Goal: Task Accomplishment & Management: Use online tool/utility

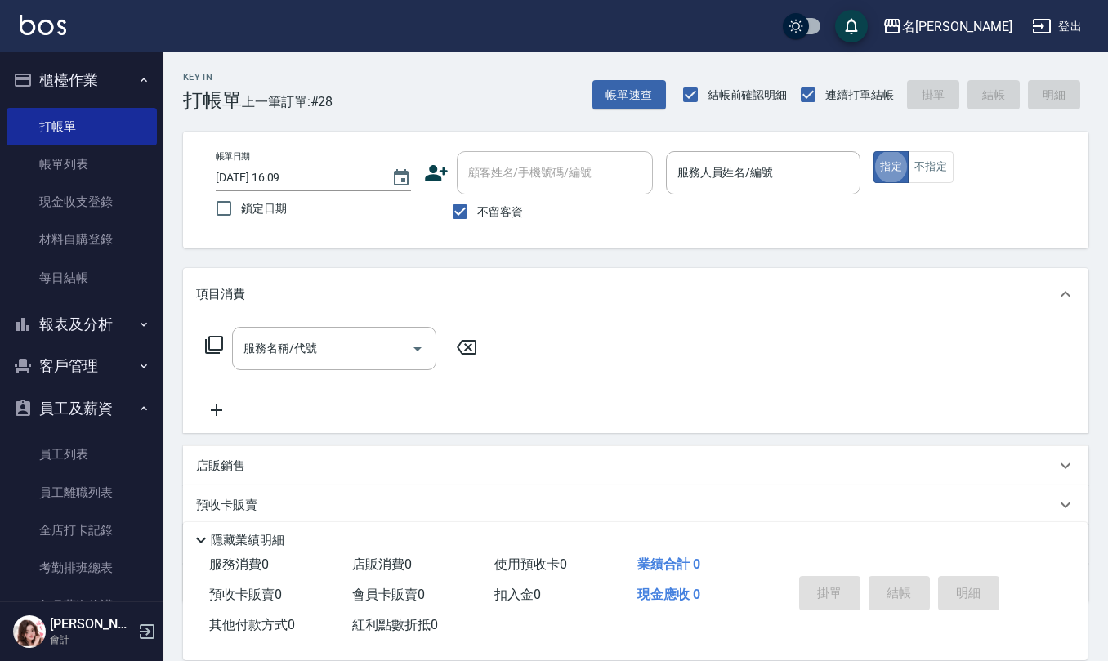
click at [727, 170] on input "服務人員姓名/編號" at bounding box center [763, 173] width 181 height 29
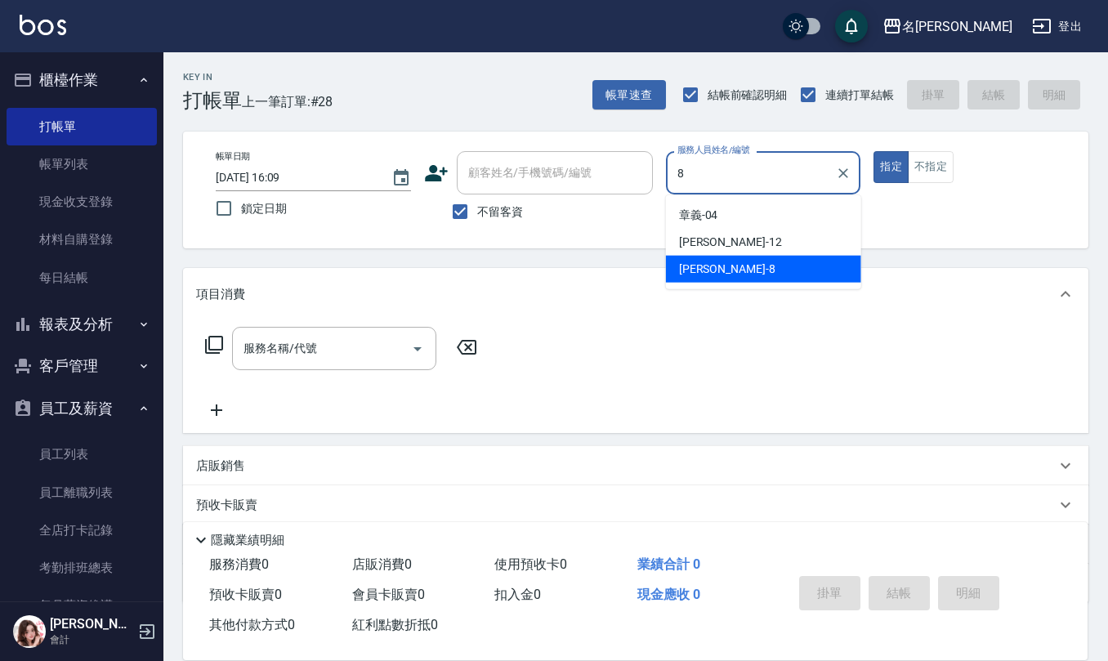
type input "[PERSON_NAME]-8"
type button "true"
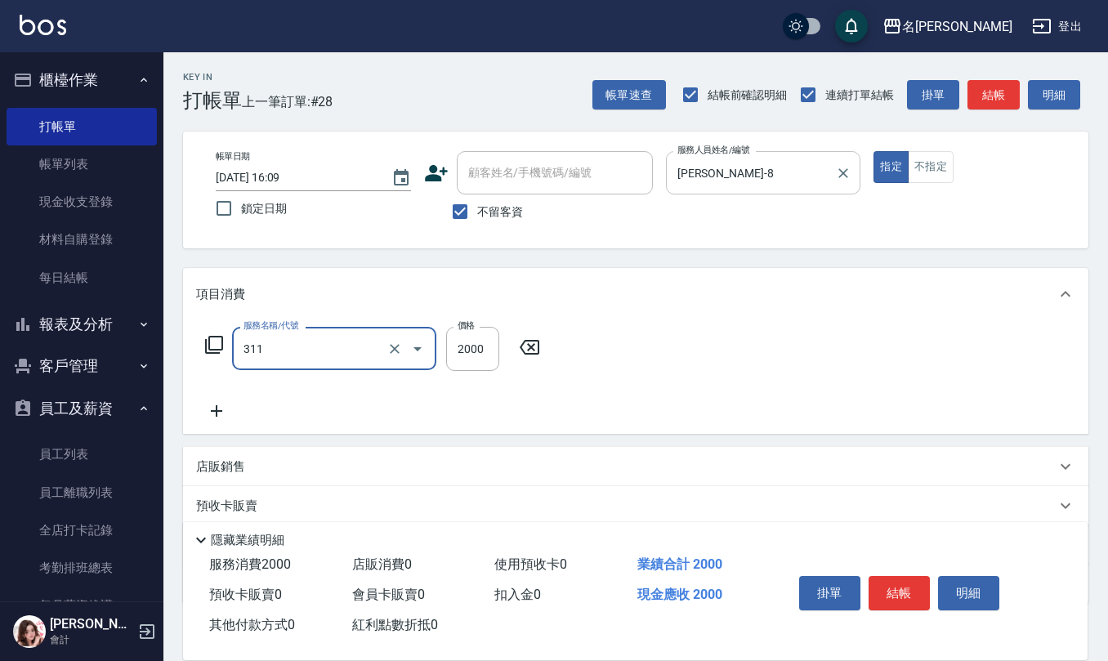
type input "生化離子燙2000(311)"
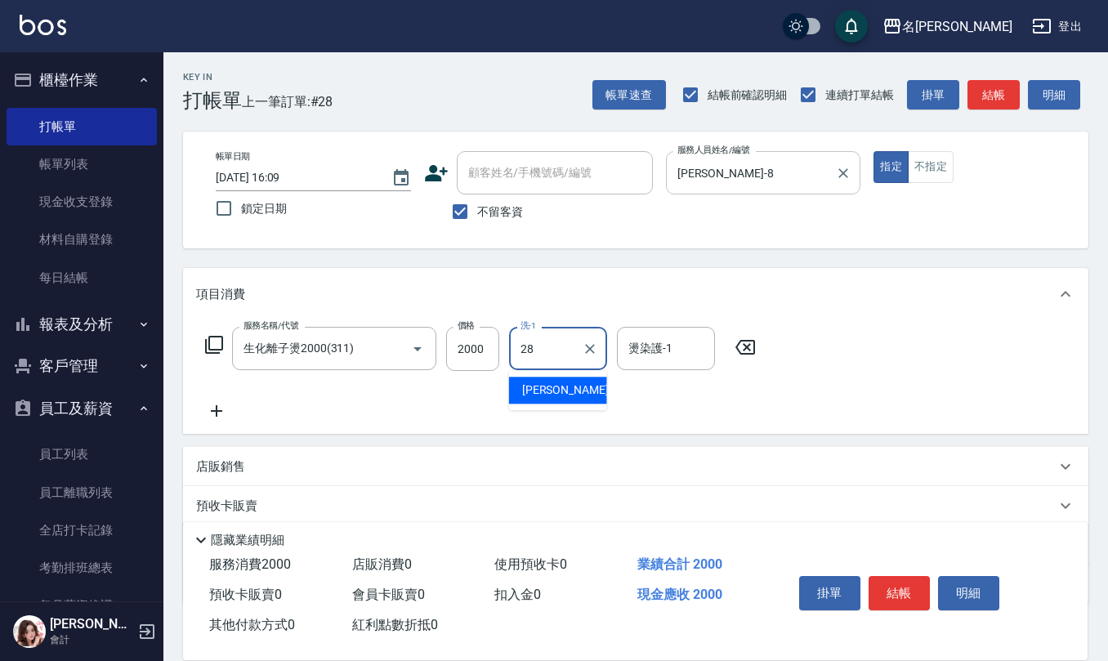
type input "[PERSON_NAME]-28"
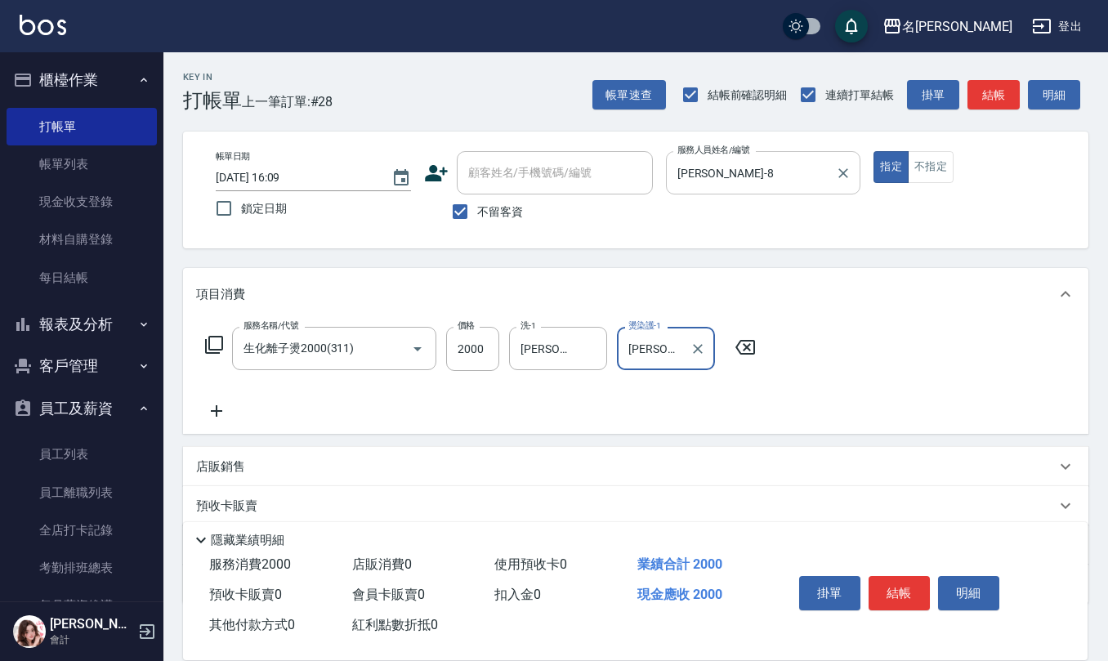
type input "[PERSON_NAME]-28"
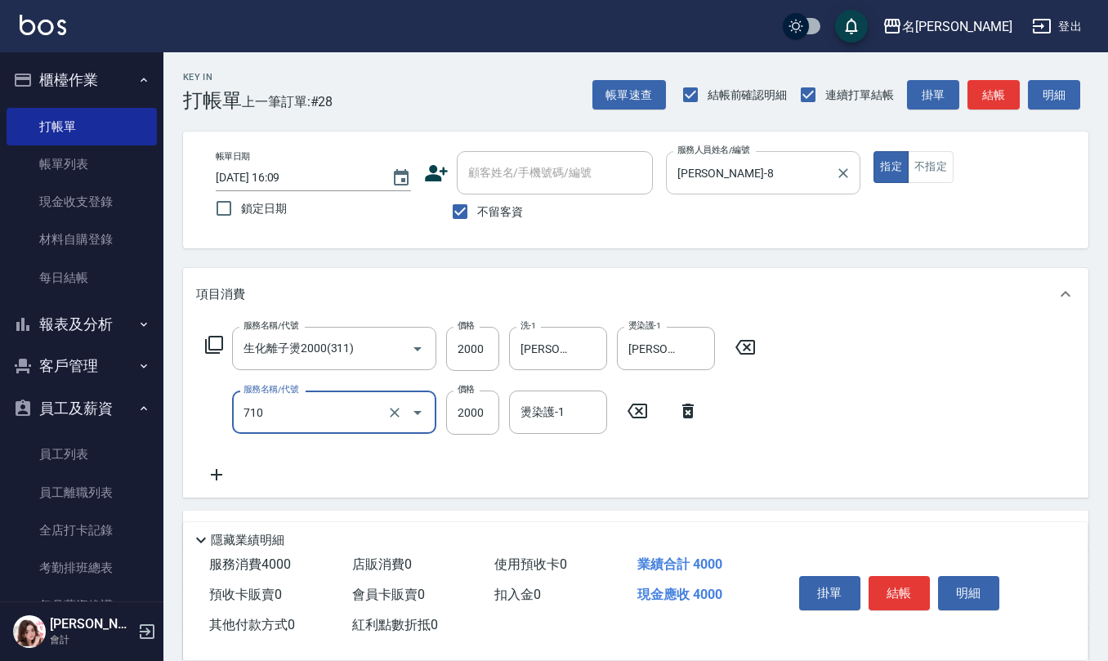
type input "髮善4段護髮2000(710)"
drag, startPoint x: 626, startPoint y: 406, endPoint x: 598, endPoint y: 407, distance: 27.8
click at [626, 406] on icon at bounding box center [637, 411] width 41 height 20
type input "水樣結構式1200(713)"
type input "840"
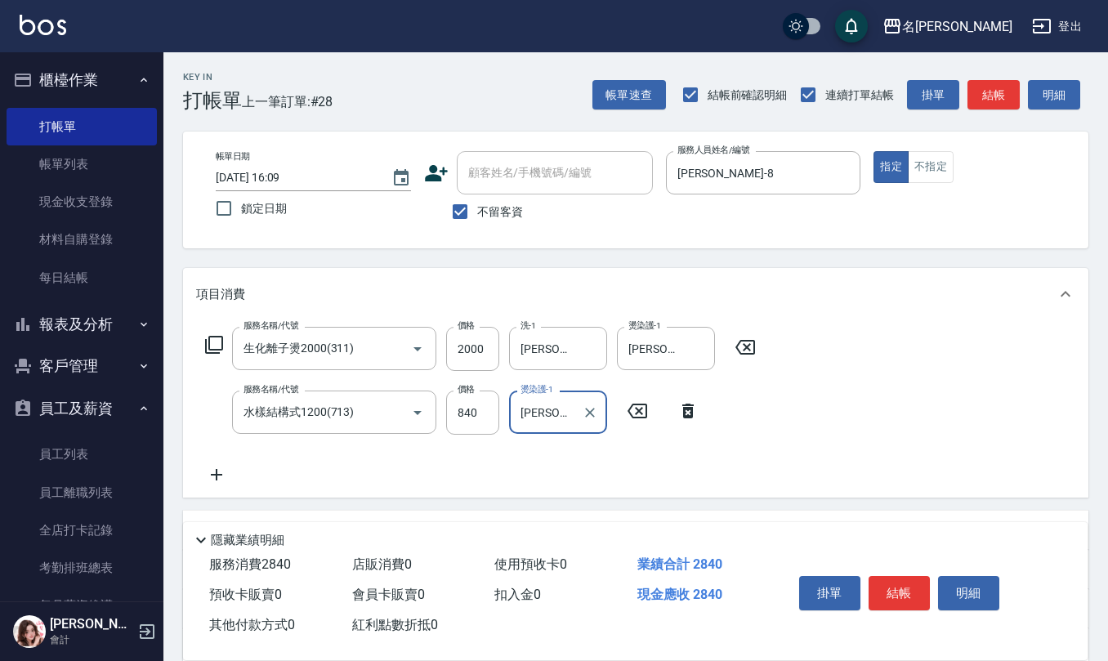
type input "[PERSON_NAME]-28"
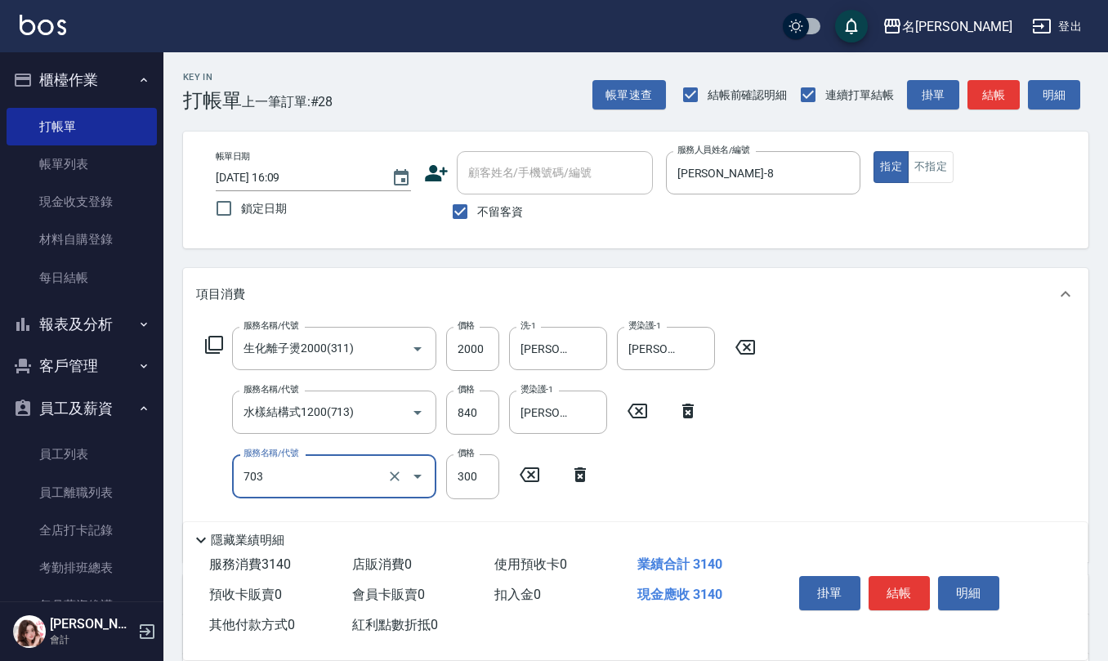
type input "(1236)設計師(703)"
type input "360"
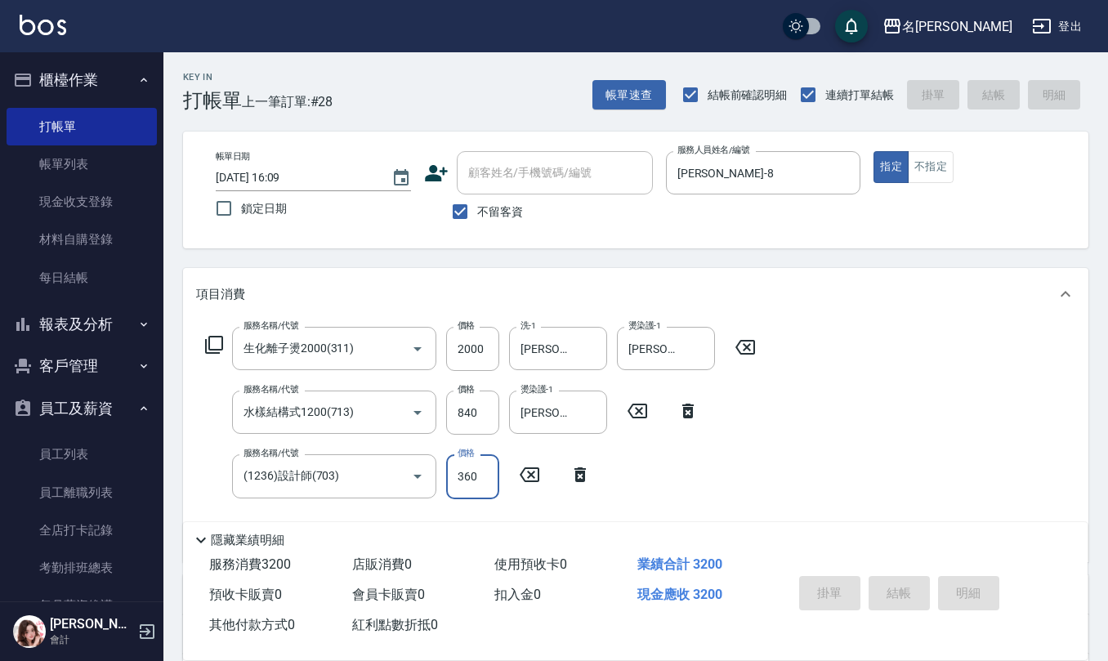
type input "[DATE] 16:57"
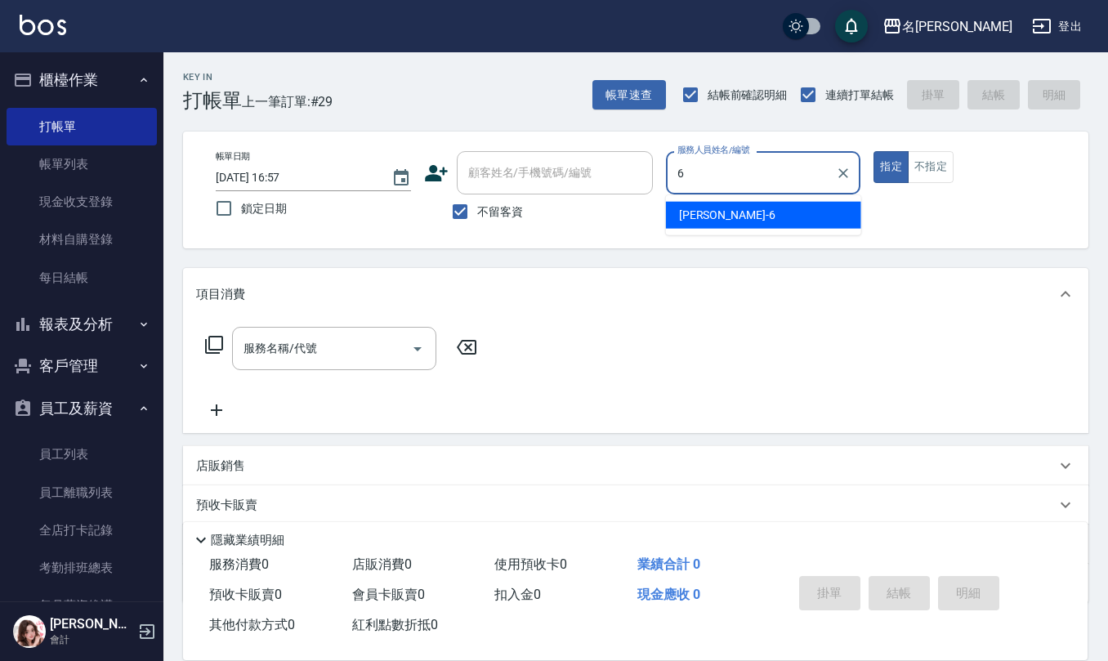
type input "[PERSON_NAME]-6"
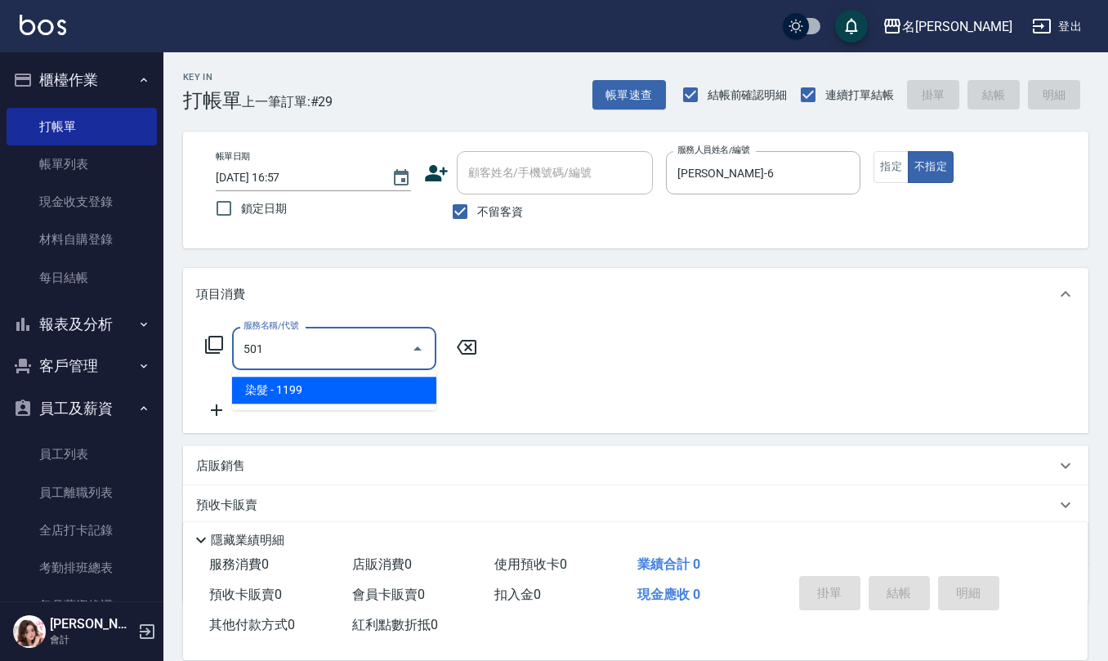
type input "染髮(501)"
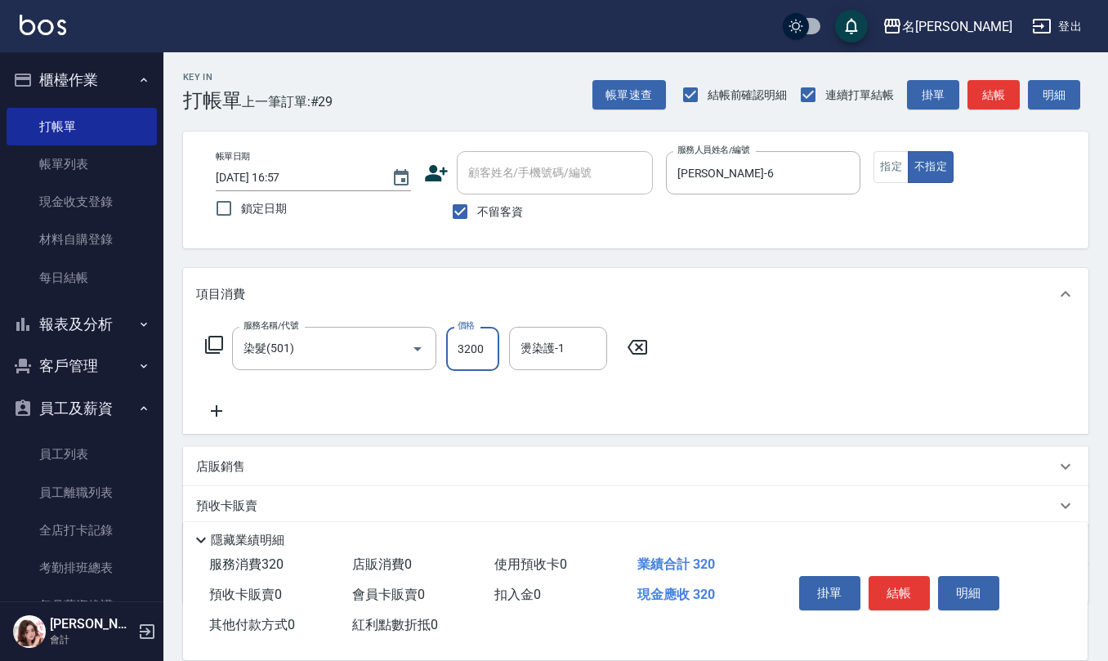
type input "3200"
type input "[PERSON_NAME]-20"
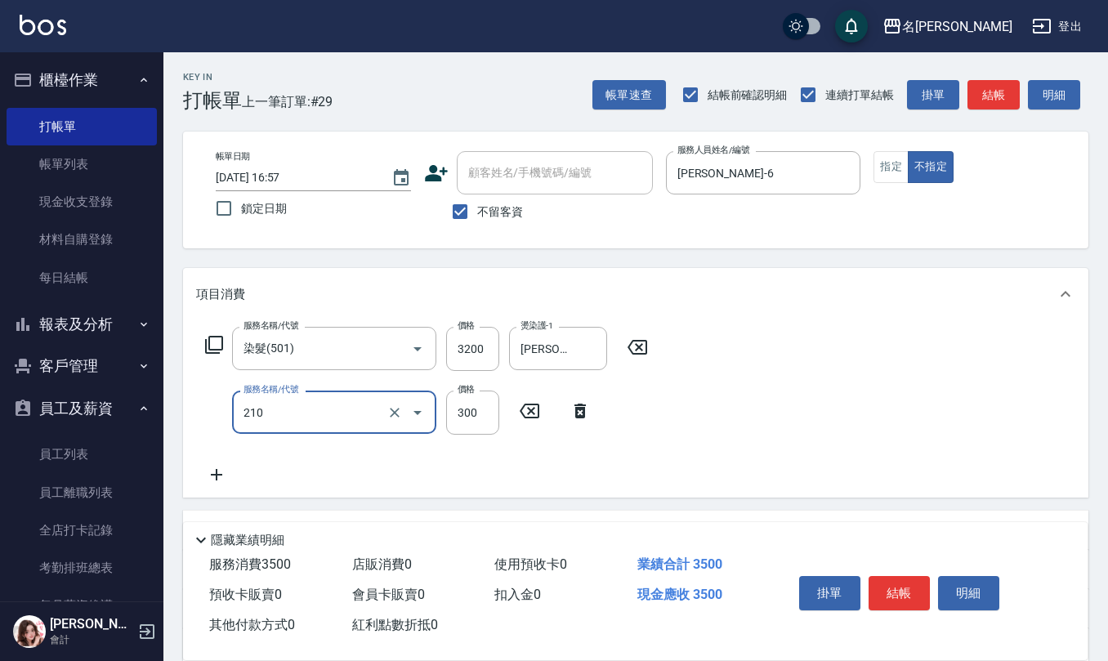
type input "歐娜洗髮精(210)"
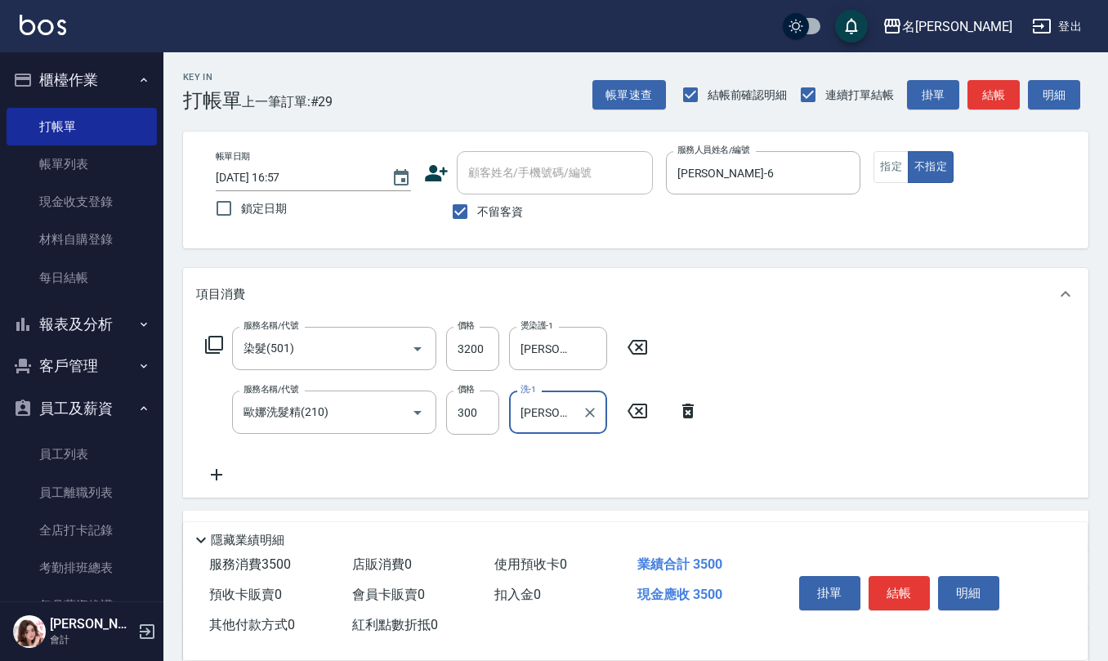
type input "[PERSON_NAME]-20"
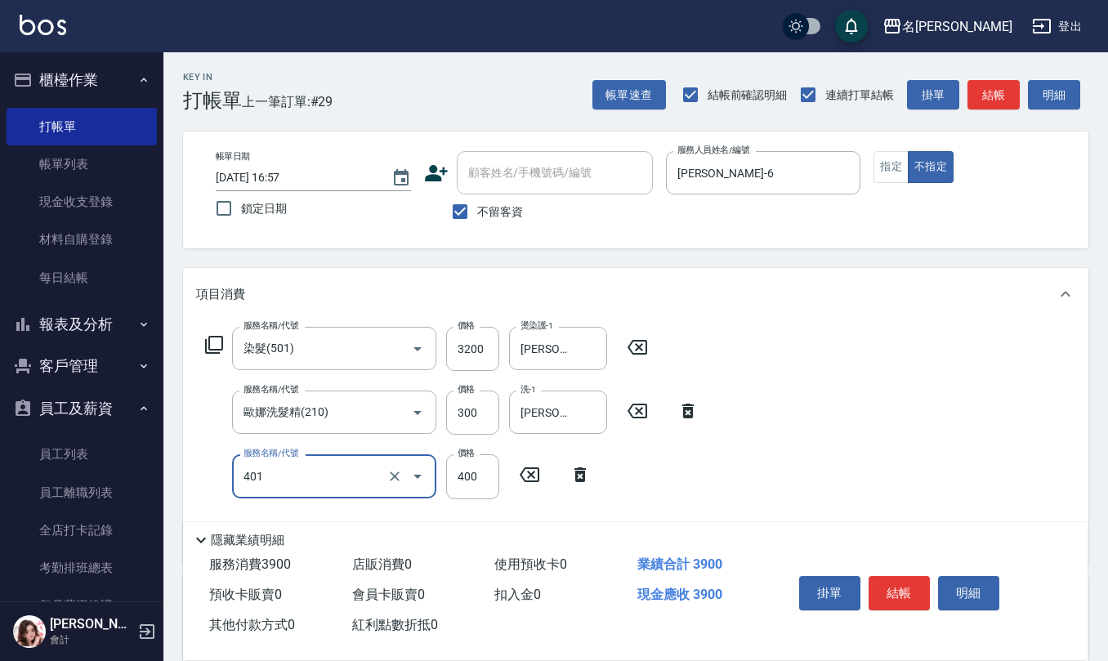
type input "剪髮(401)"
type input "200"
click at [466, 219] on input "不留客資" at bounding box center [460, 211] width 34 height 34
checkbox input "false"
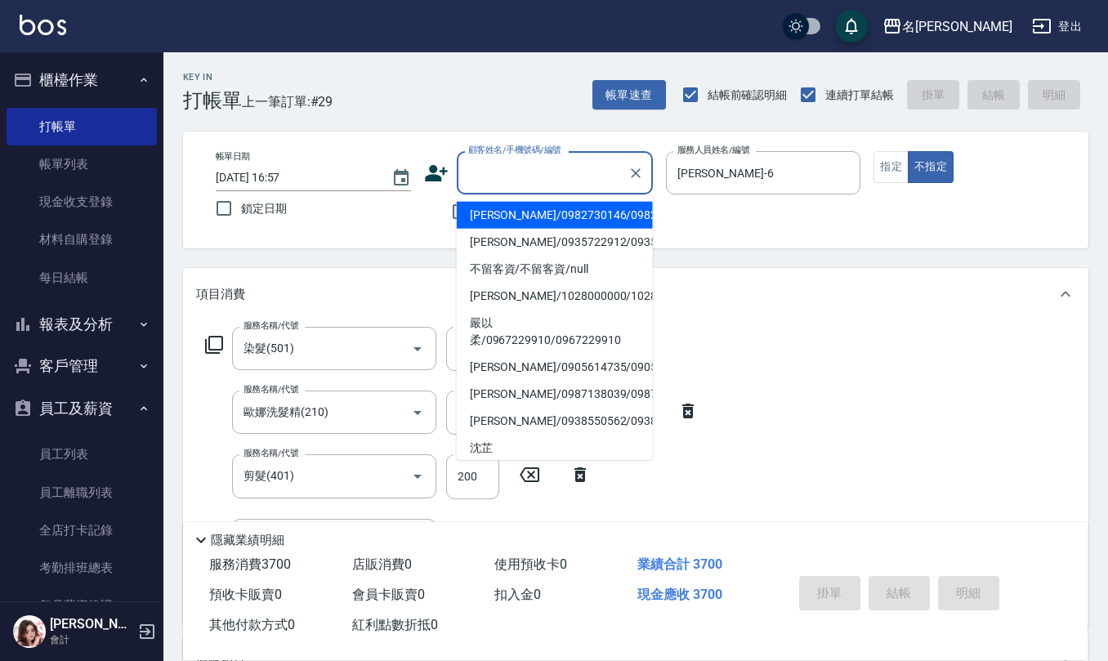
click at [476, 183] on input "顧客姓名/手機號碼/編號" at bounding box center [542, 173] width 157 height 29
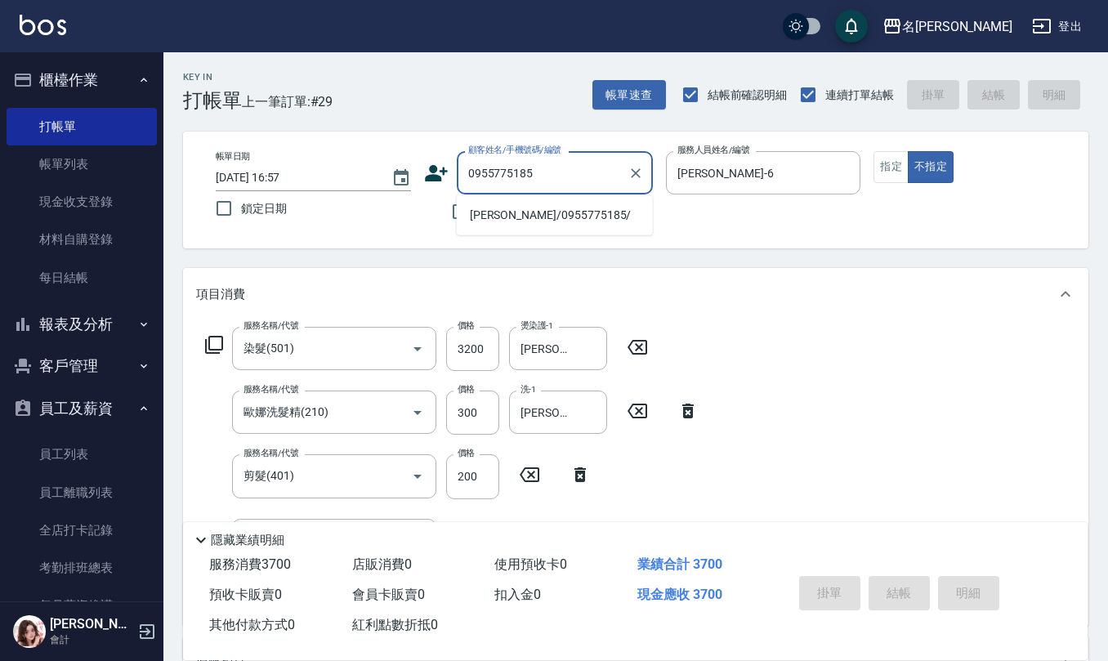
click at [534, 214] on li "[PERSON_NAME]/0955775185/" at bounding box center [555, 215] width 196 height 27
type input "[PERSON_NAME]/0955775185/"
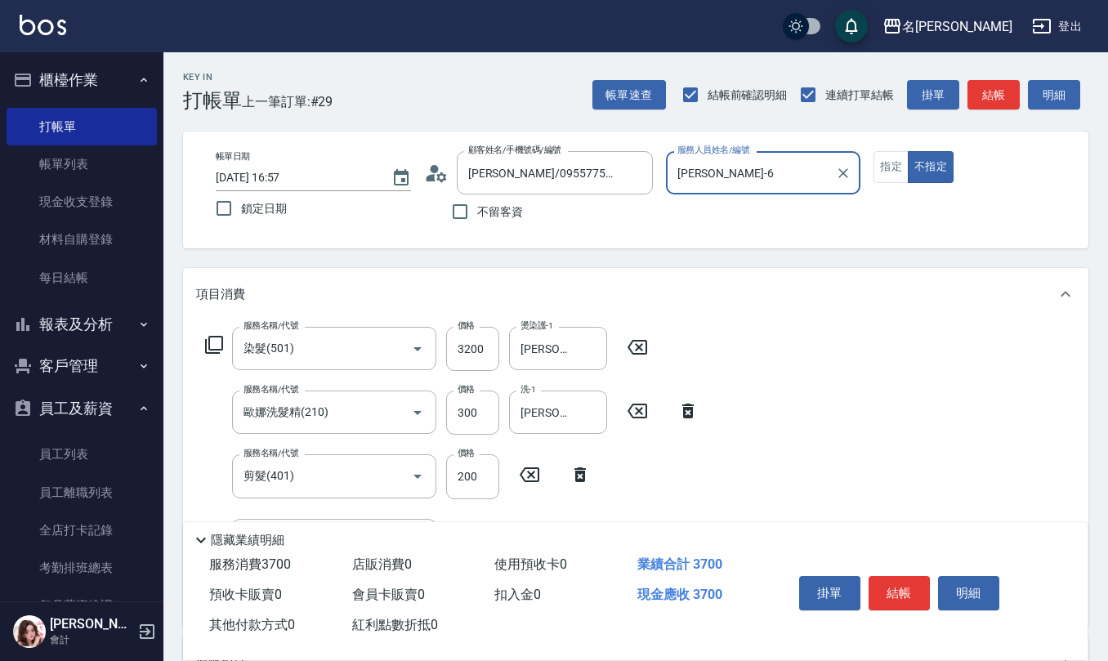
click at [428, 177] on icon at bounding box center [431, 177] width 10 height 7
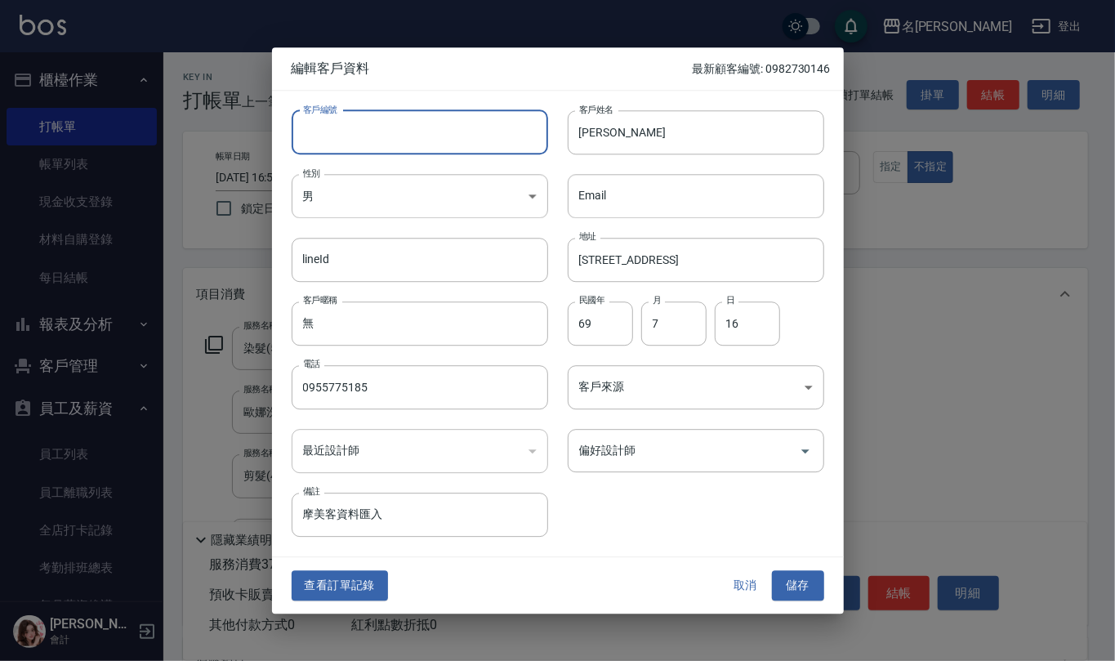
click at [429, 132] on input "客戶編號" at bounding box center [420, 132] width 257 height 44
type input "0955775185"
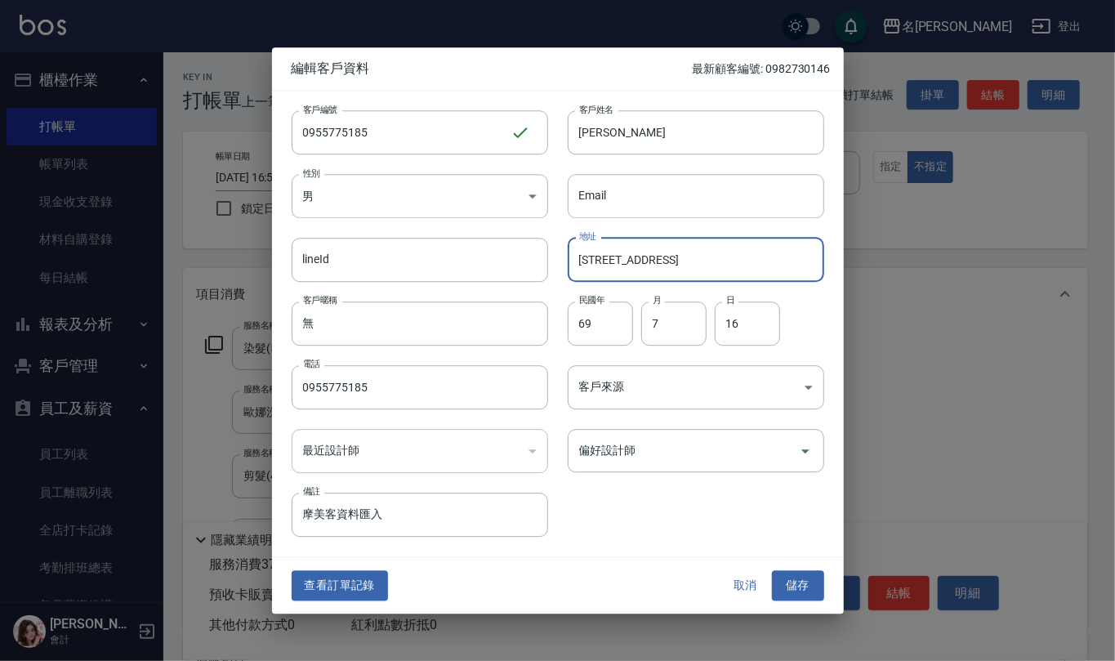
drag, startPoint x: 744, startPoint y: 255, endPoint x: 612, endPoint y: 260, distance: 131.7
click at [612, 260] on input "[STREET_ADDRESS]" at bounding box center [696, 260] width 257 height 44
type input "[STREET_ADDRESS]"
click at [792, 592] on button "儲存" at bounding box center [798, 586] width 52 height 30
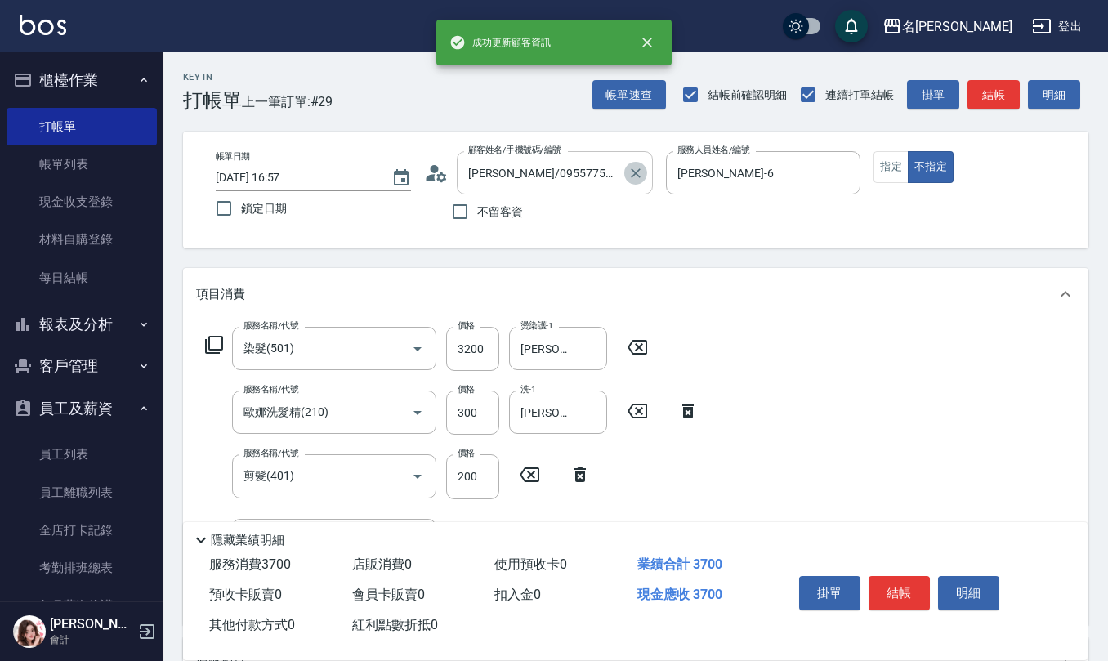
click at [634, 174] on icon "Clear" at bounding box center [636, 173] width 10 height 10
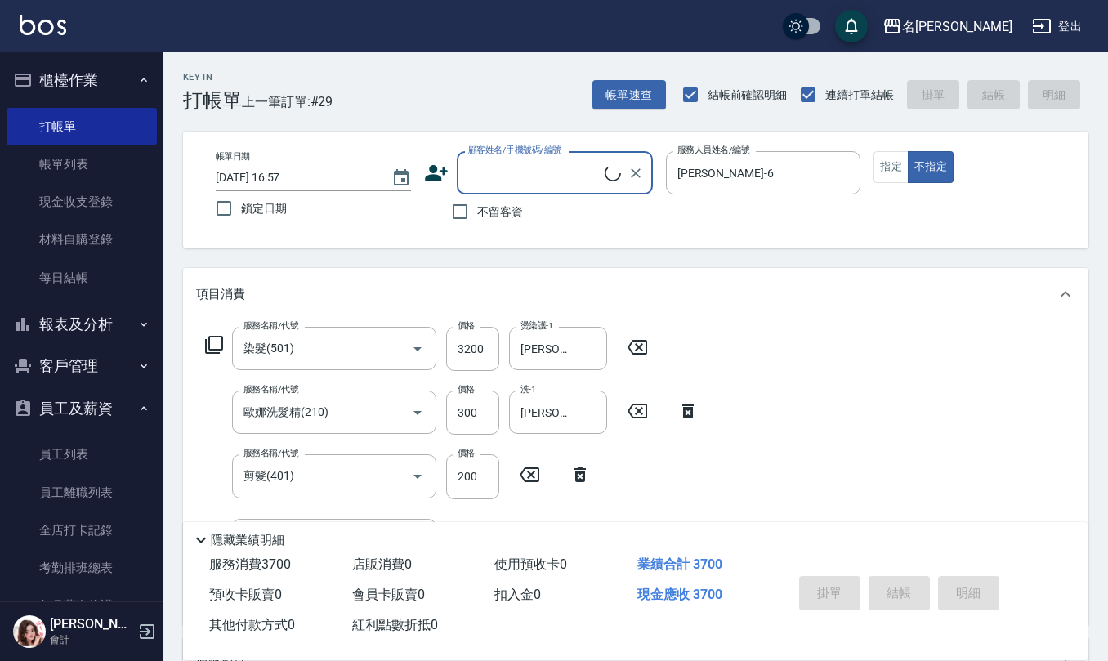
paste input "0982730146"
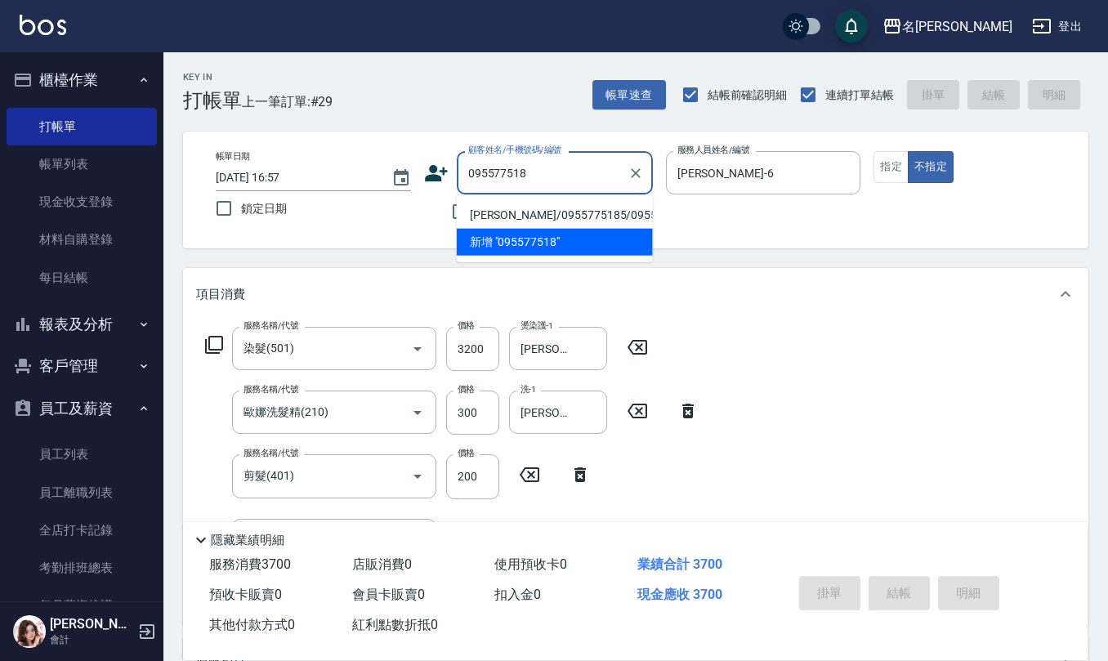
click at [559, 220] on li "[PERSON_NAME]/0955775185/0955775185" at bounding box center [555, 215] width 196 height 27
type input "[PERSON_NAME]/0955775185/0955775185"
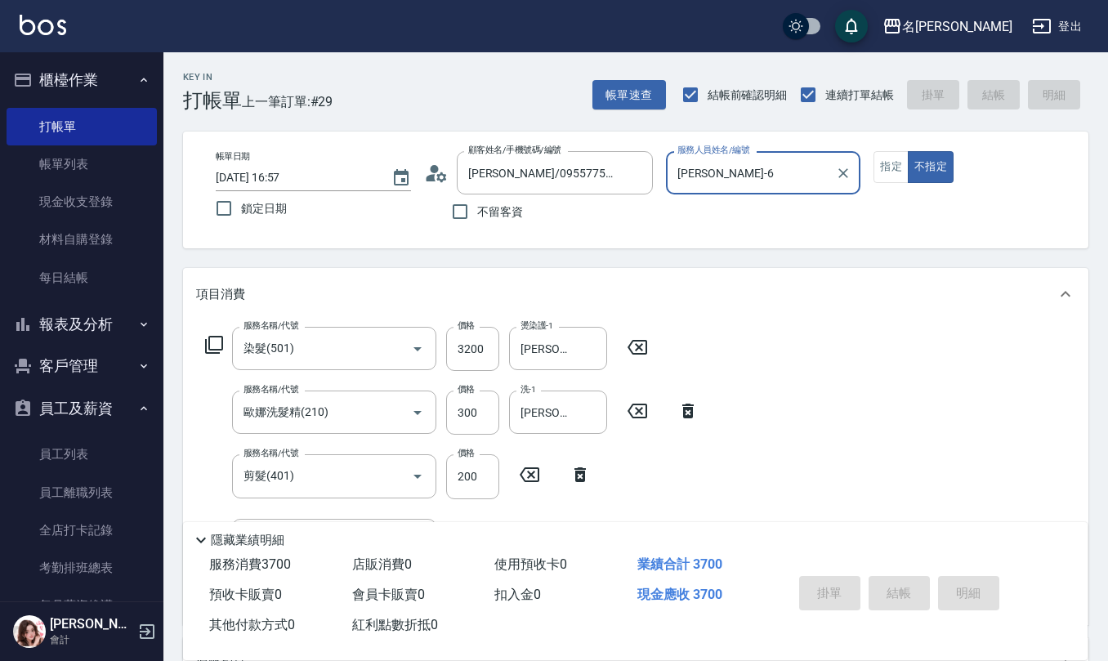
type input "[DATE] 16:59"
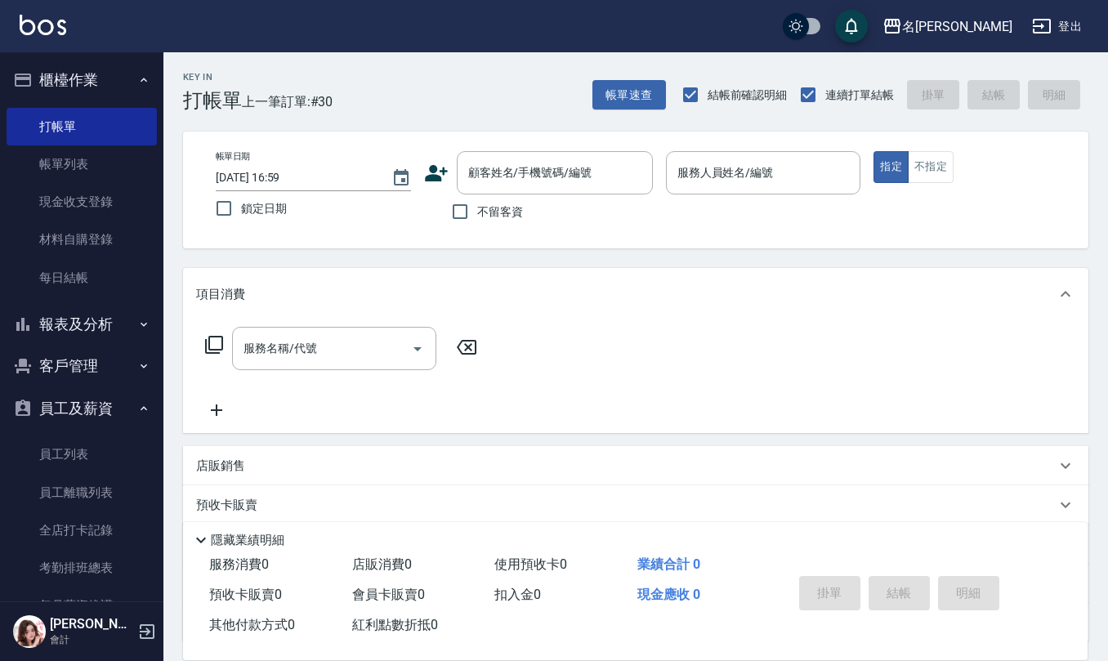
click at [494, 220] on span "不留客資" at bounding box center [500, 211] width 46 height 17
click at [477, 220] on input "不留客資" at bounding box center [460, 211] width 34 height 34
checkbox input "true"
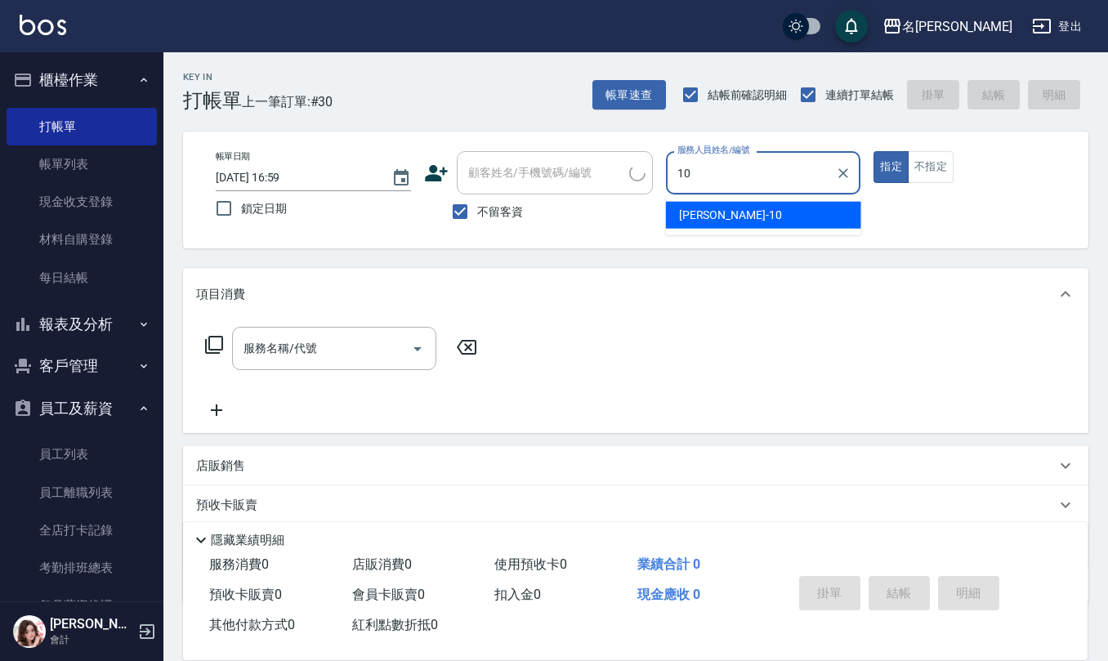
type input "[PERSON_NAME]-10"
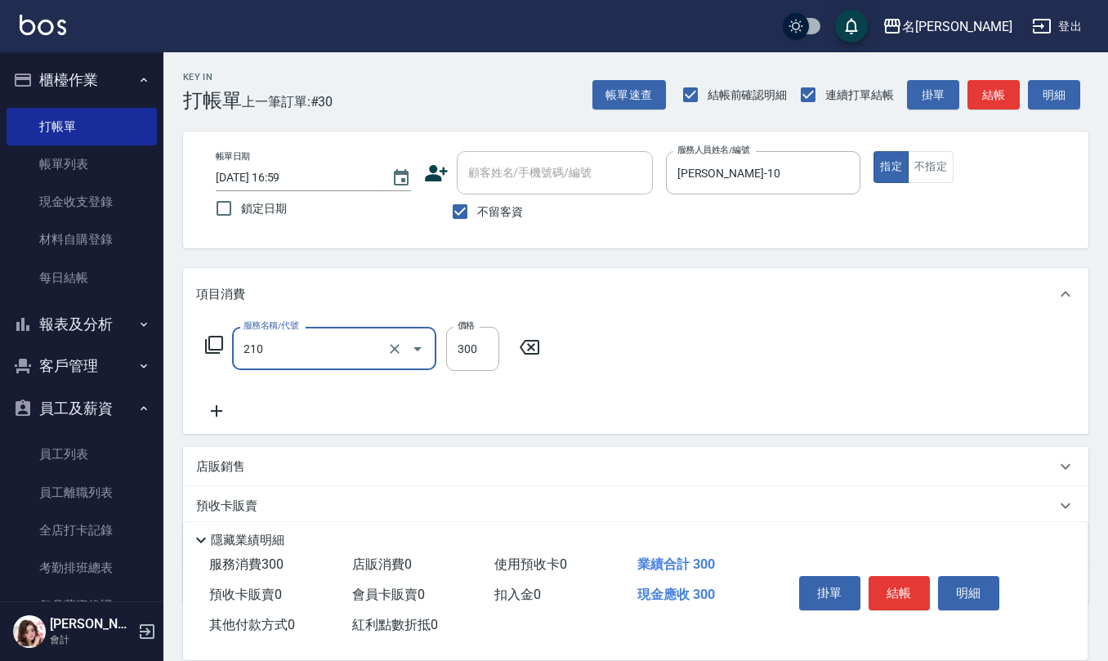
type input "歐娜洗髮精(210)"
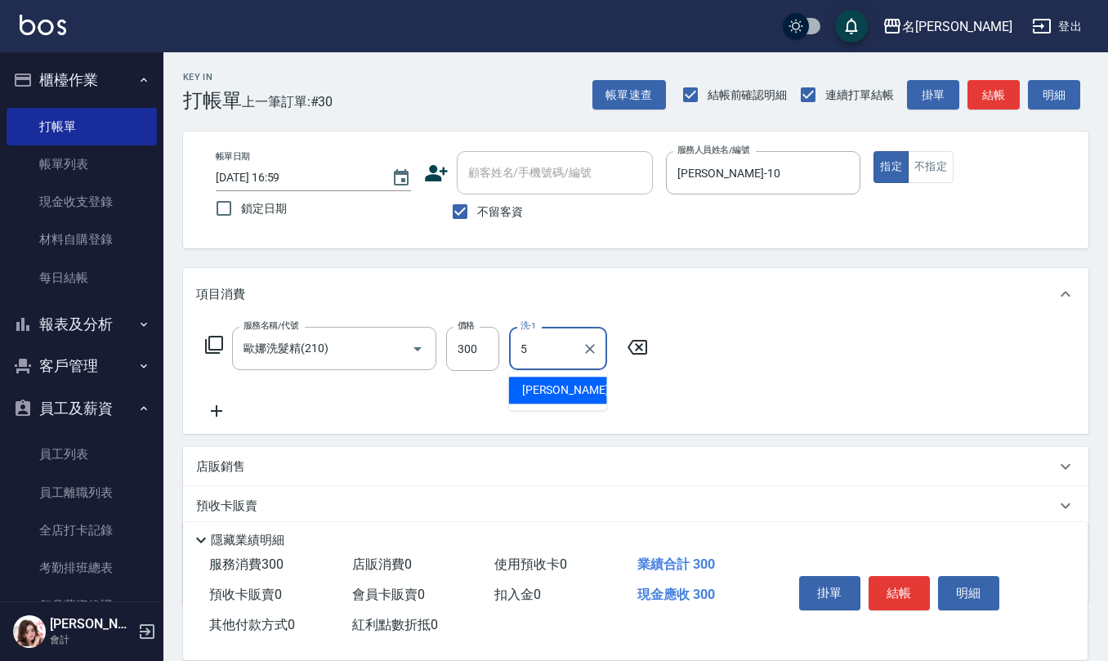
type input "[PERSON_NAME]5"
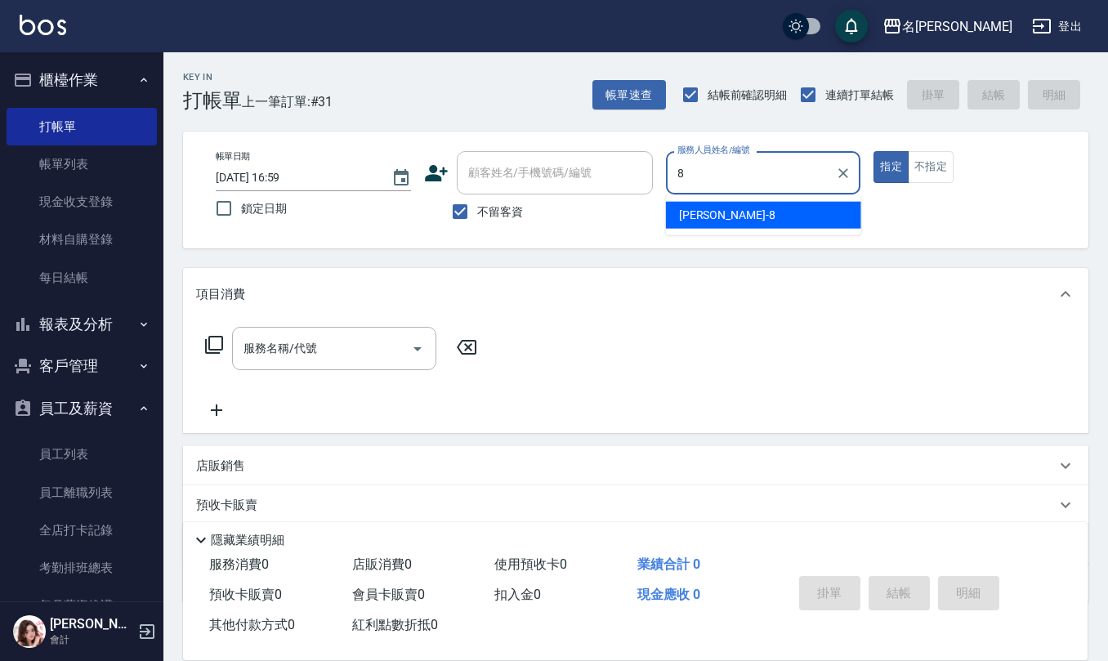
type input "[PERSON_NAME]-8"
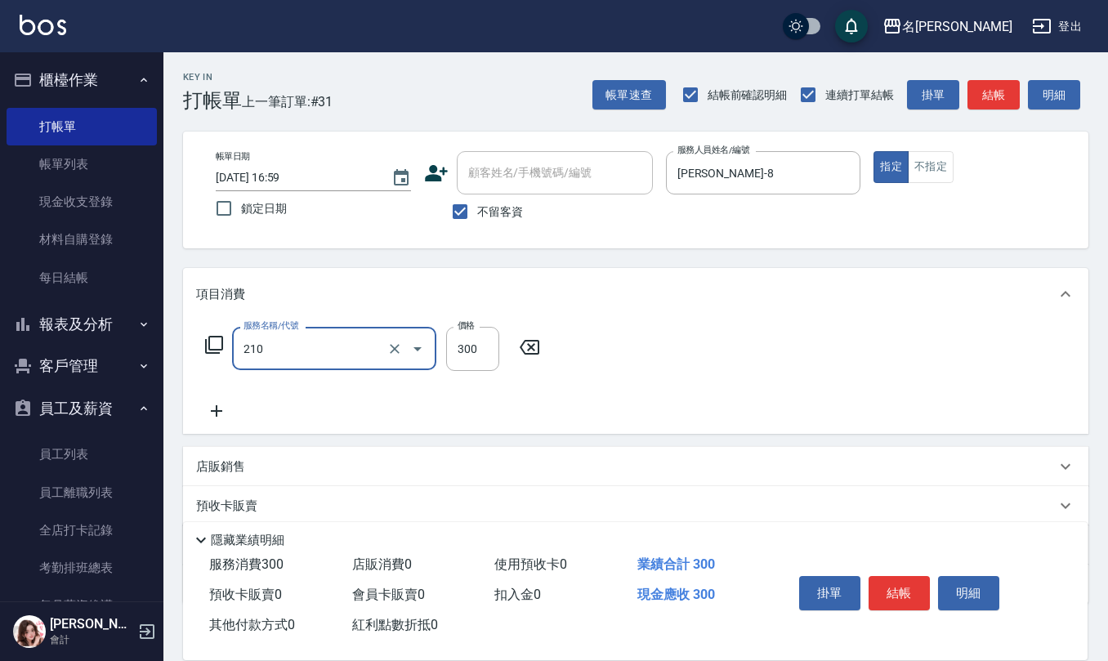
type input "歐娜洗髮精(210)"
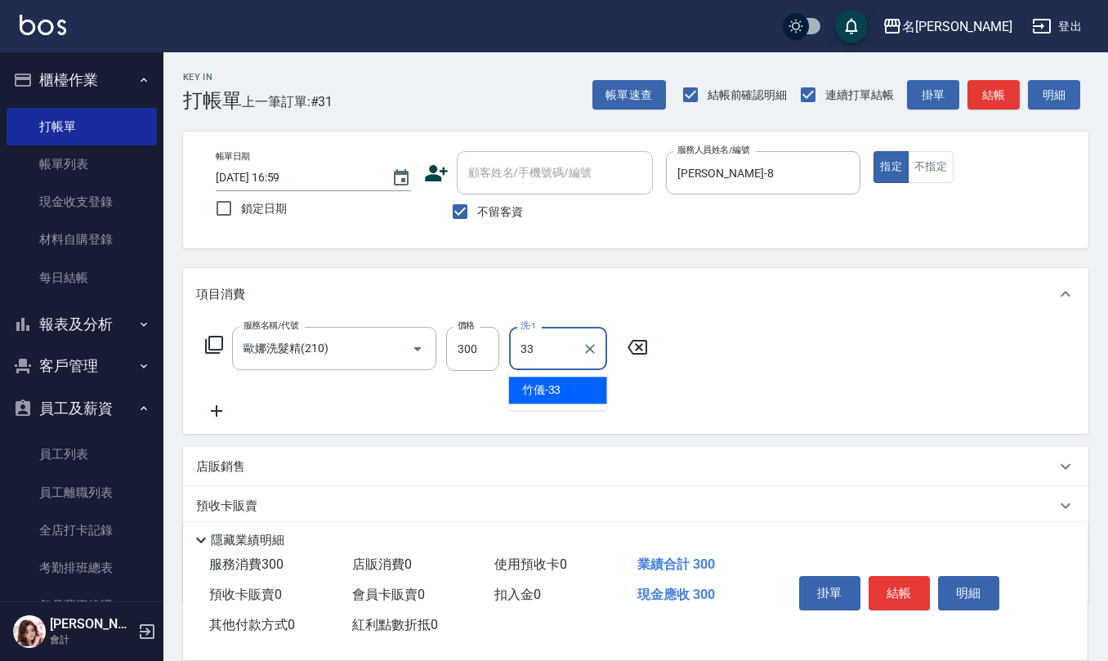
type input "竹儀-33"
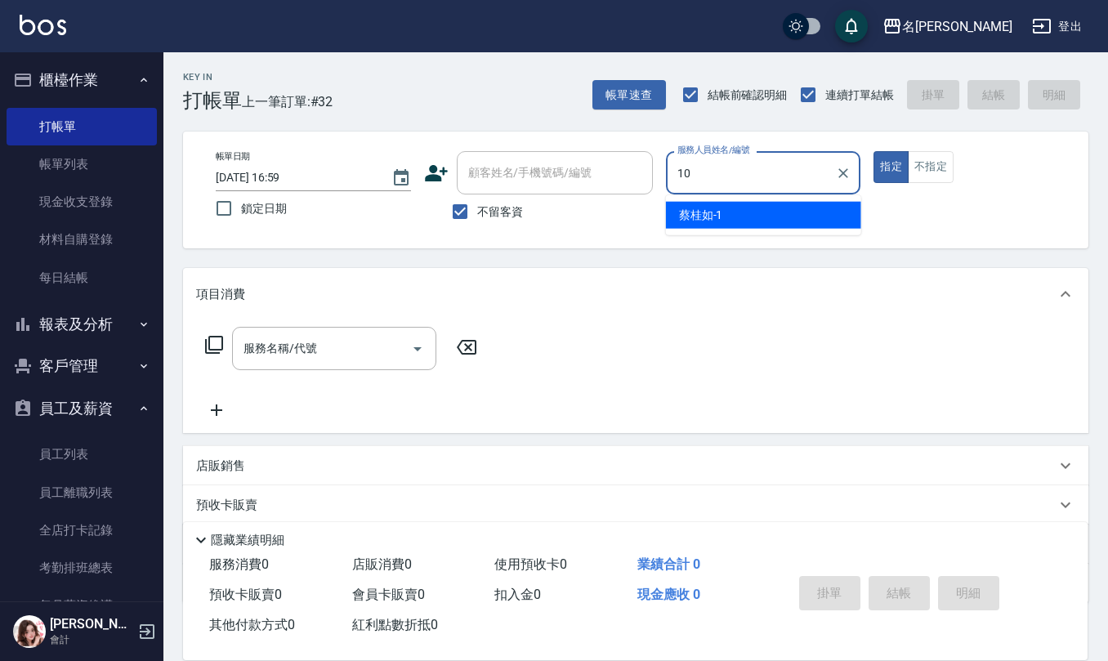
type input "[PERSON_NAME]-10"
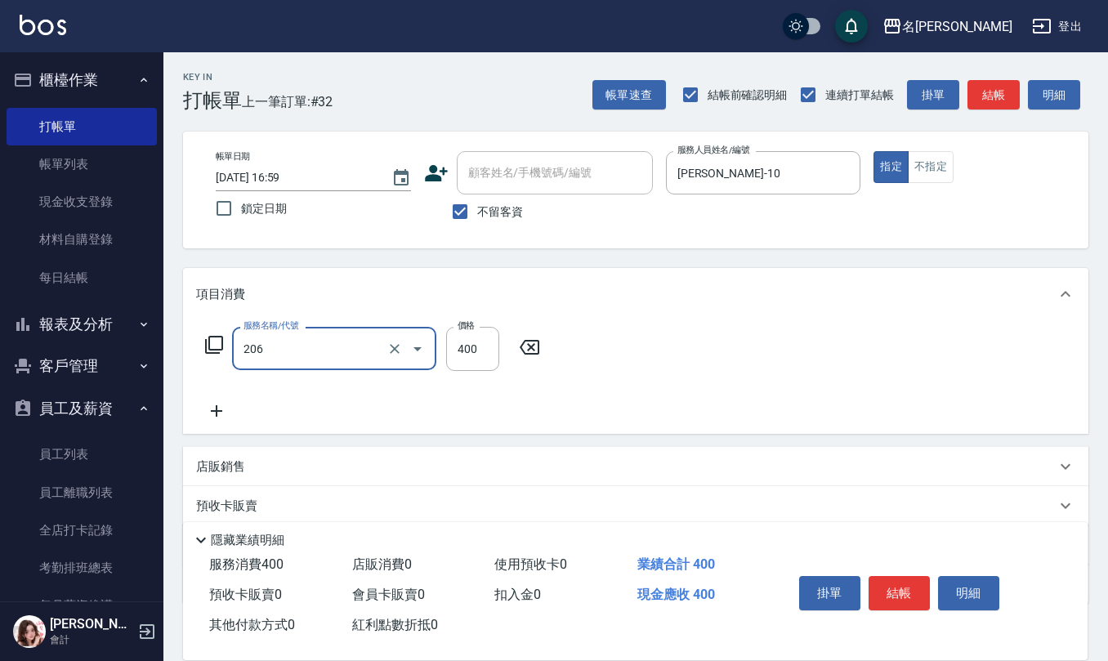
type input "健康洗(206)"
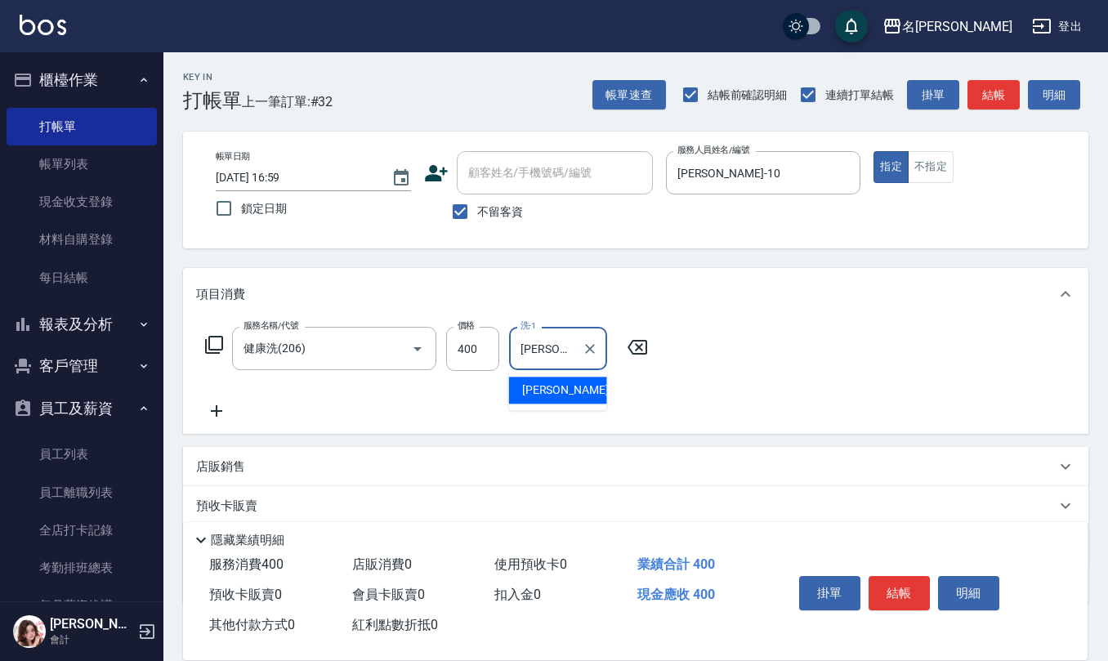
type input "[PERSON_NAME]-28"
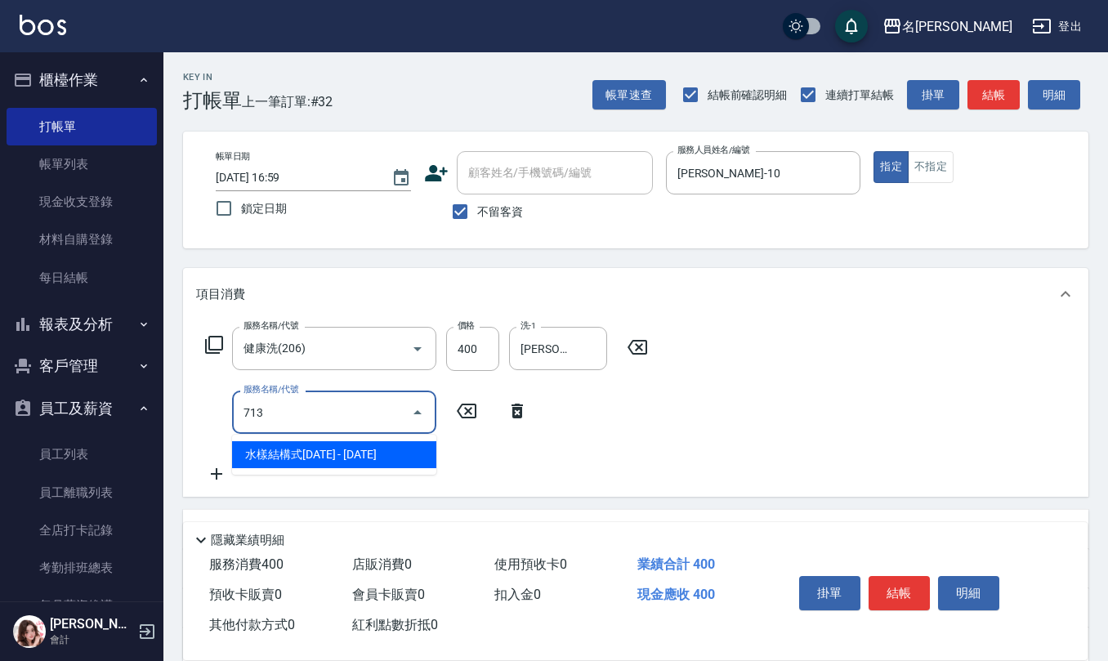
type input "水樣結構式1200(713)"
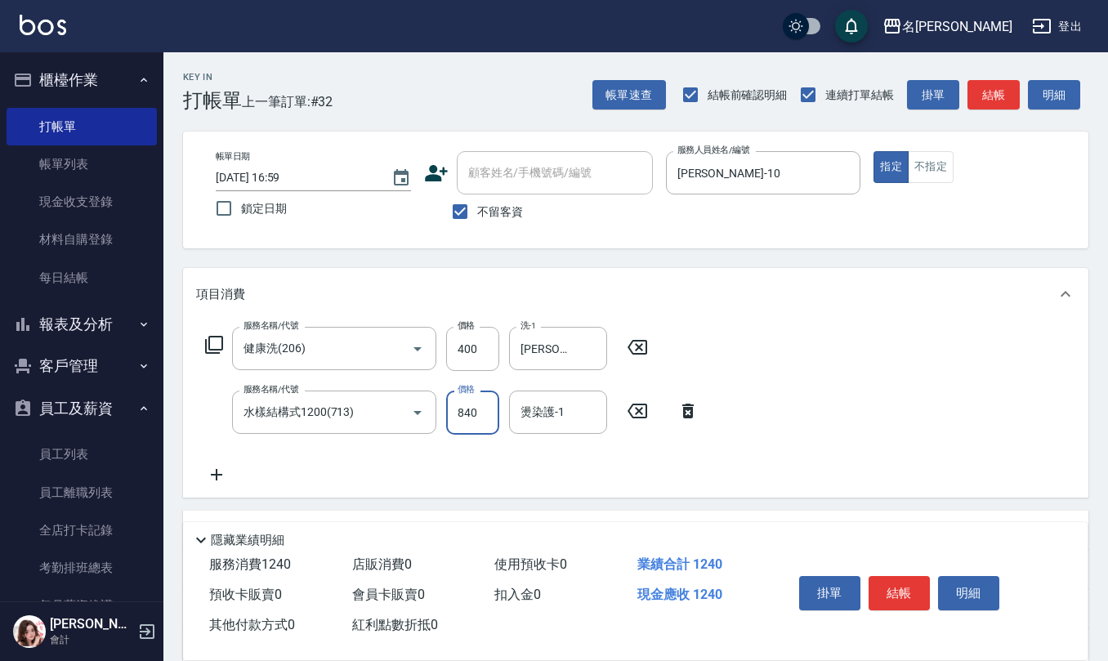
type input "840"
type input "[PERSON_NAME]-28"
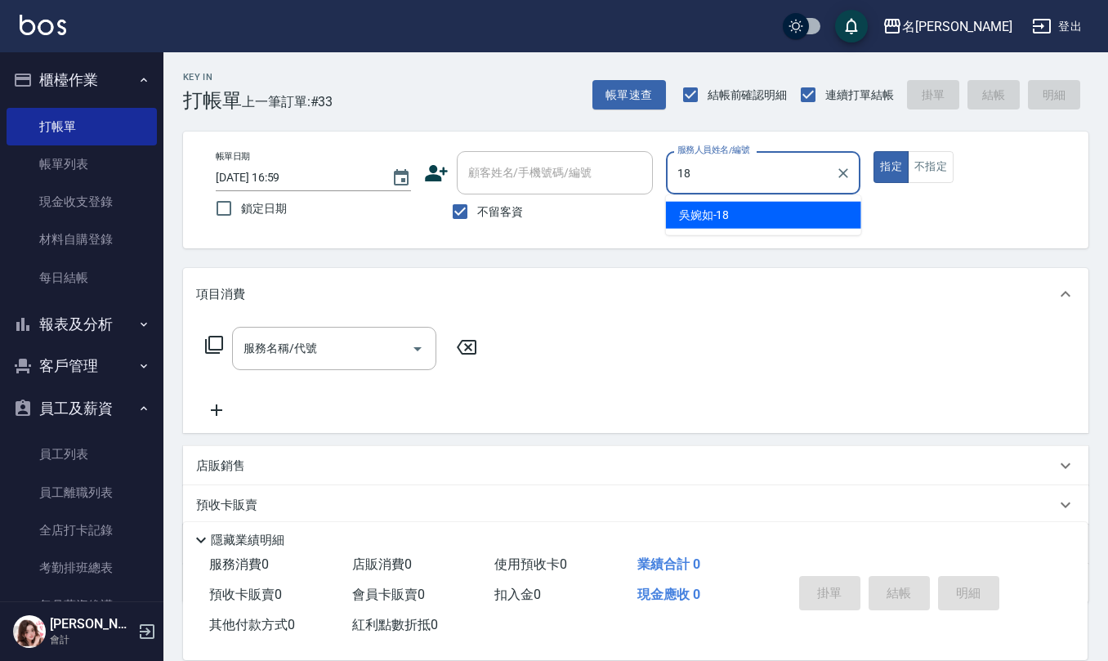
type input "[PERSON_NAME]-18"
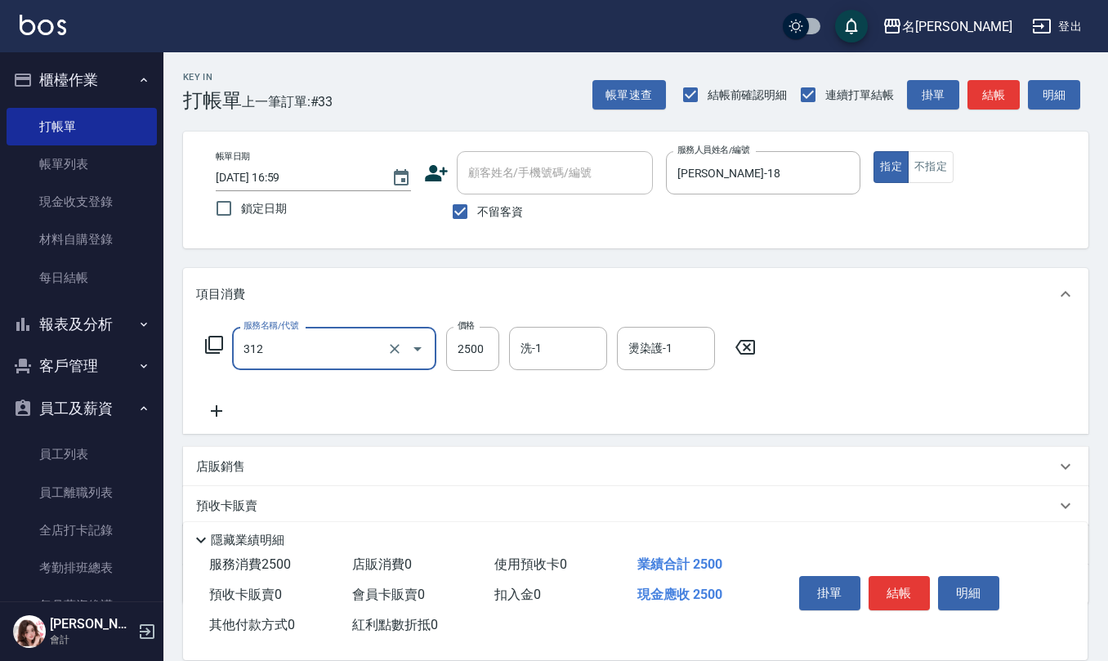
type input "有氧水離子燙2500(312)"
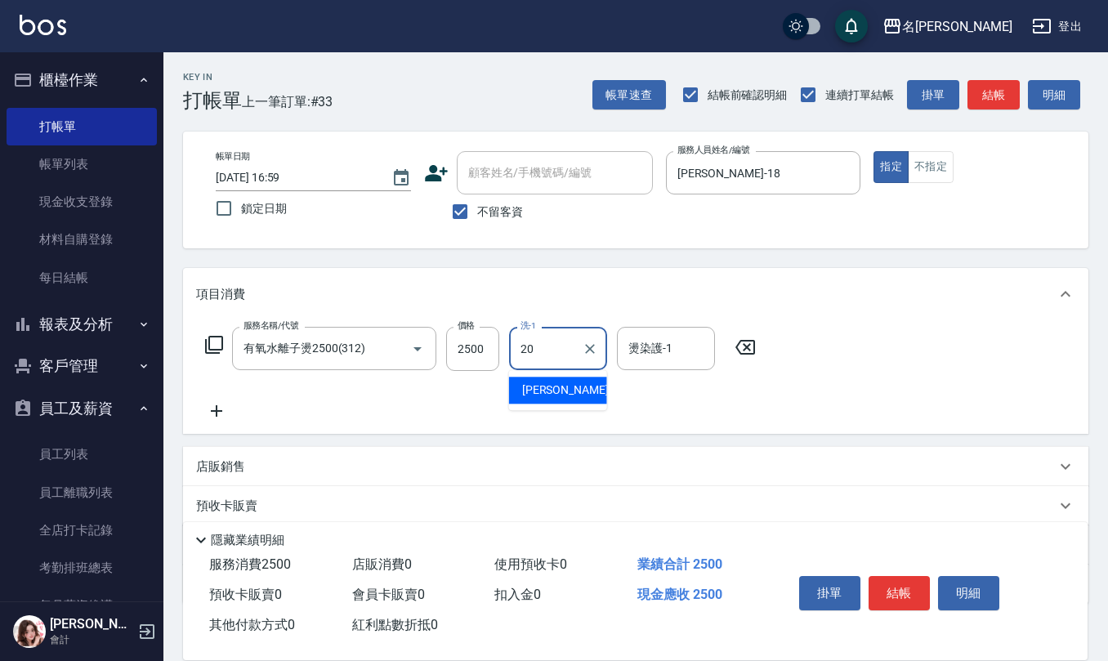
type input "[PERSON_NAME]-20"
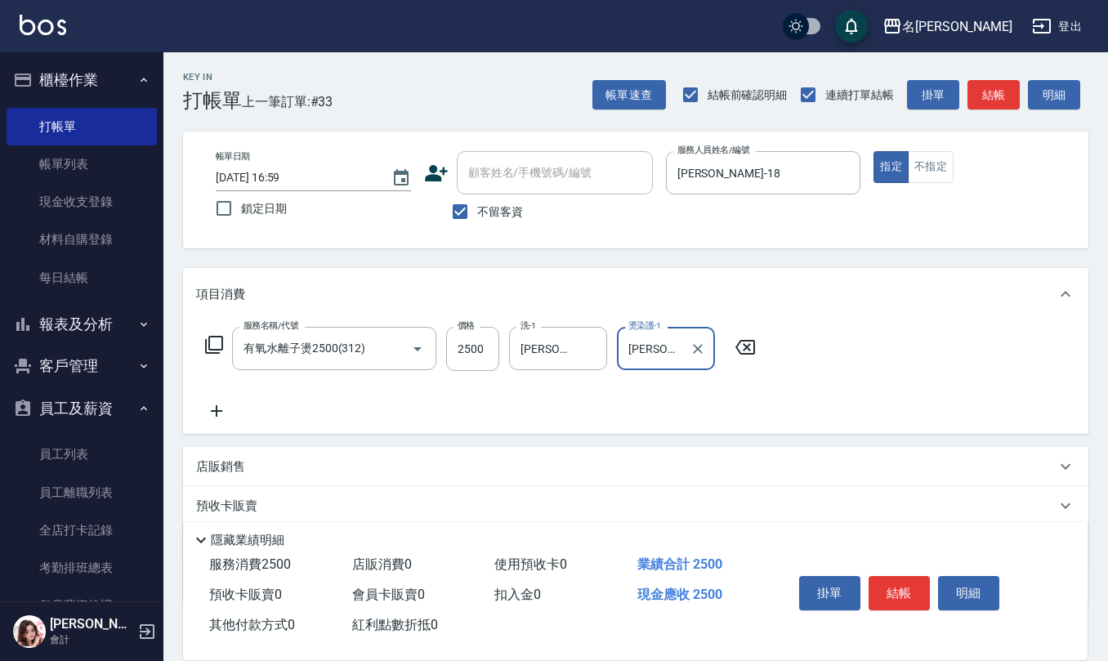
type input "[PERSON_NAME]-20"
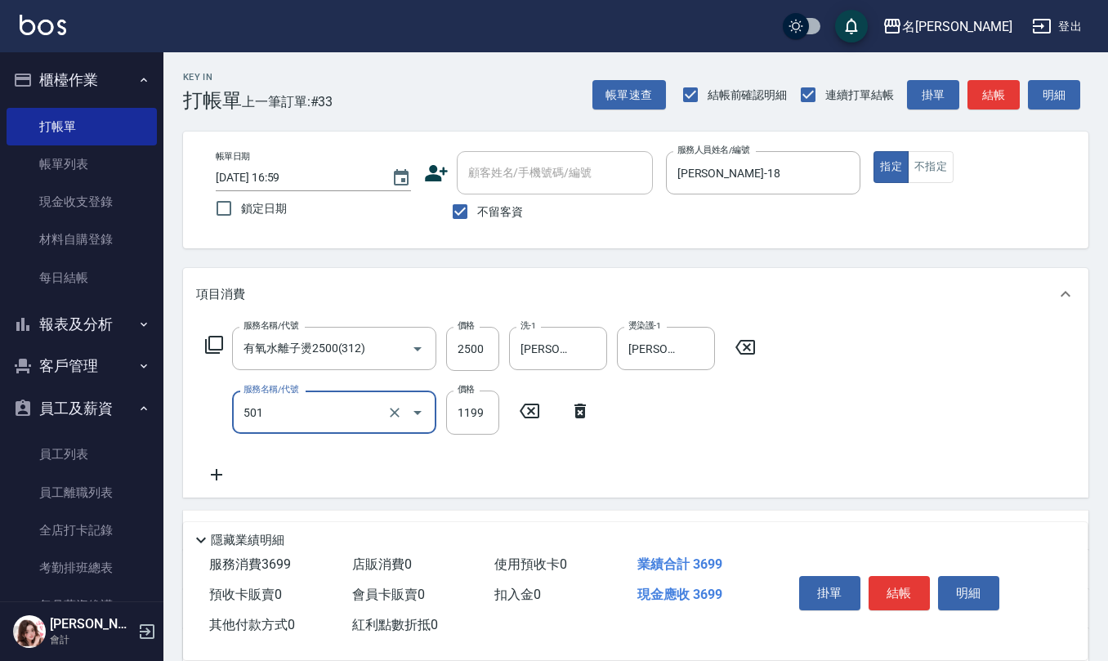
type input "染髮(501)"
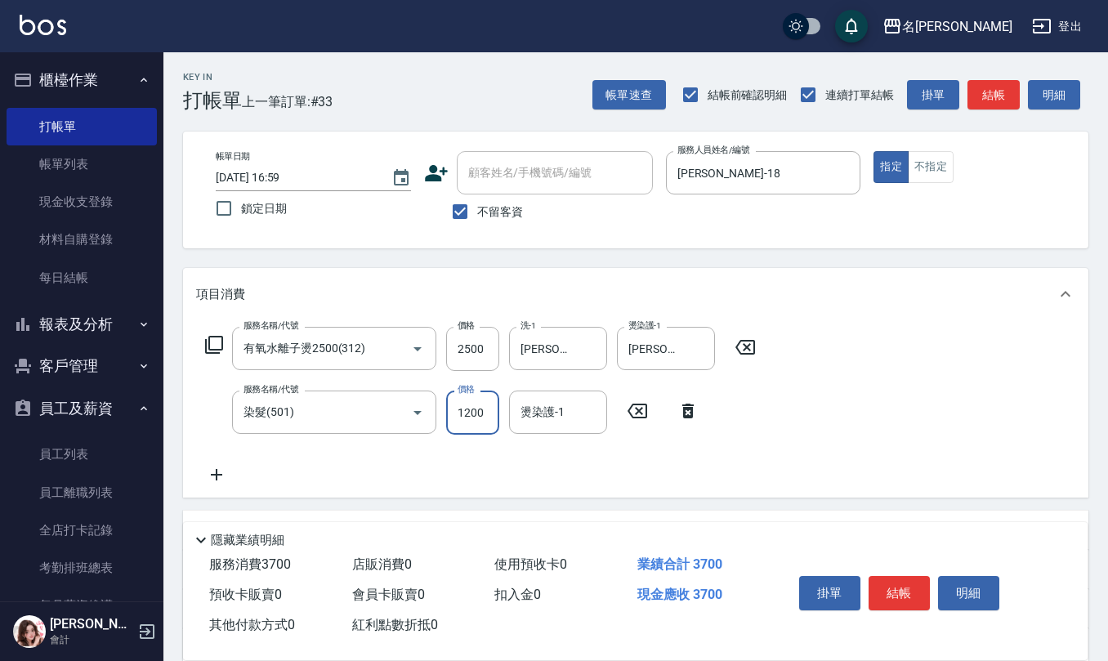
type input "1200"
type input "[PERSON_NAME]-20"
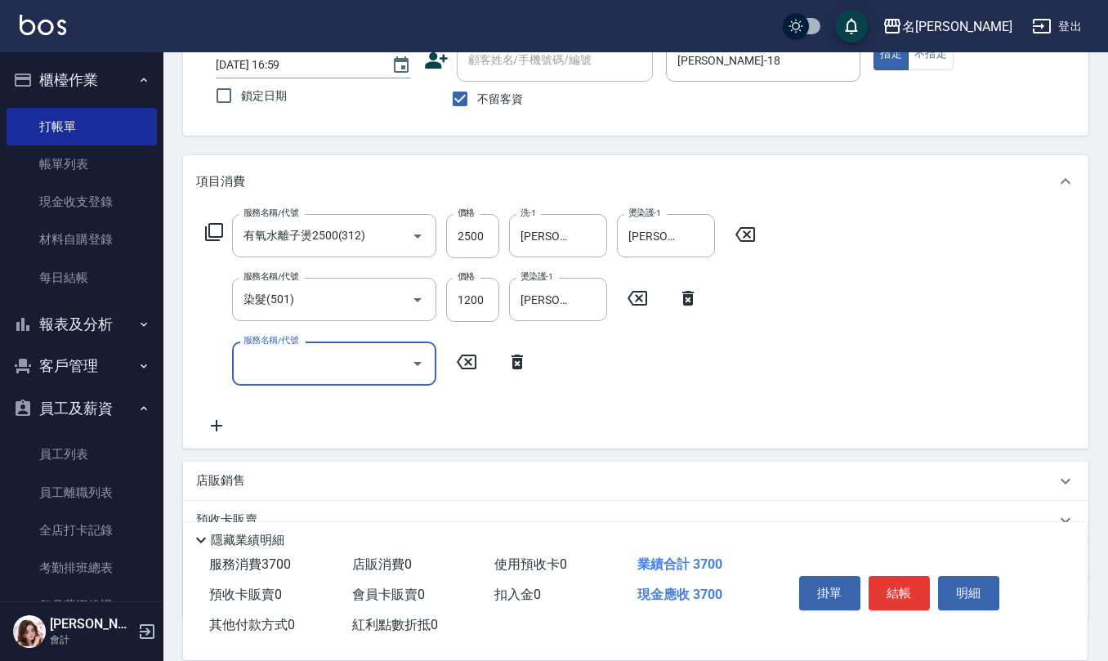
scroll to position [223, 0]
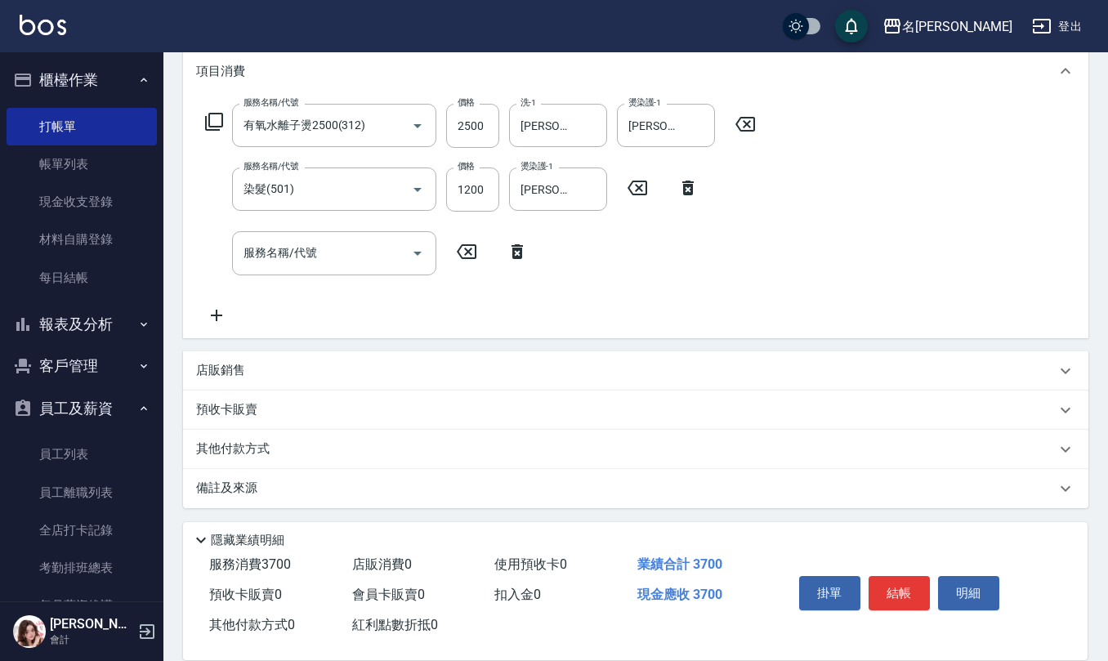
click at [295, 360] on div "店販銷售" at bounding box center [635, 370] width 905 height 39
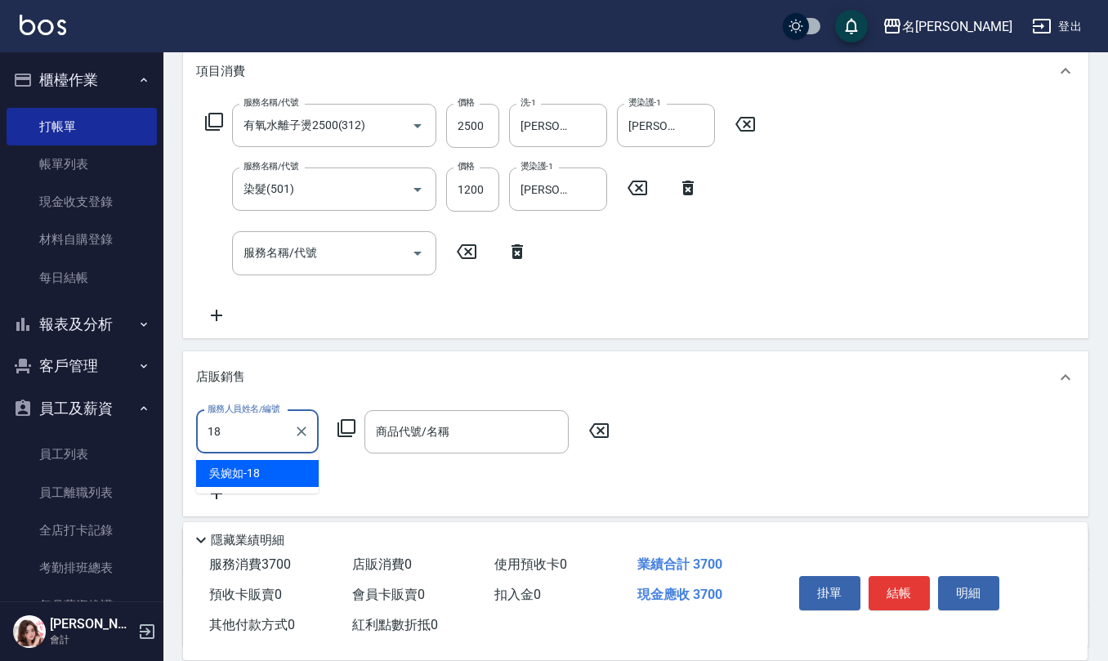
type input "[PERSON_NAME]-18"
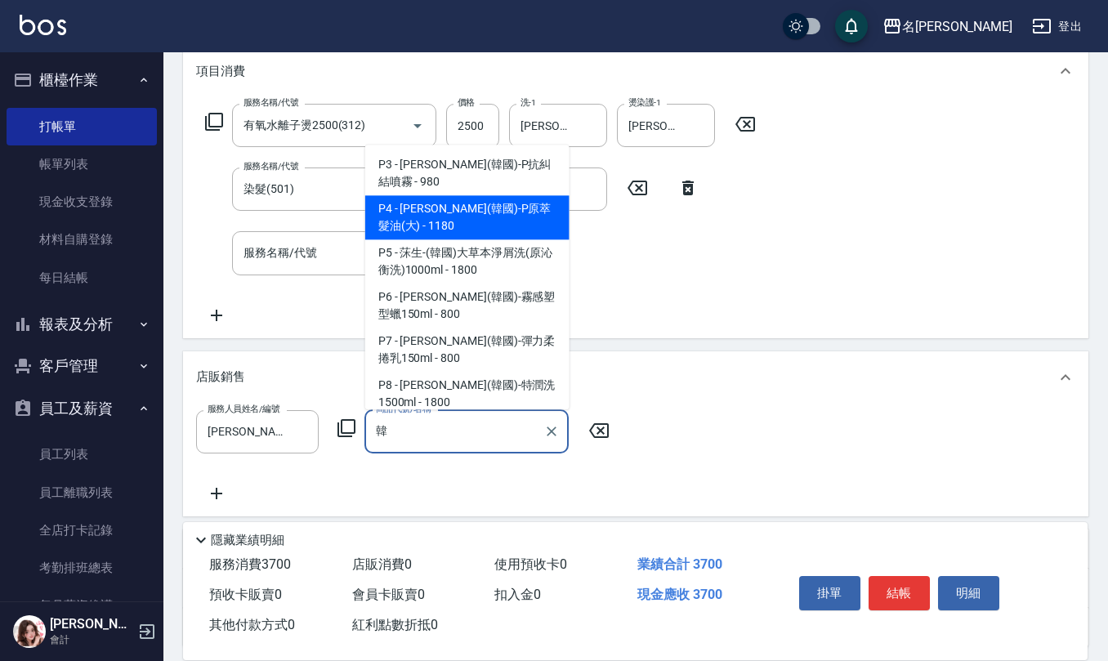
type input "[PERSON_NAME](韓國)-P原萃髮油(大)"
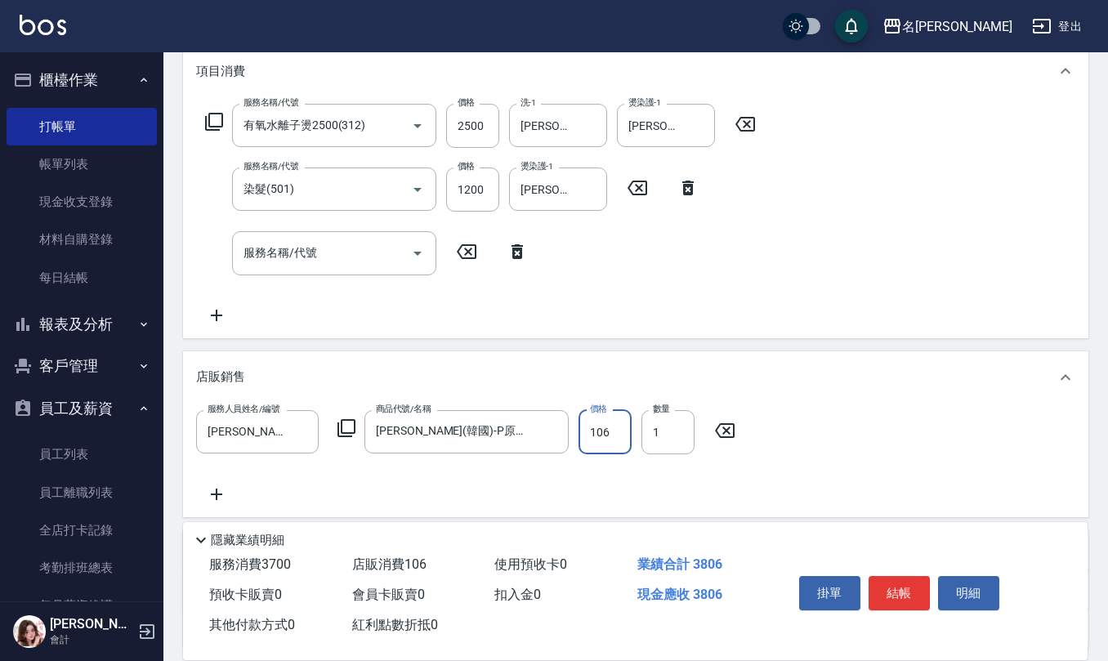
type input "1062"
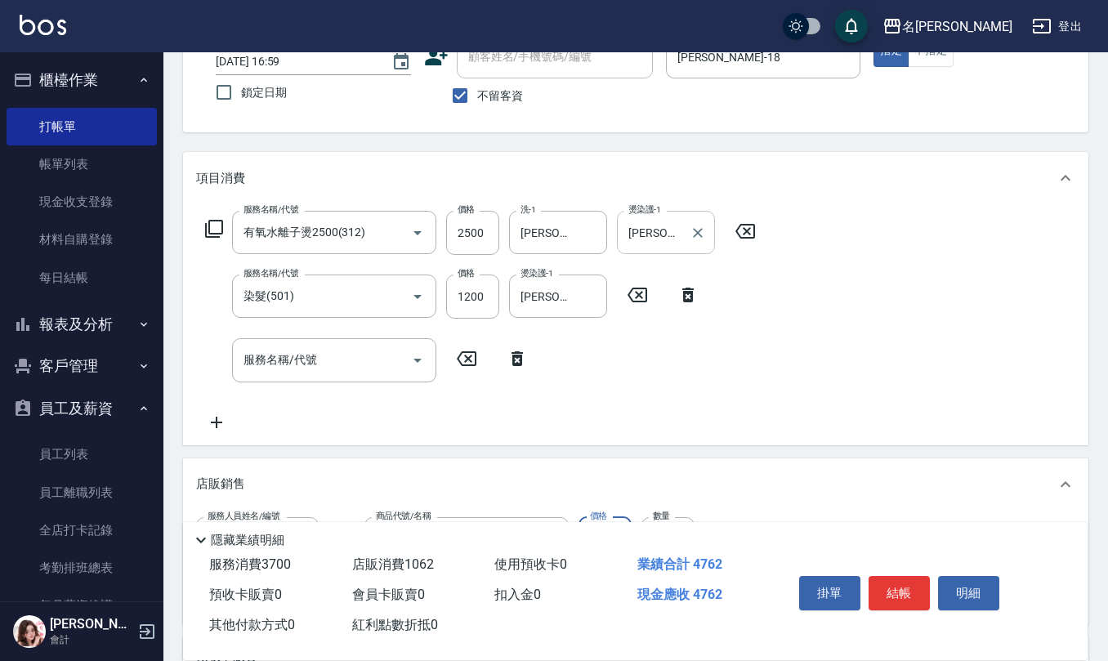
scroll to position [363, 0]
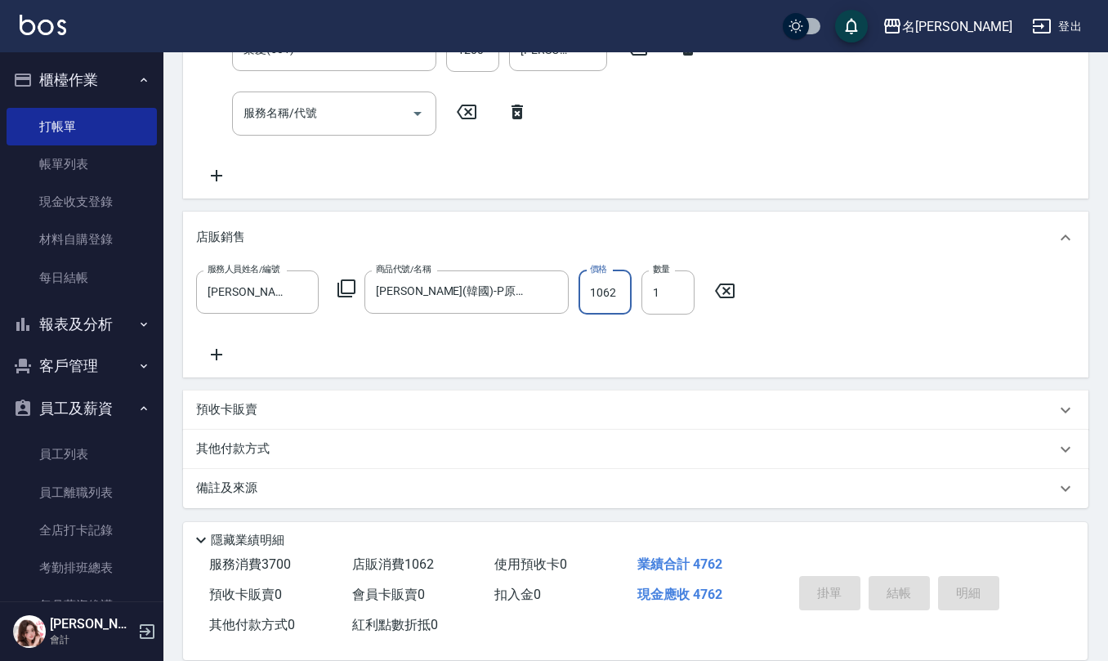
type input "[DATE] 17:00"
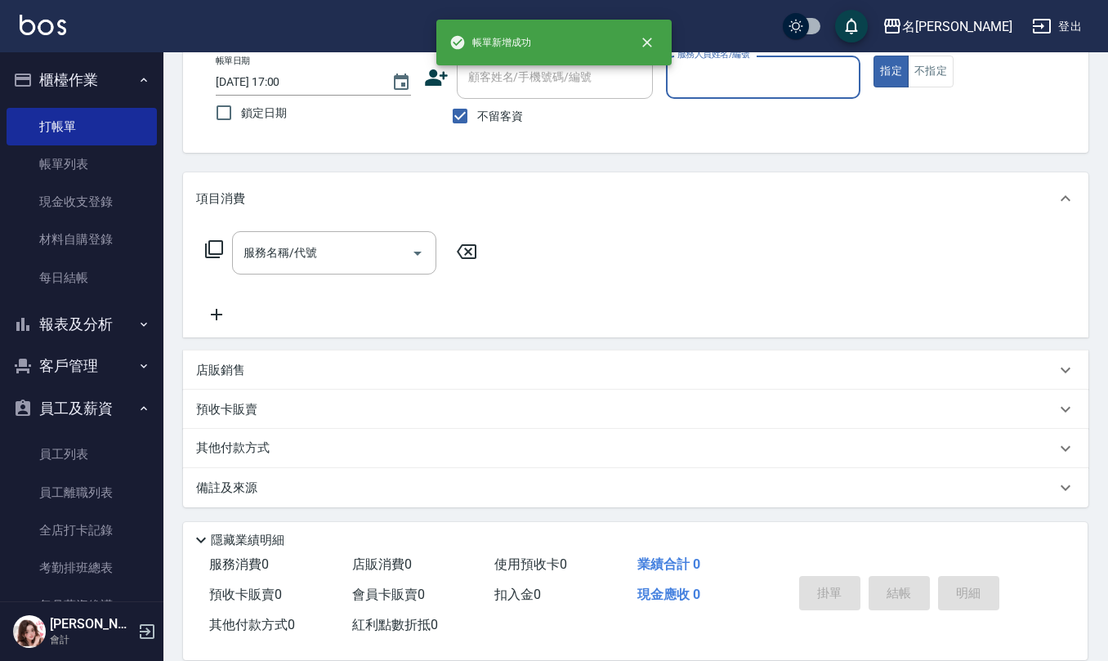
scroll to position [0, 0]
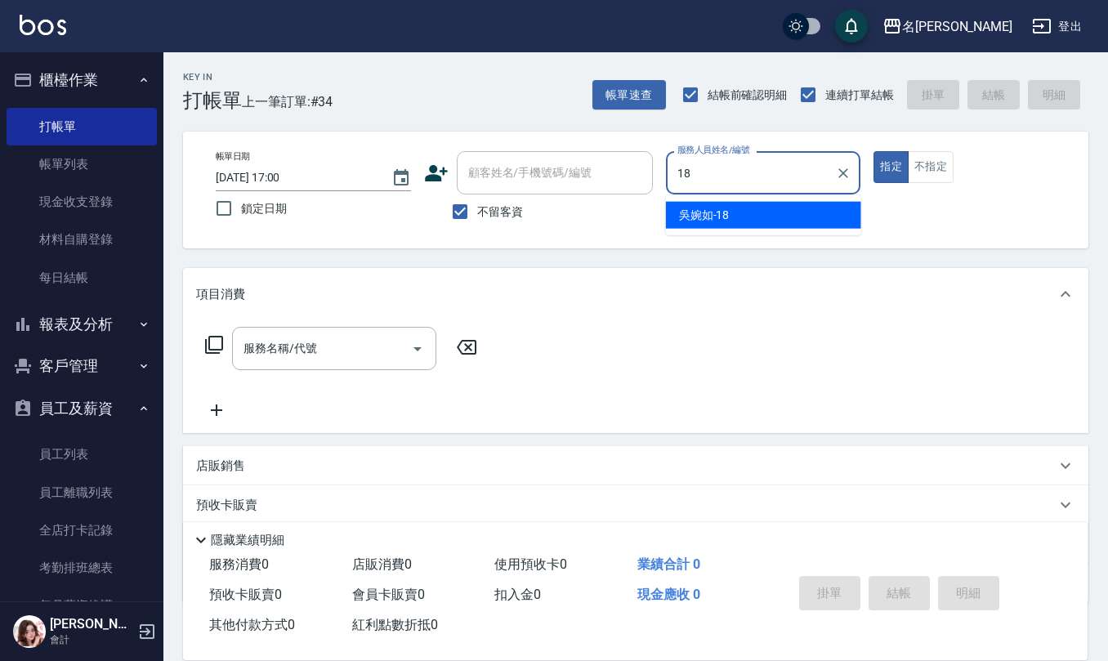
type input "[PERSON_NAME]-18"
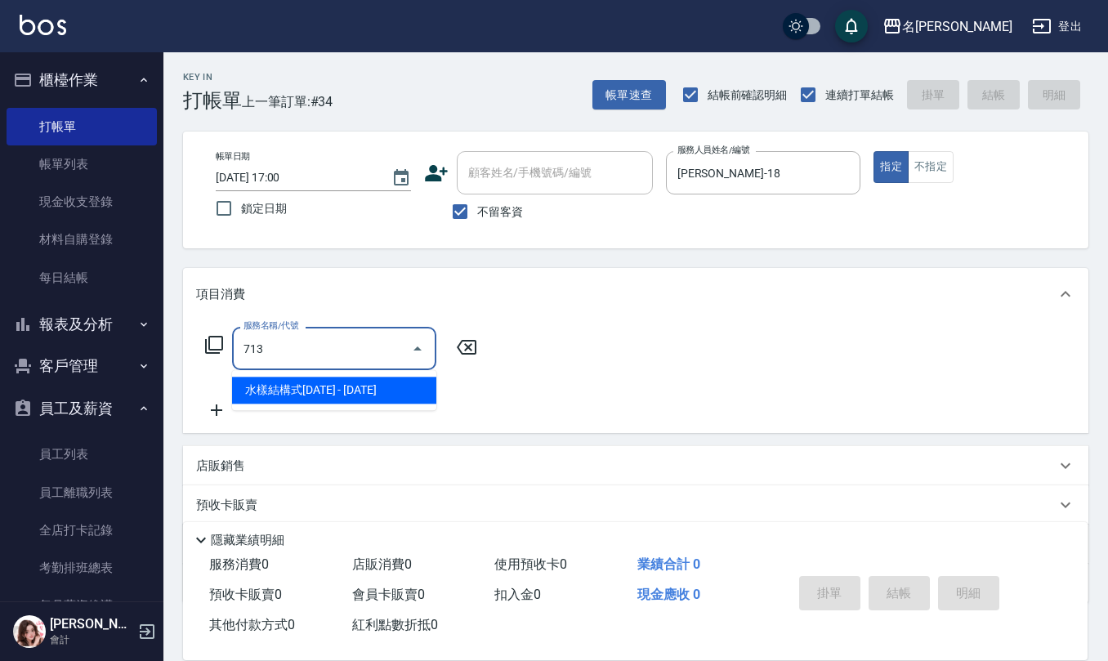
type input "水樣結構式1200(713)"
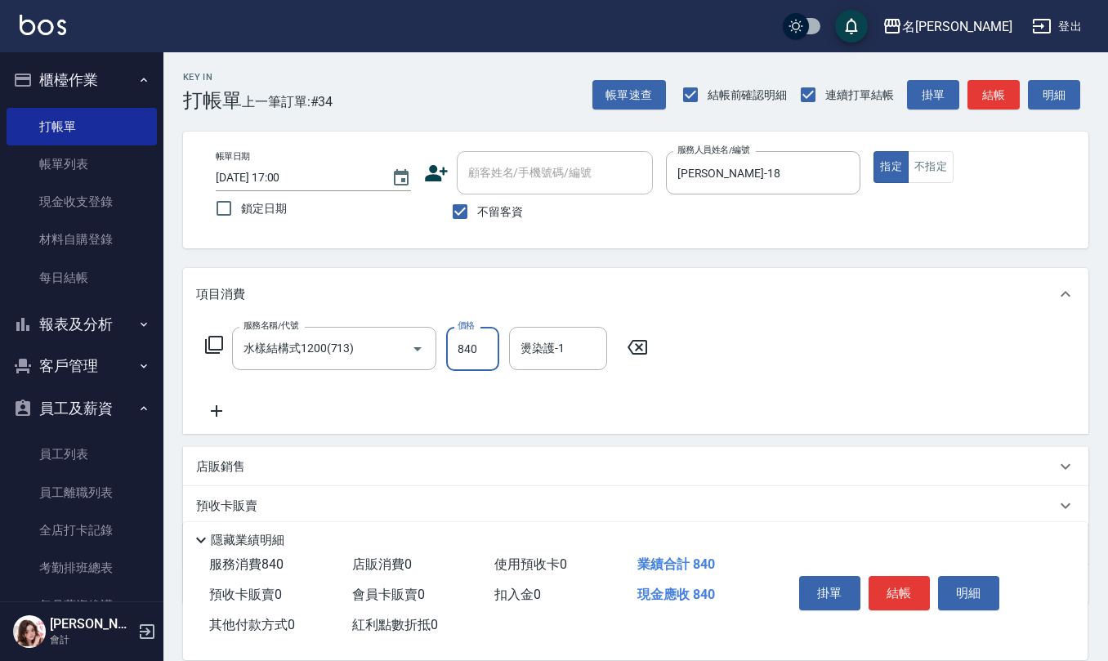
type input "840"
type input "[PERSON_NAME]5"
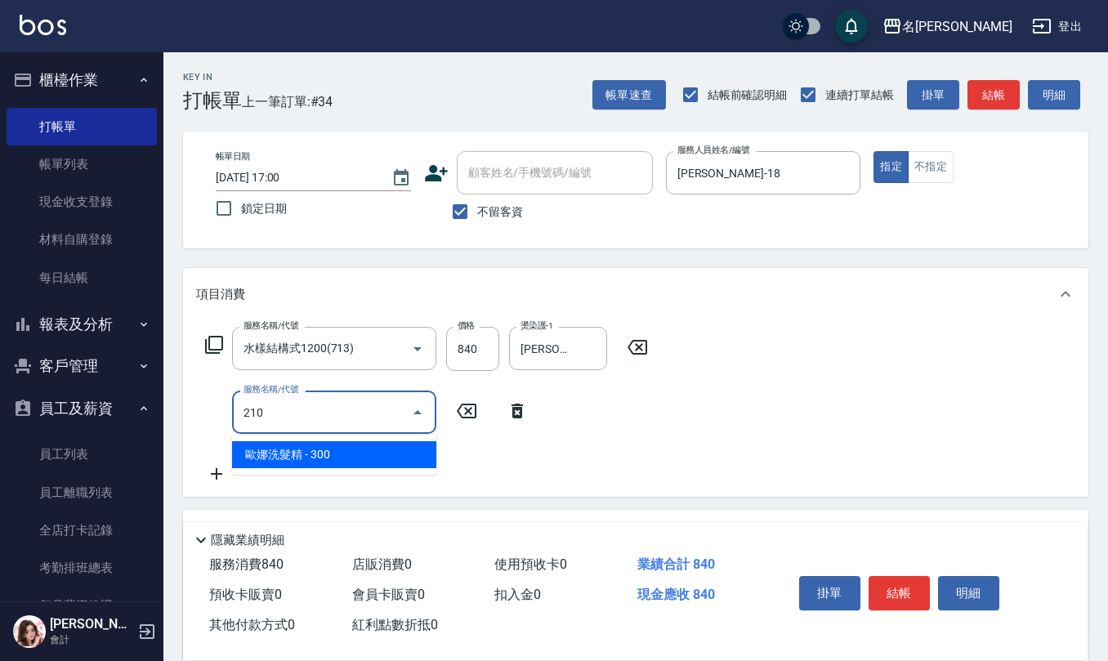
type input "歐娜洗髮精(210)"
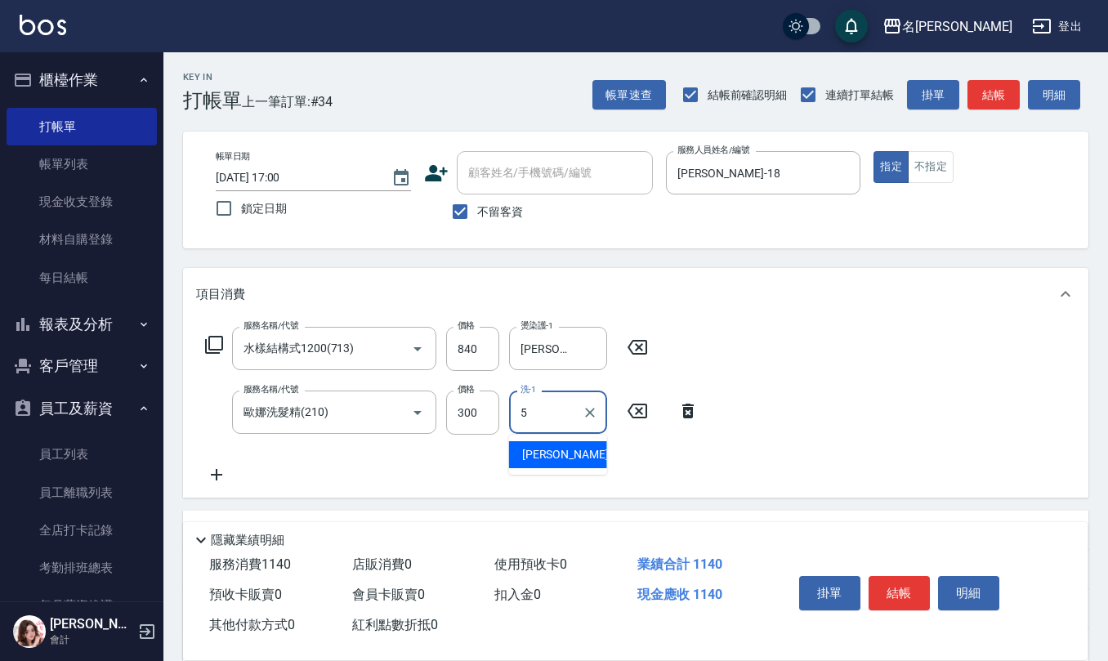
type input "[PERSON_NAME]5"
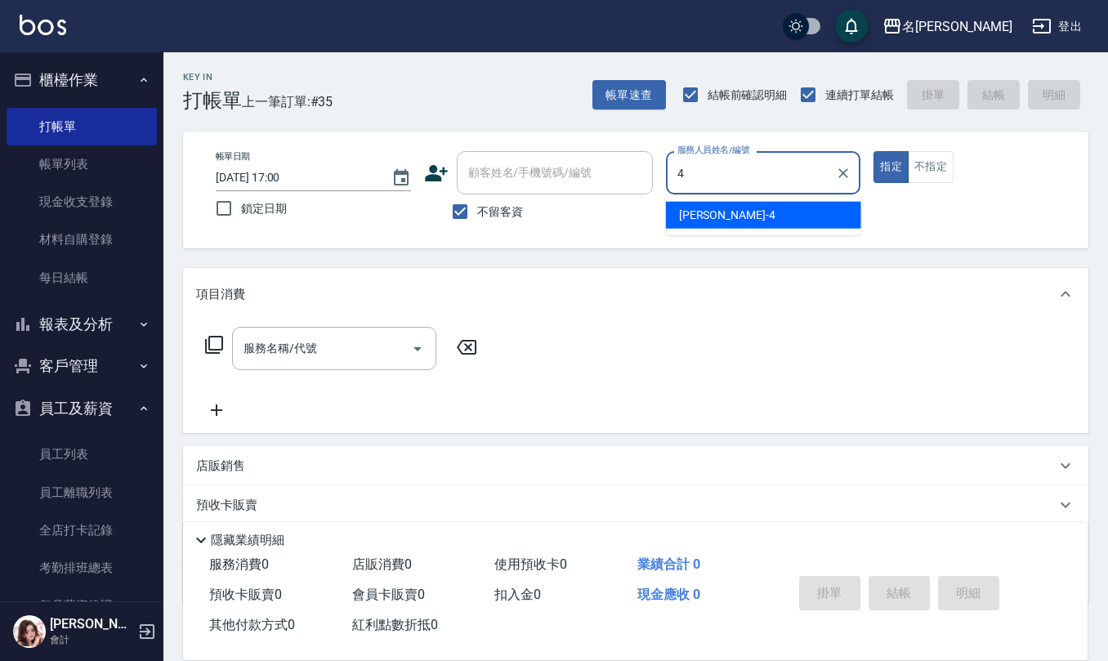
type input "[PERSON_NAME]-4"
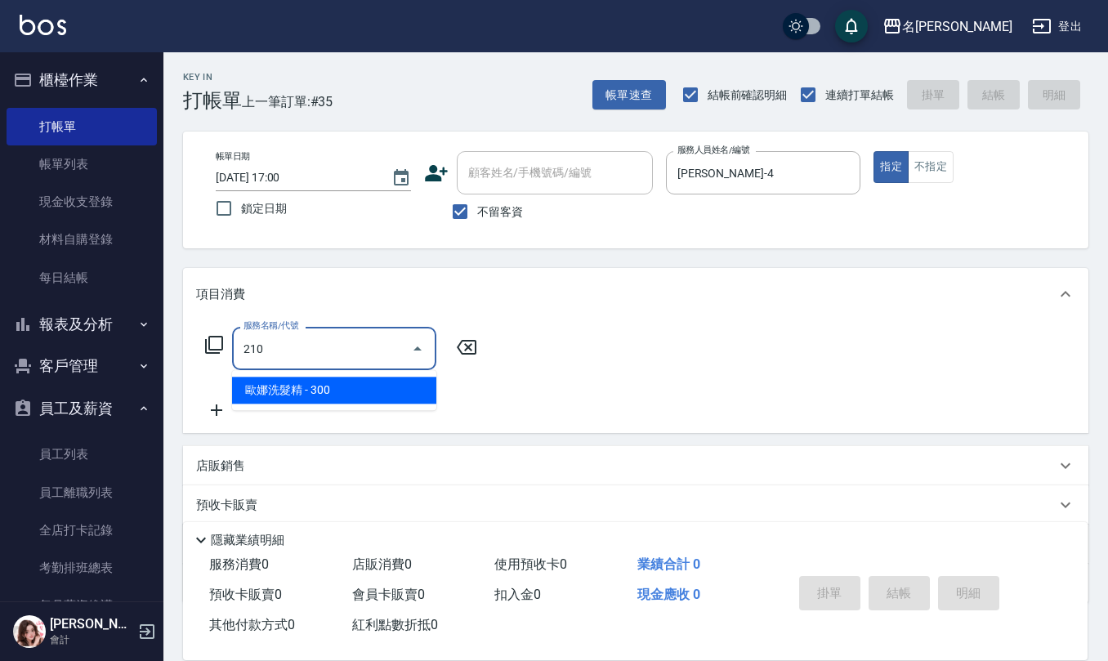
type input "歐娜洗髮精(210)"
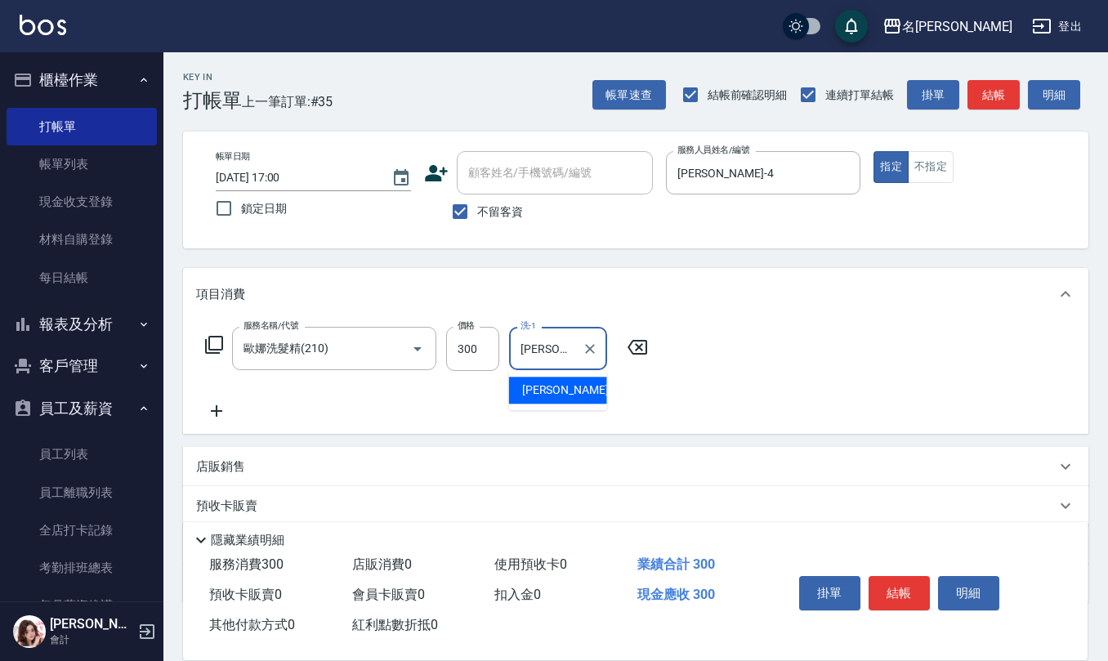
type input "[PERSON_NAME]-32"
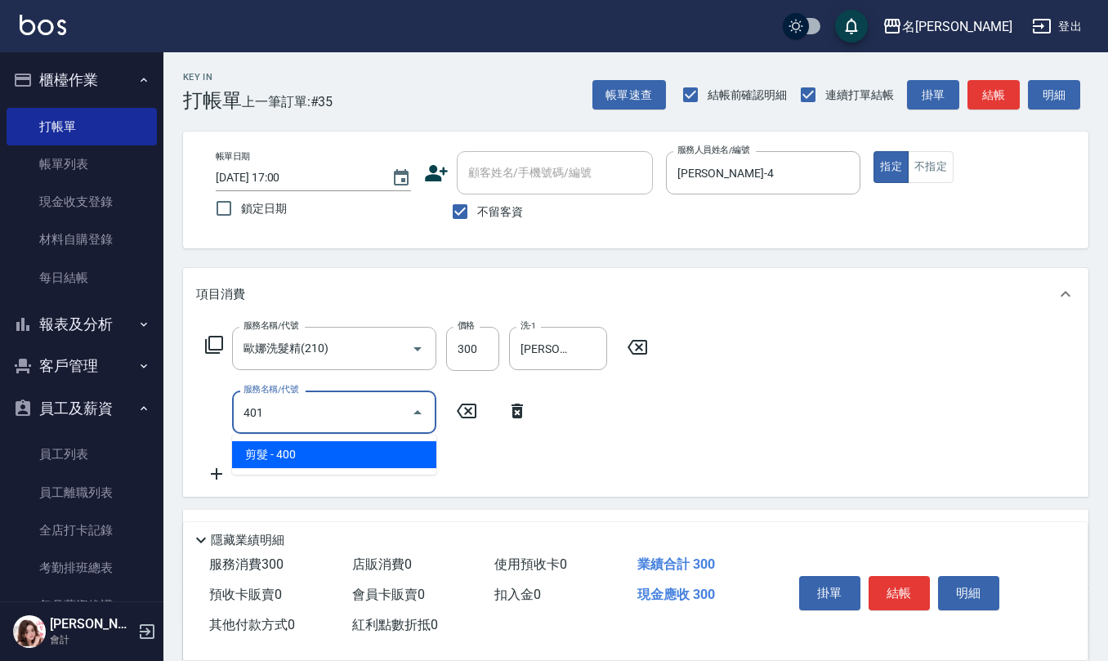
type input "剪髮(401)"
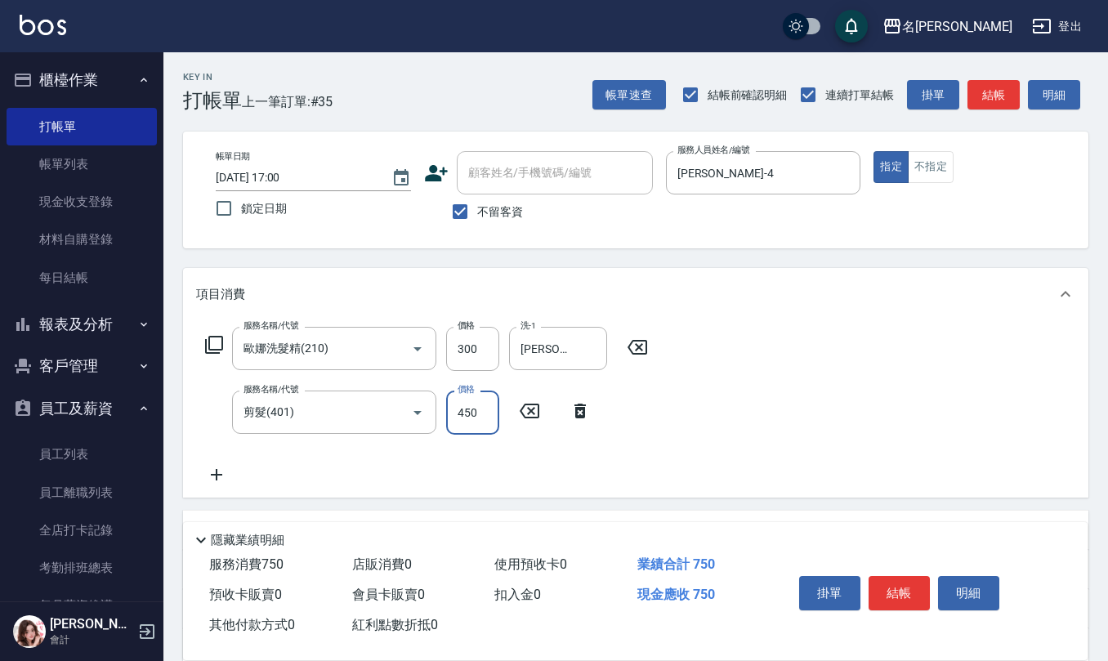
type input "450"
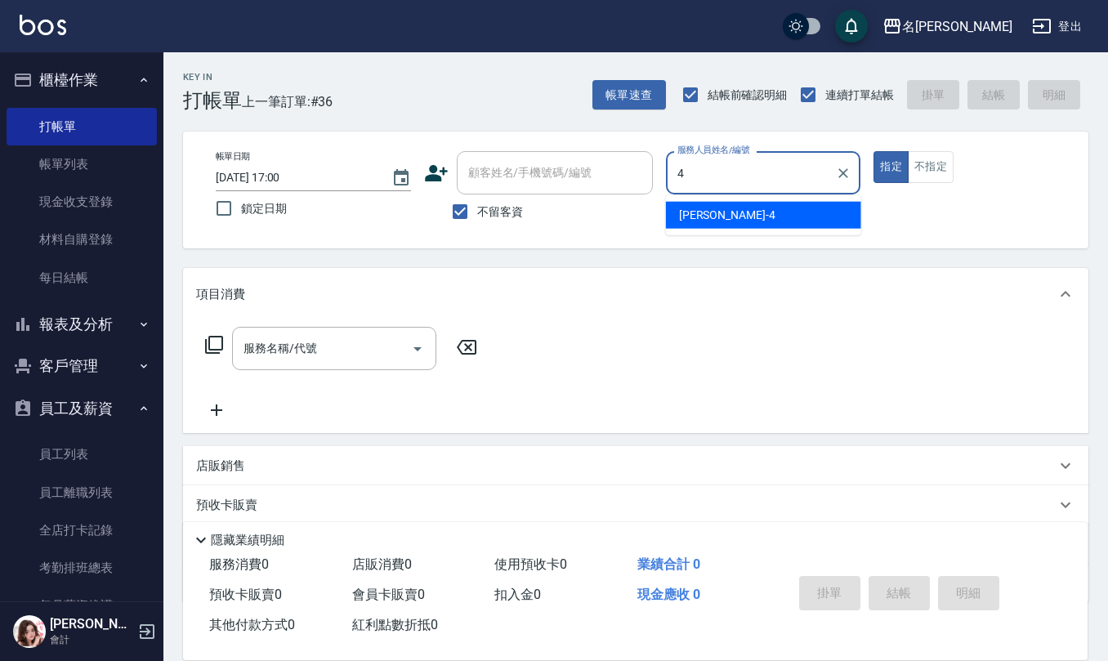
type input "[PERSON_NAME]-4"
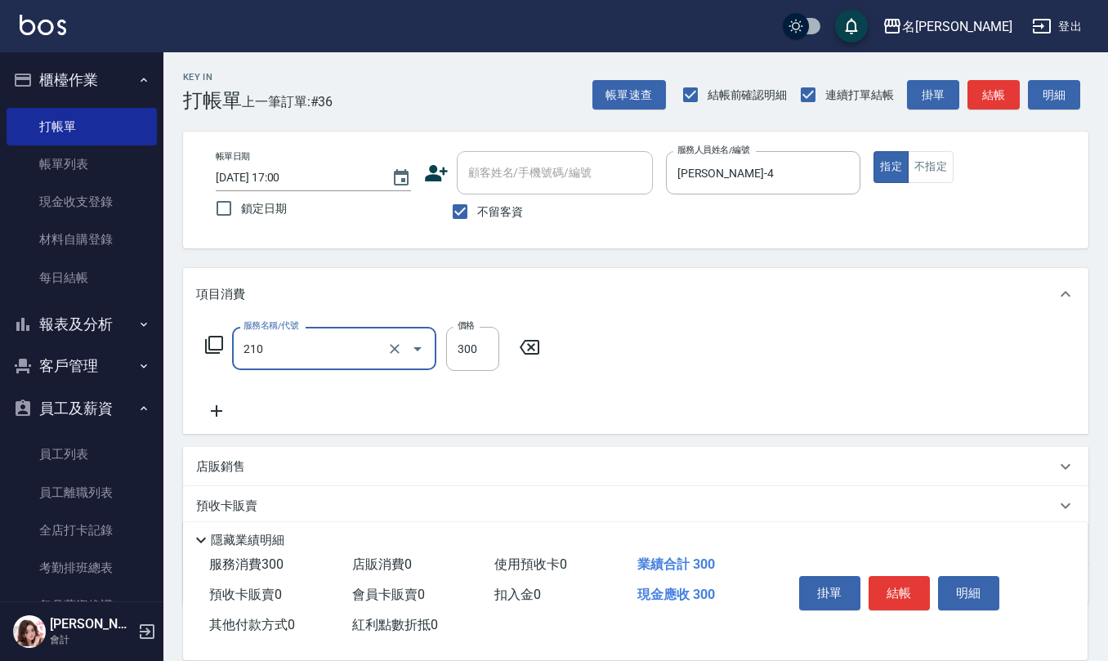
type input "歐娜洗髮精(210)"
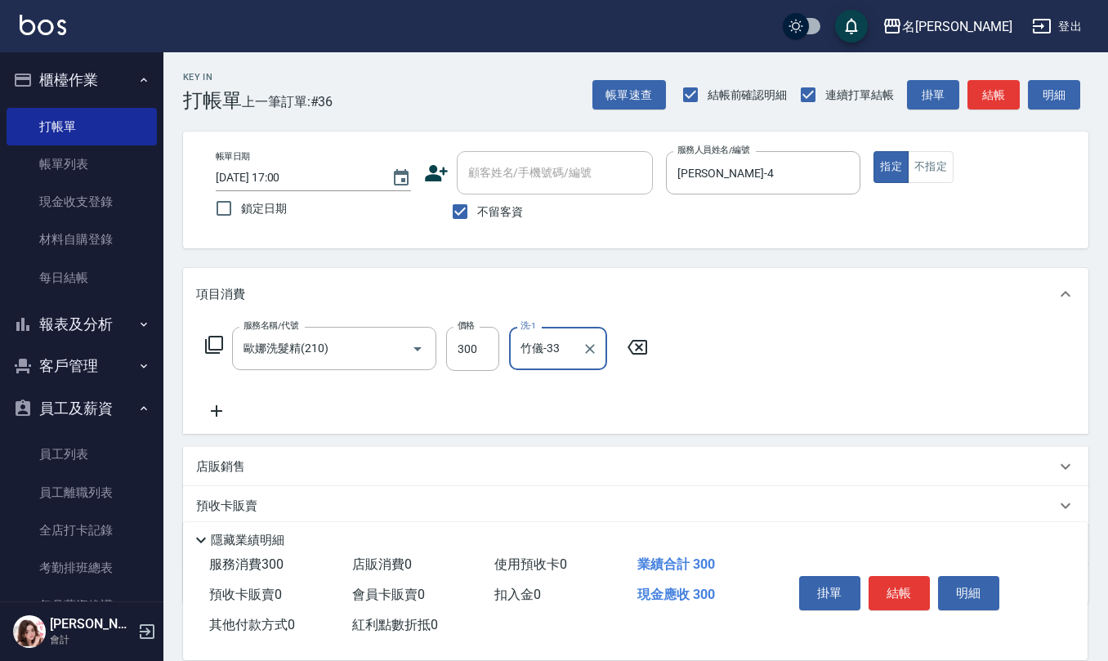
type input "竹儀-33"
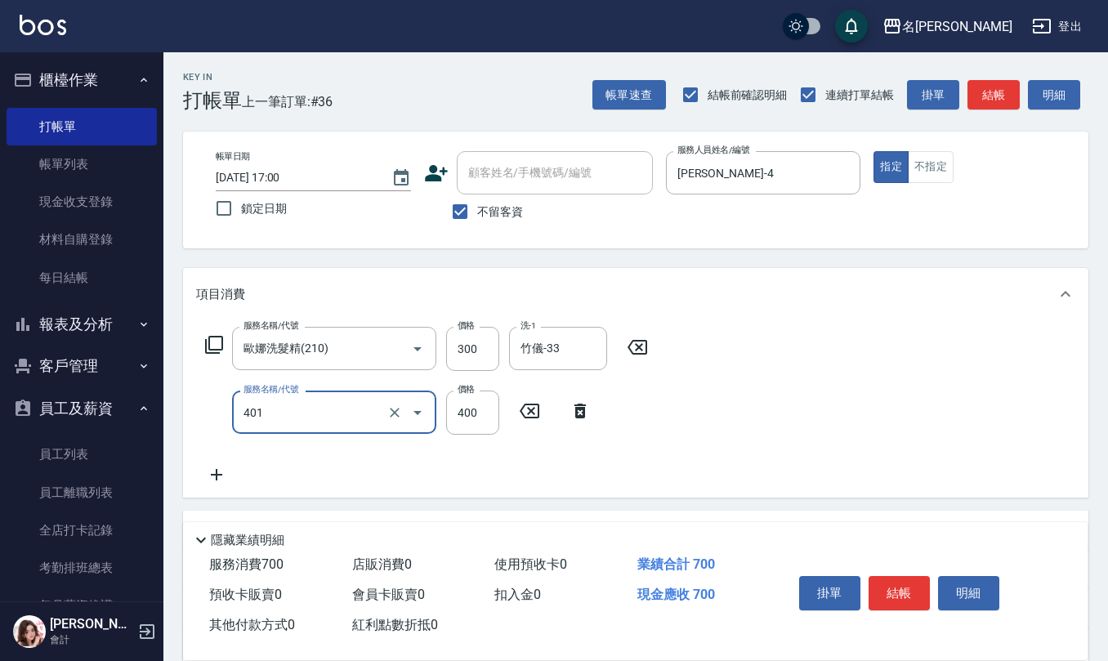
type input "剪髮(401)"
type input "450"
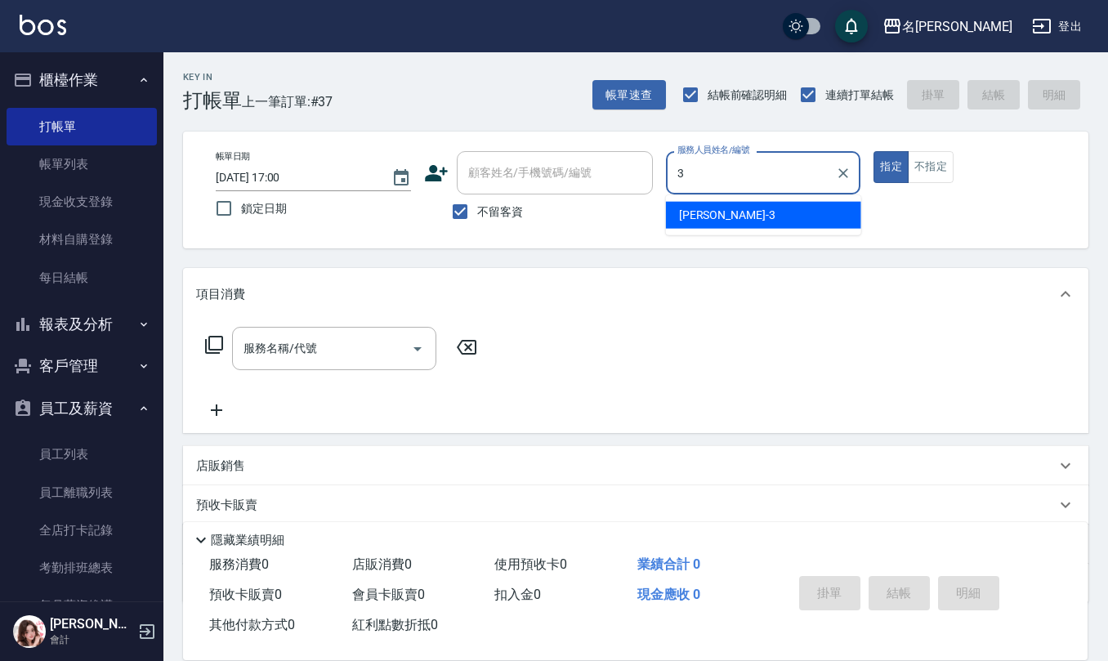
type input "[PERSON_NAME]-3"
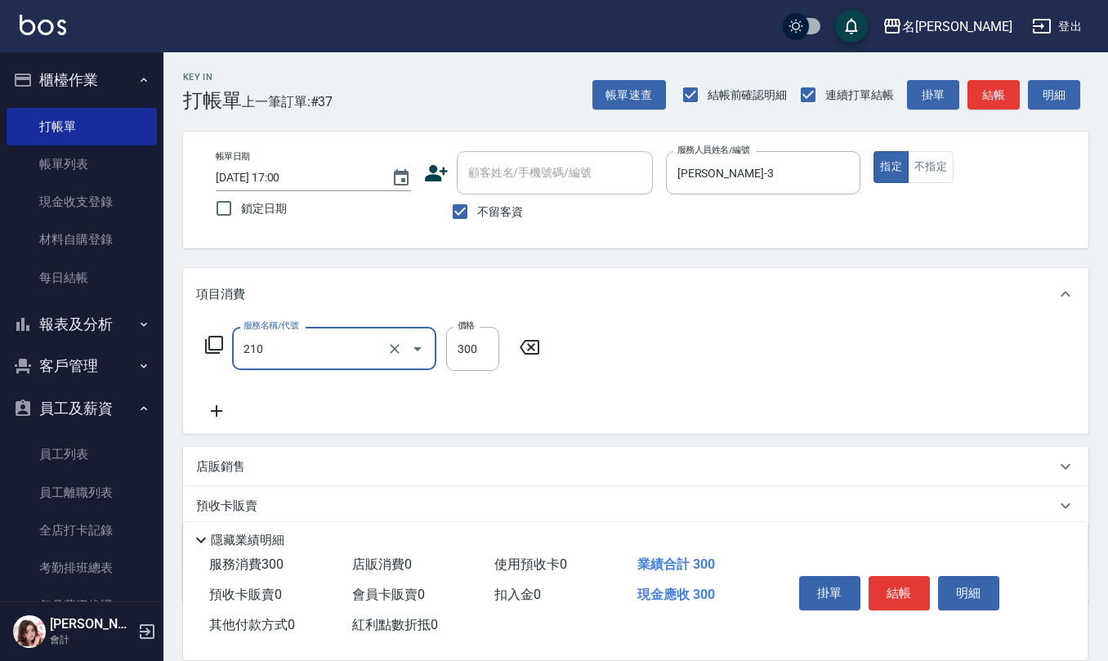
type input "歐娜洗髮精(210)"
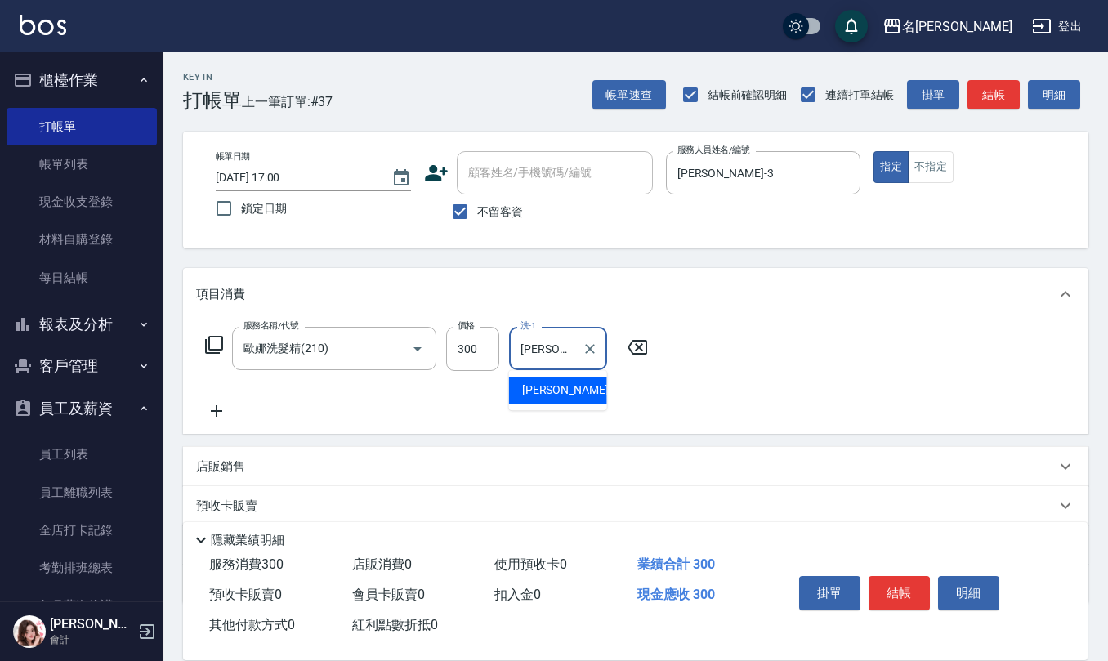
type input "[PERSON_NAME]5"
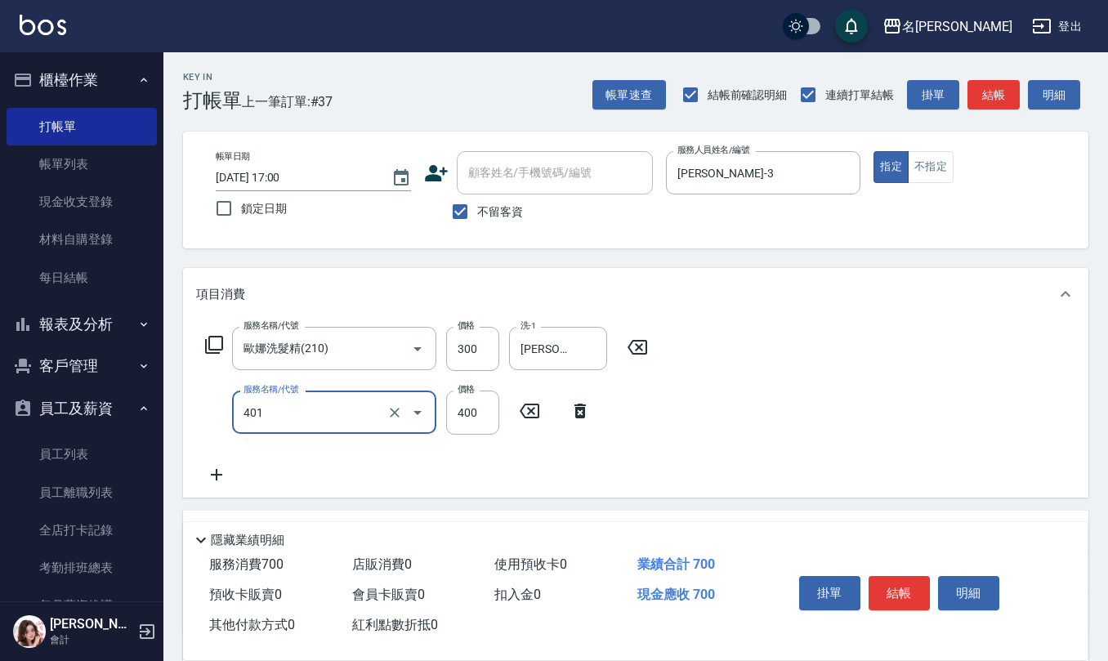
type input "剪髮(401)"
type input "50"
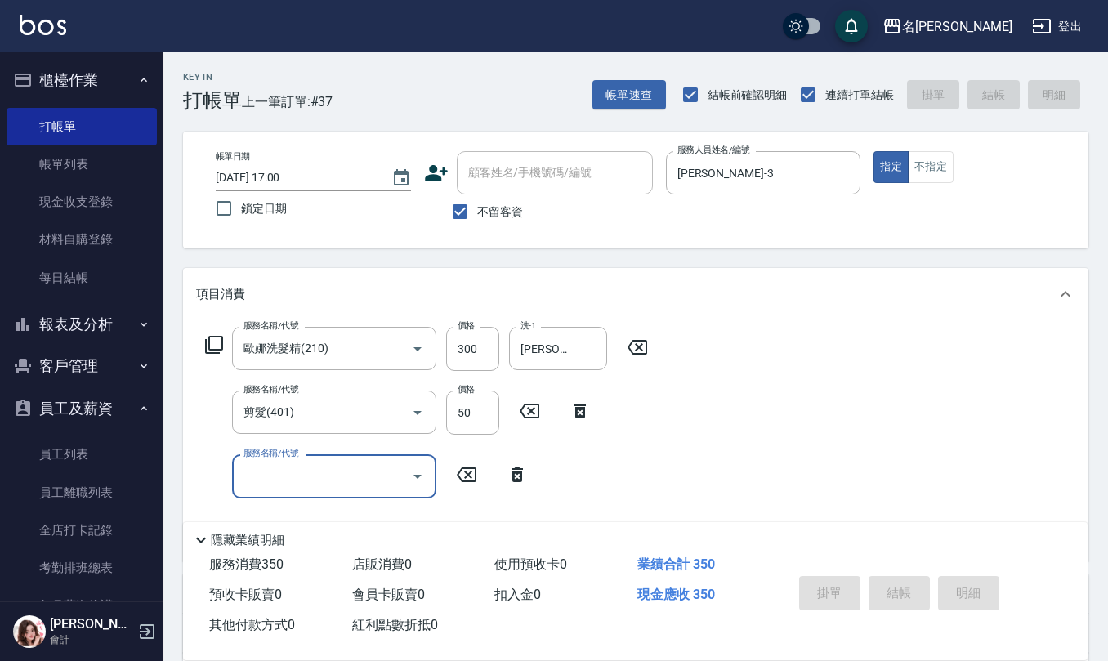
type input "[DATE] 17:01"
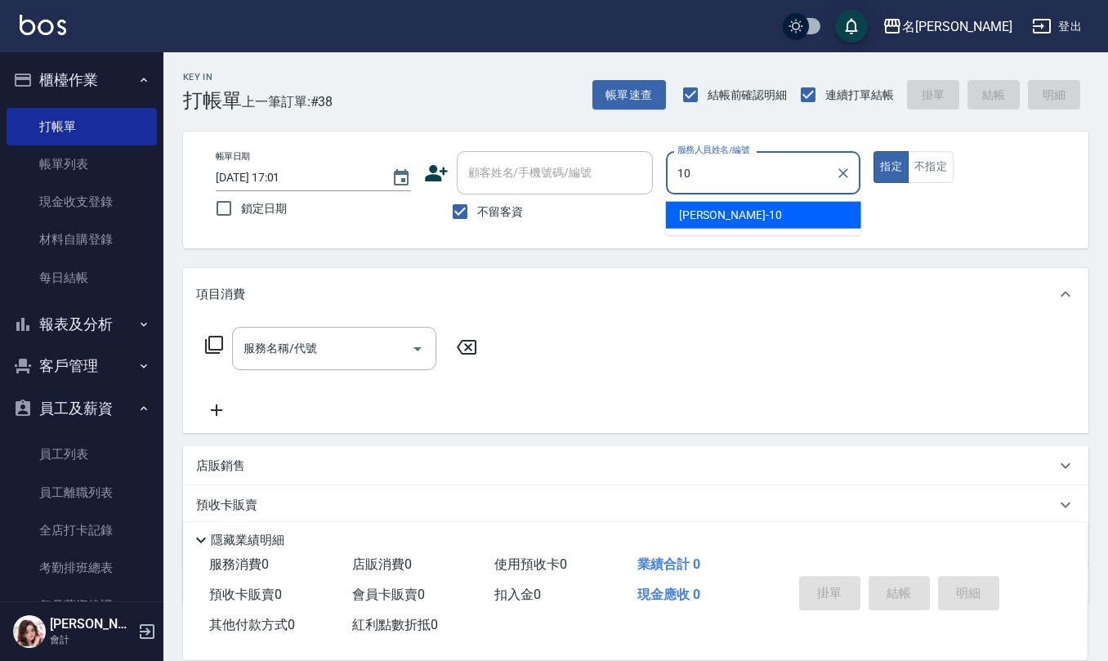
type input "[PERSON_NAME]-10"
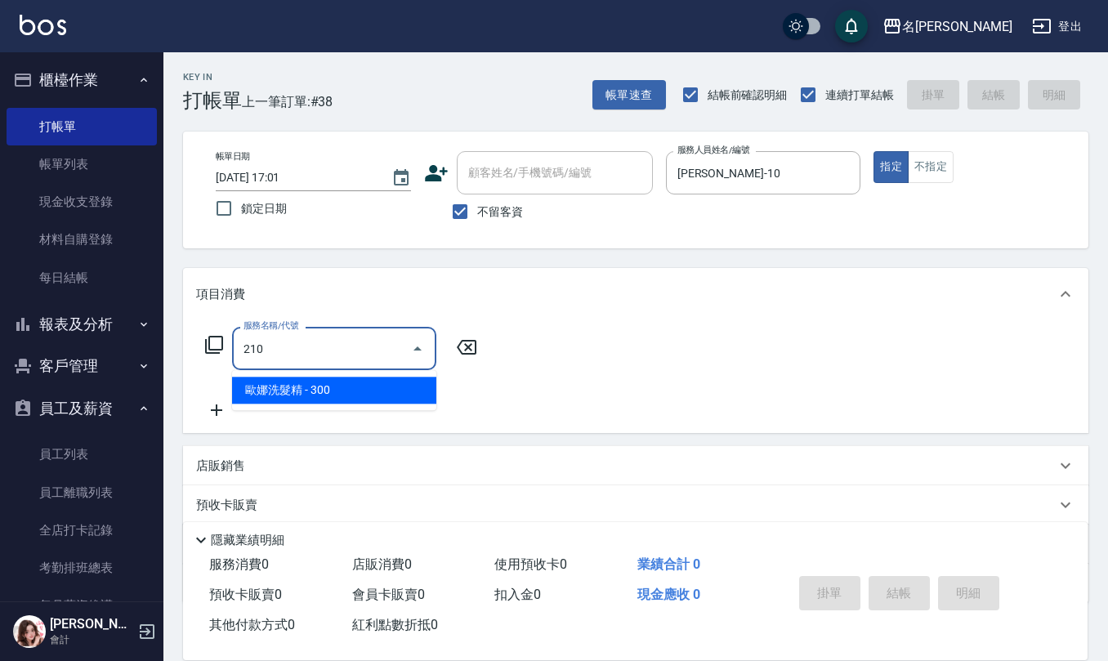
type input "歐娜洗髮精(210)"
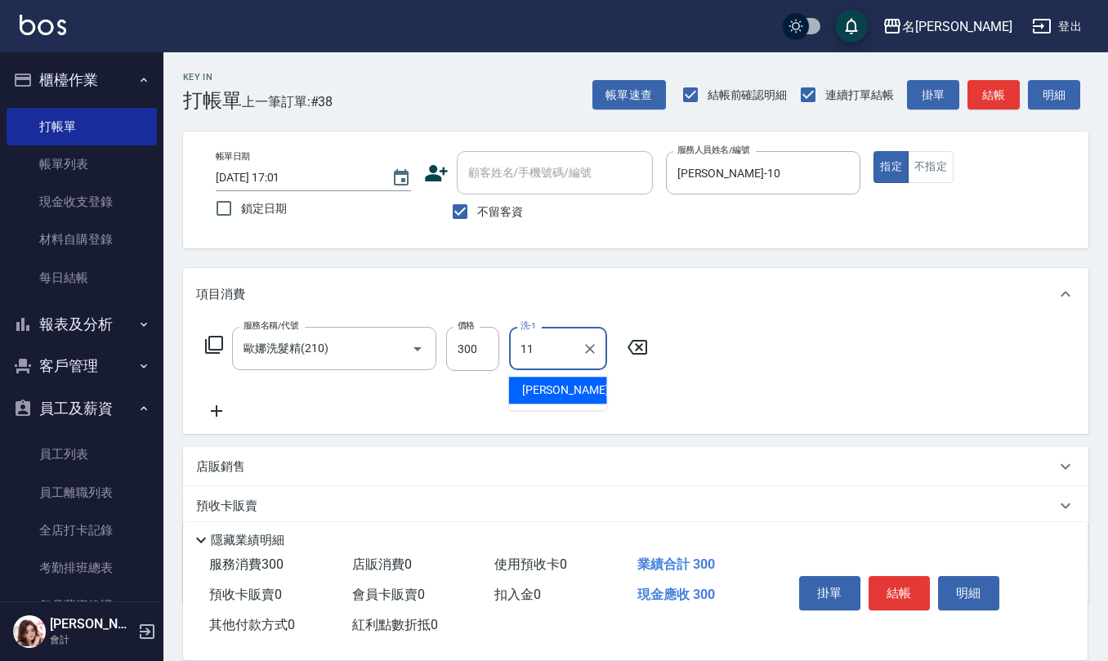
type input "[PERSON_NAME]橙-11"
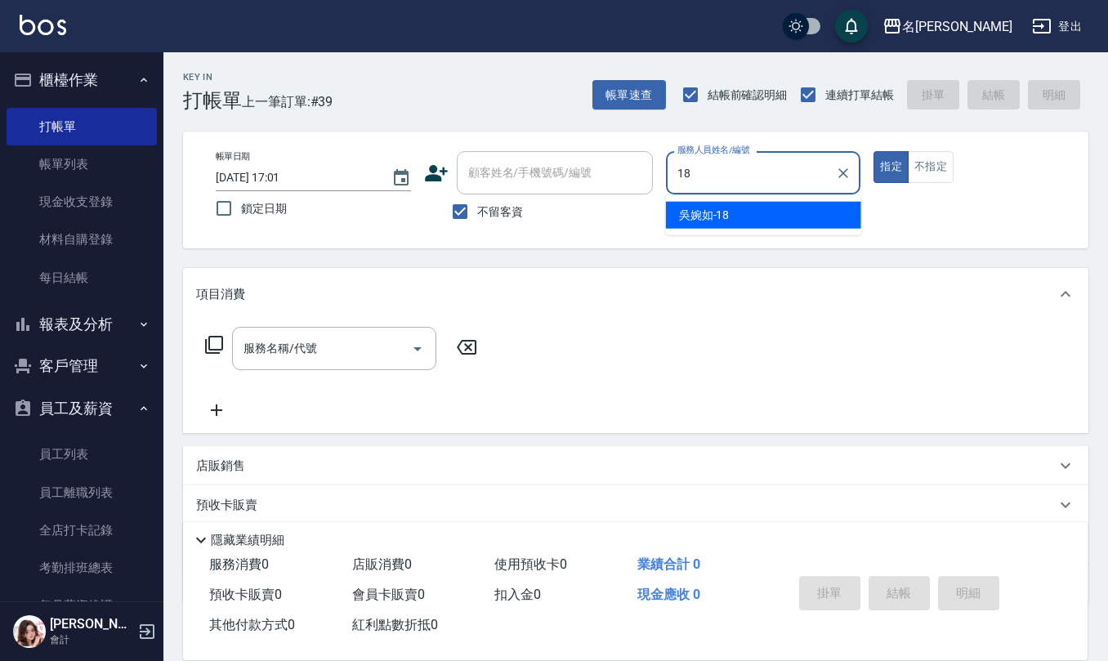
type input "[PERSON_NAME]-18"
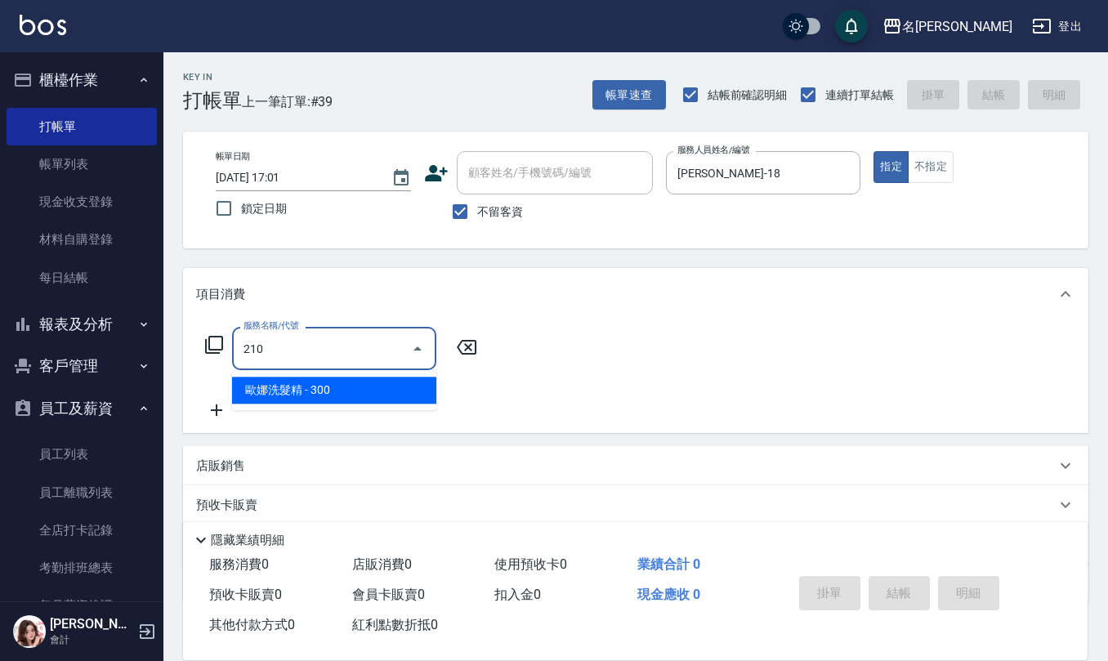
type input "歐娜洗髮精(210)"
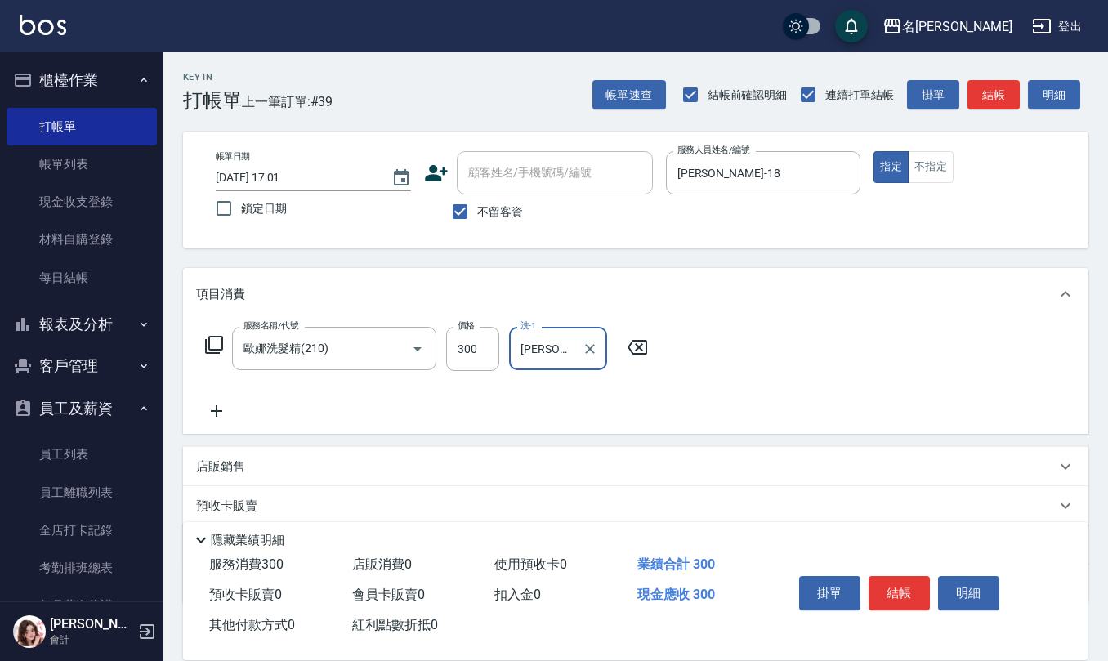
type input "[PERSON_NAME]-20"
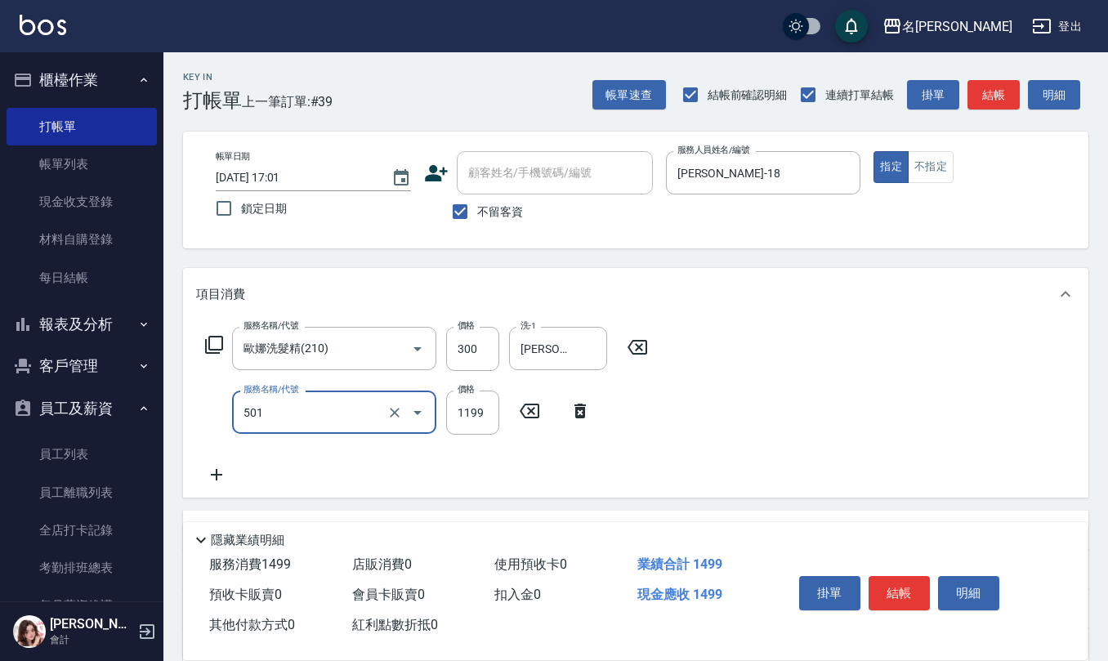
type input "染髮(501)"
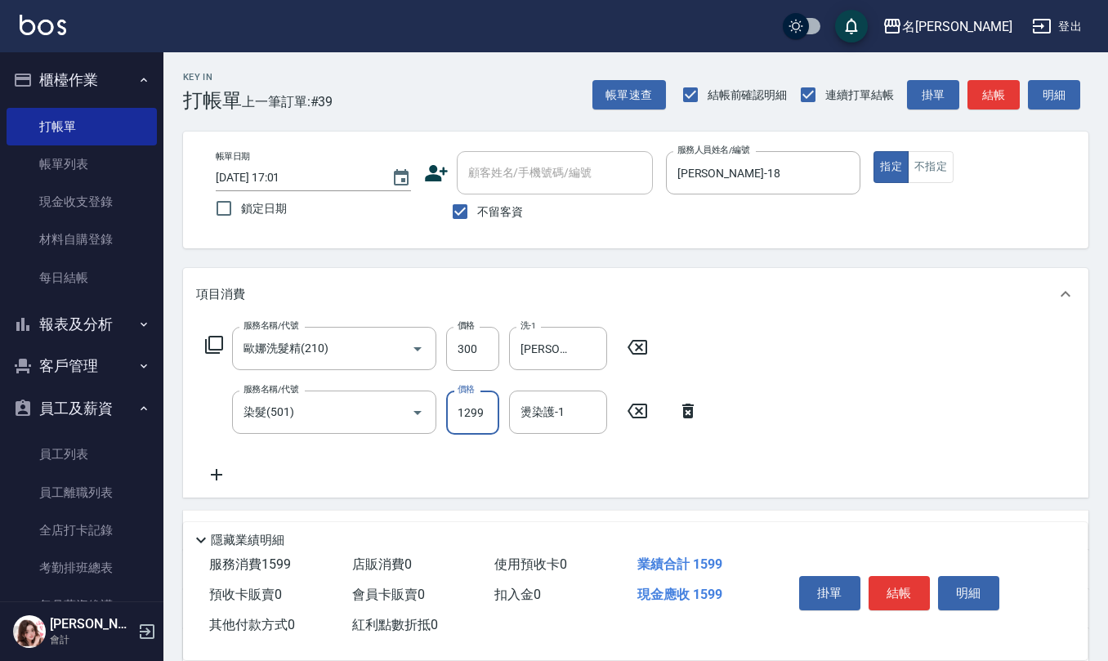
type input "1299"
type input "[PERSON_NAME]-20"
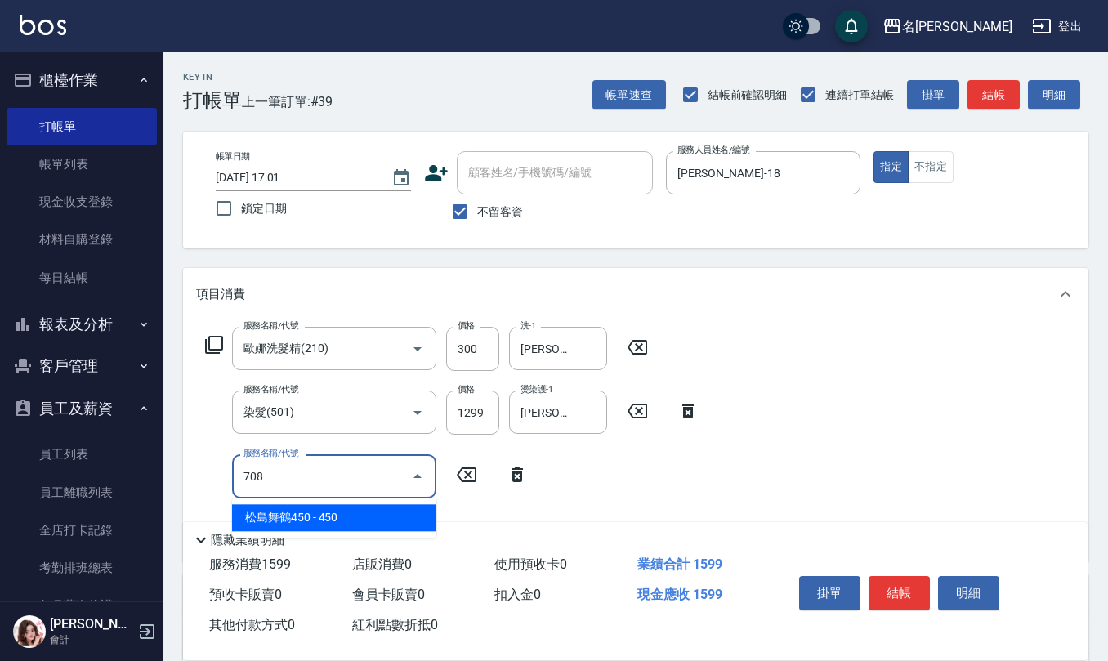
type input "松島舞鶴450(708)"
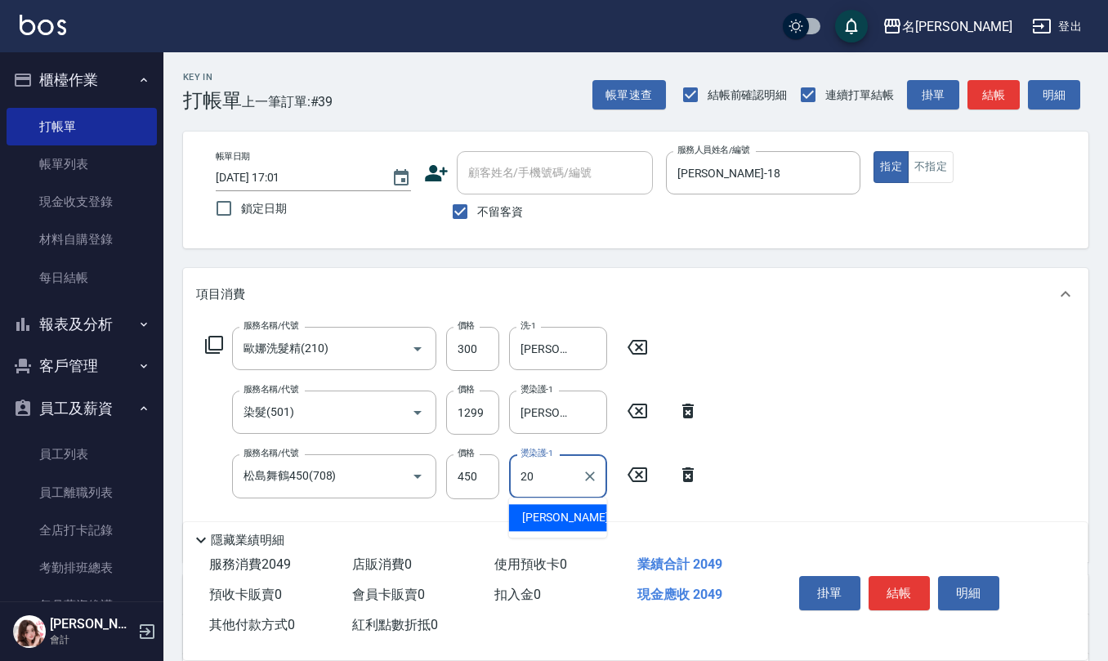
type input "[PERSON_NAME]-20"
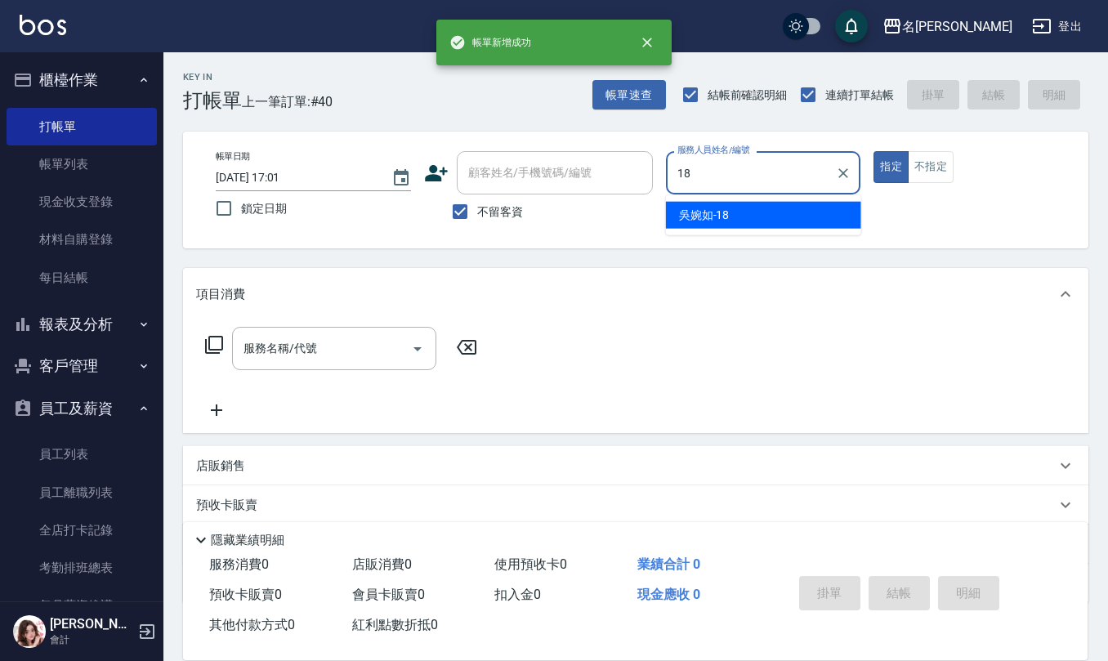
type input "[PERSON_NAME]-18"
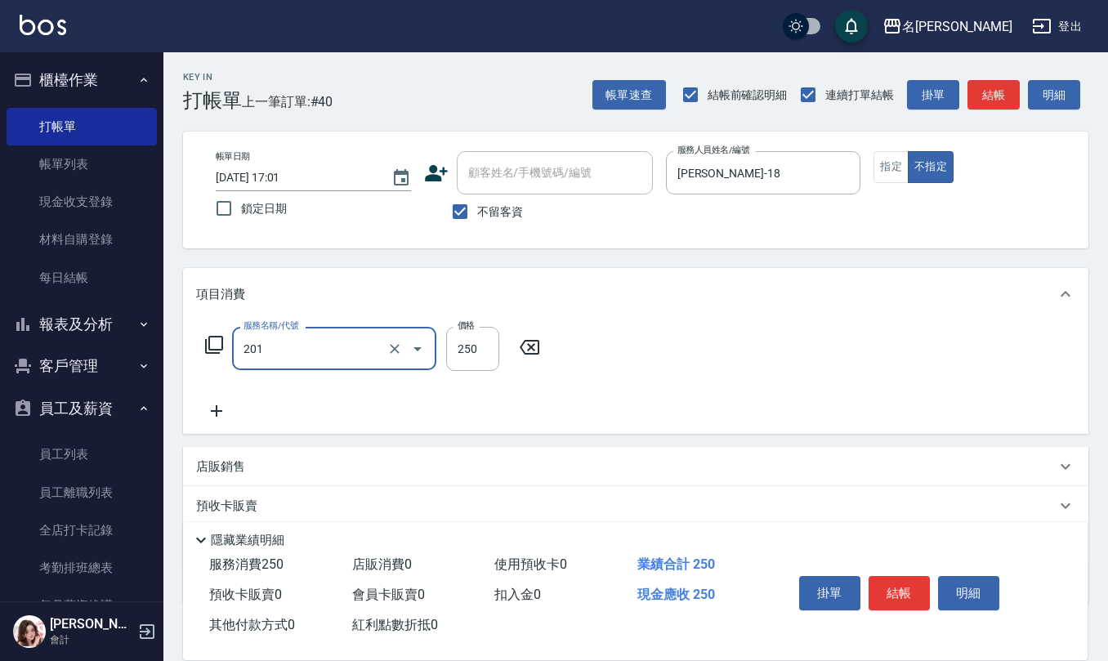
type input "洗髮(201)"
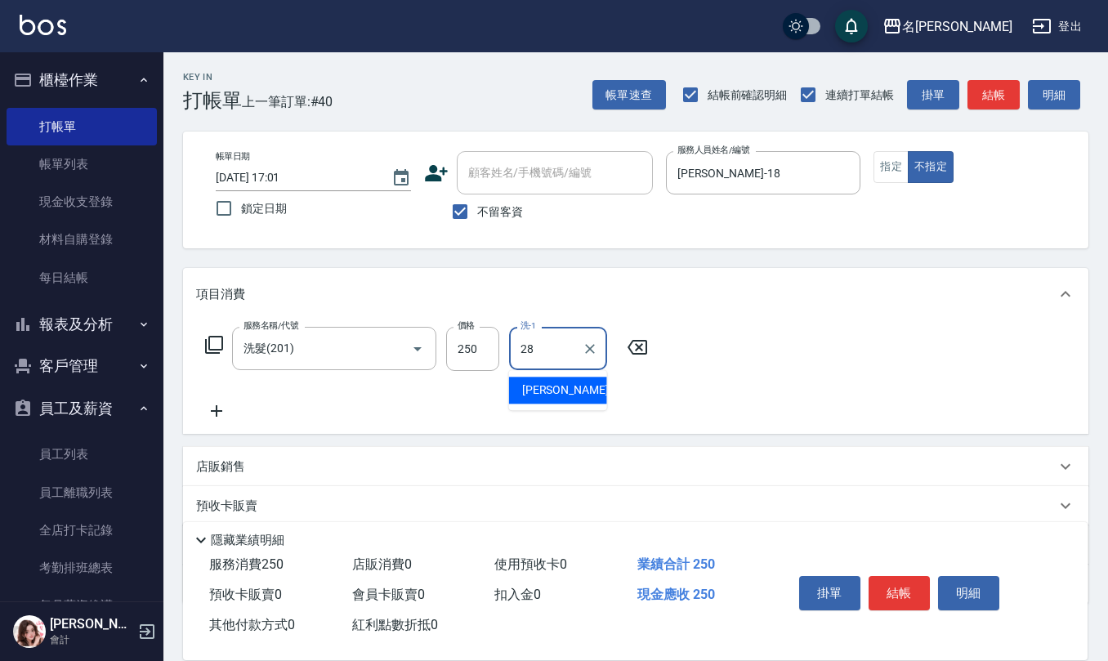
type input "[PERSON_NAME]-28"
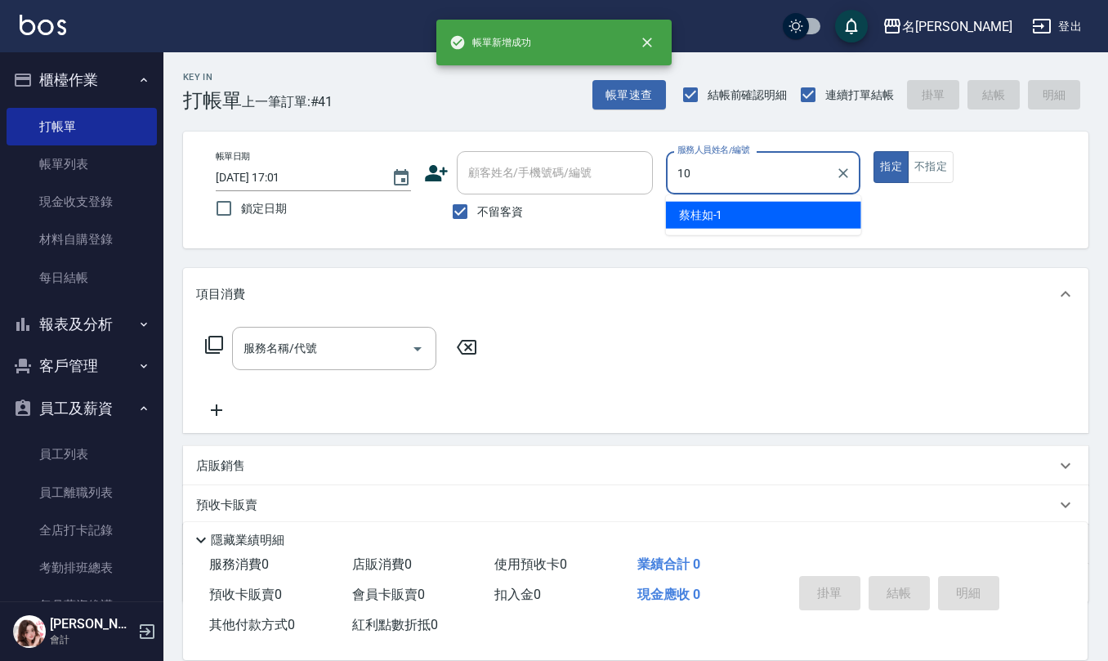
type input "[PERSON_NAME]-10"
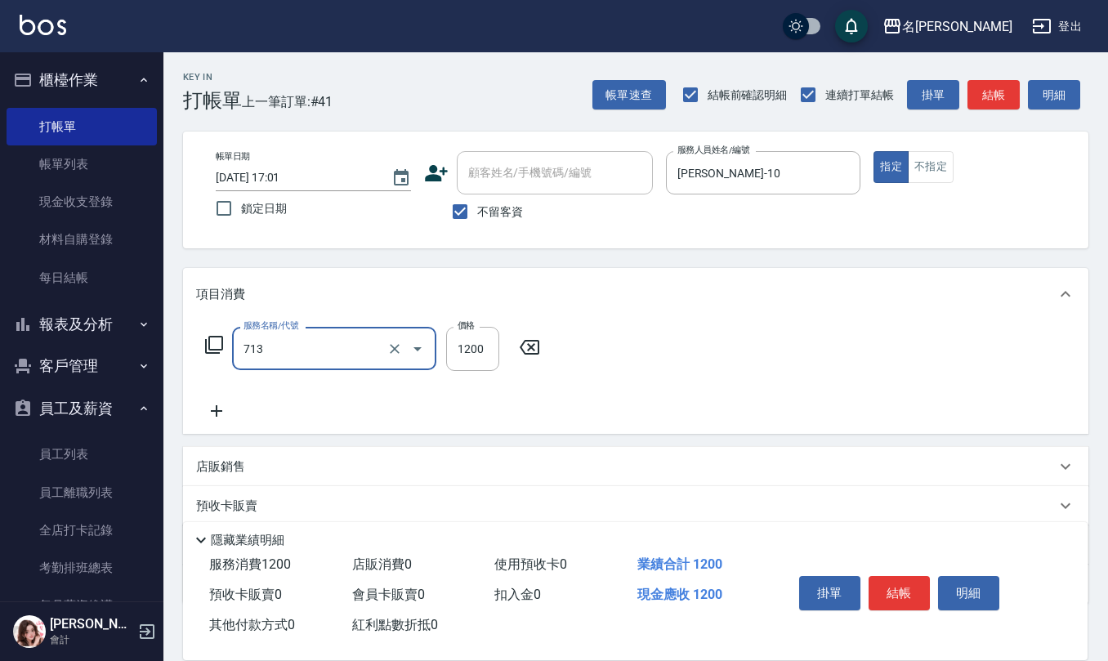
type input "水樣結構式1200(713)"
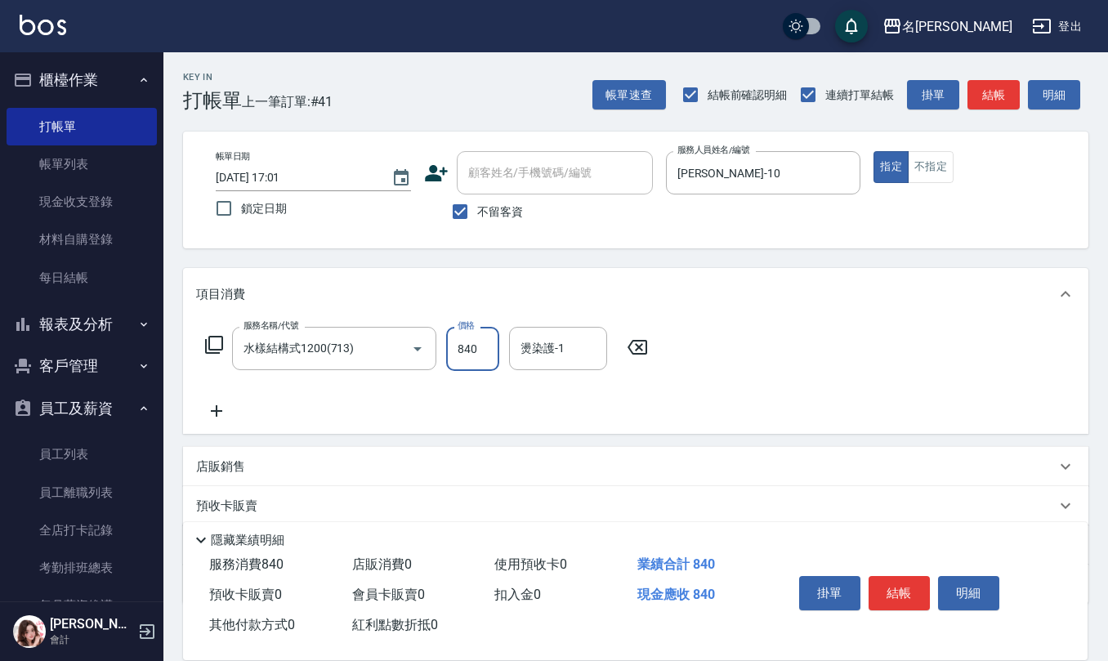
type input "840"
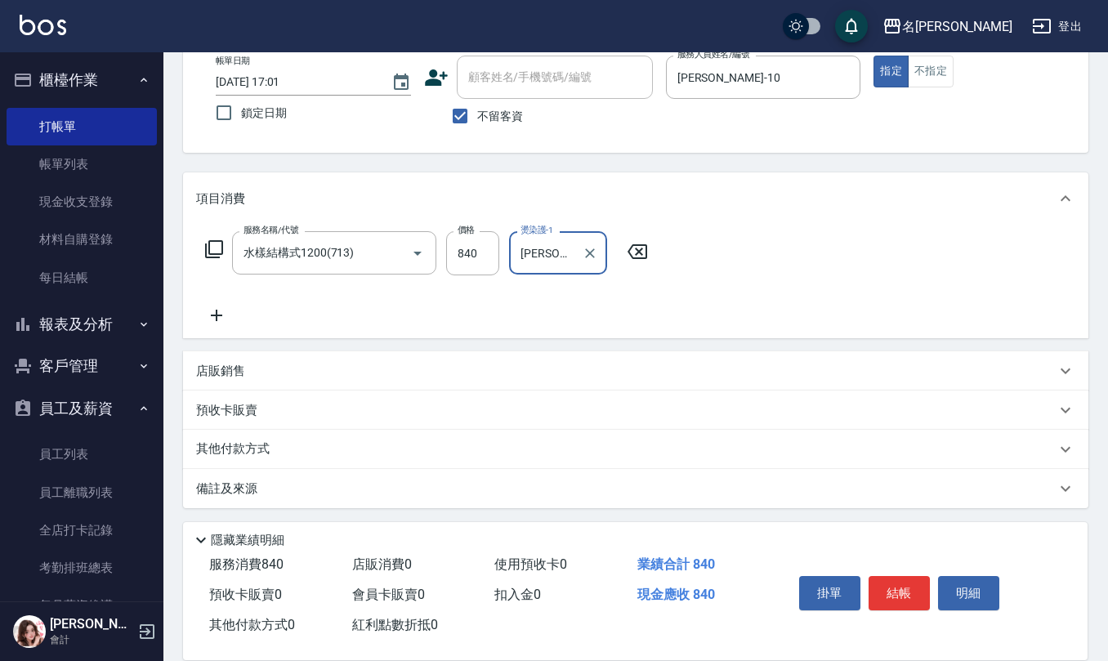
type input "[PERSON_NAME]-21"
click at [263, 501] on div "備註及來源" at bounding box center [635, 488] width 905 height 39
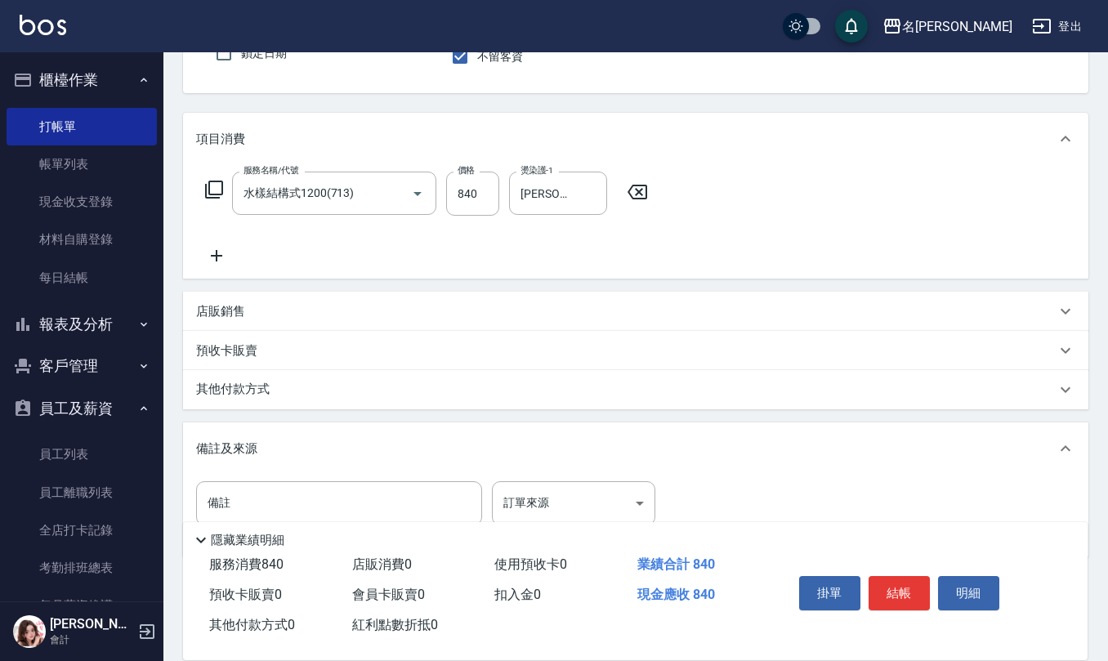
scroll to position [206, 0]
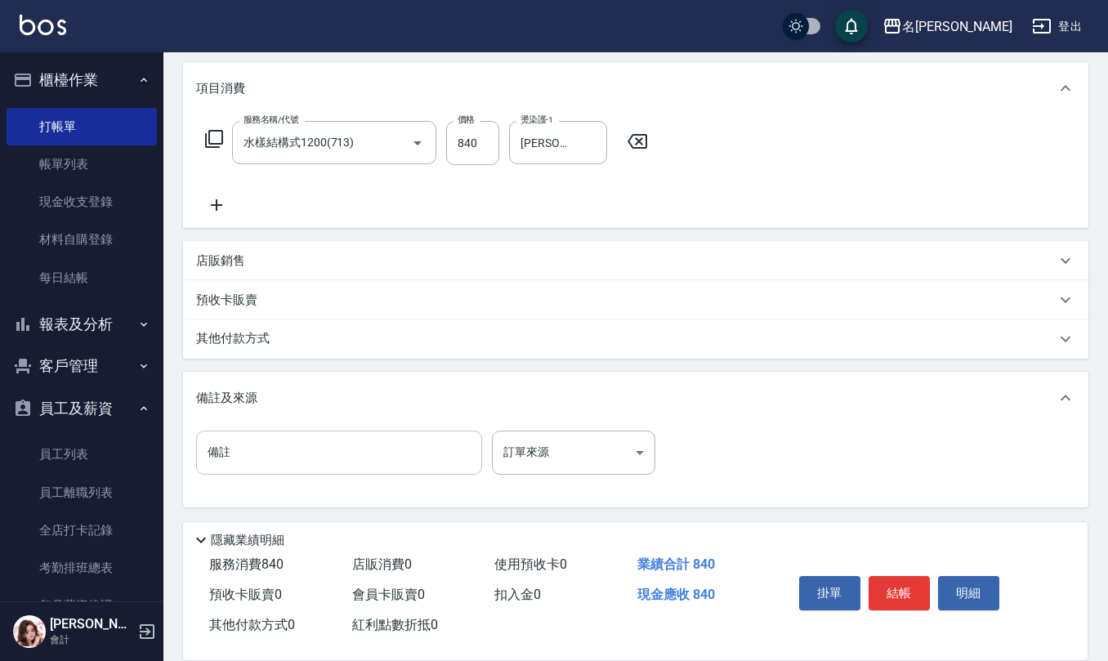
click at [416, 449] on input "備註" at bounding box center [339, 453] width 286 height 44
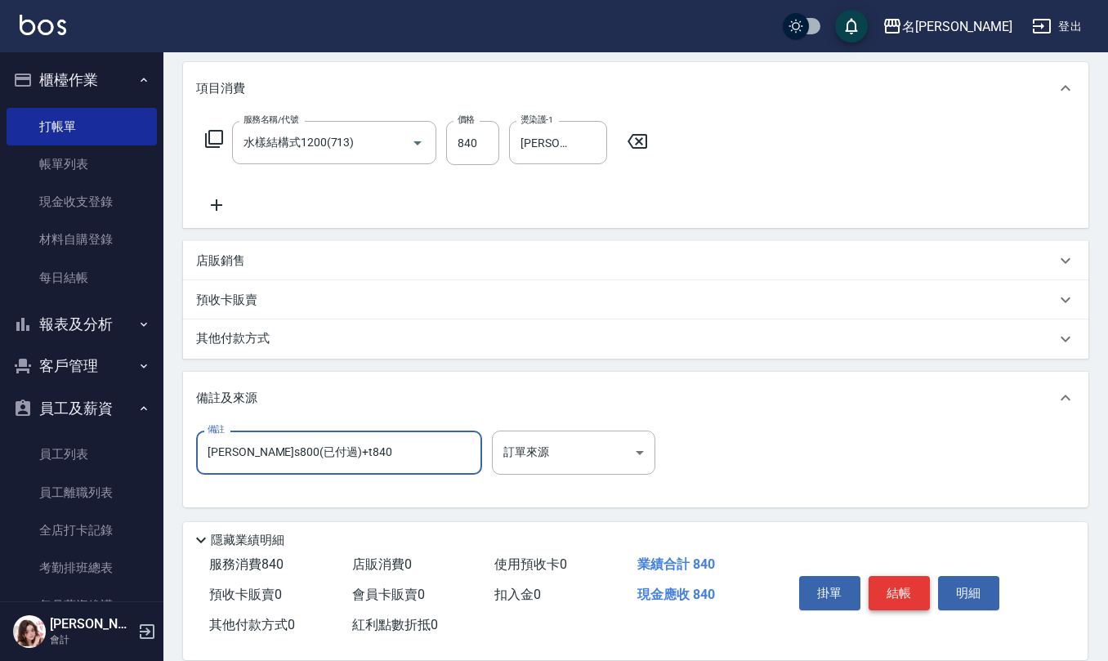
type input "[PERSON_NAME]s800(已付過)+t840"
click at [890, 590] on button "結帳" at bounding box center [899, 593] width 61 height 34
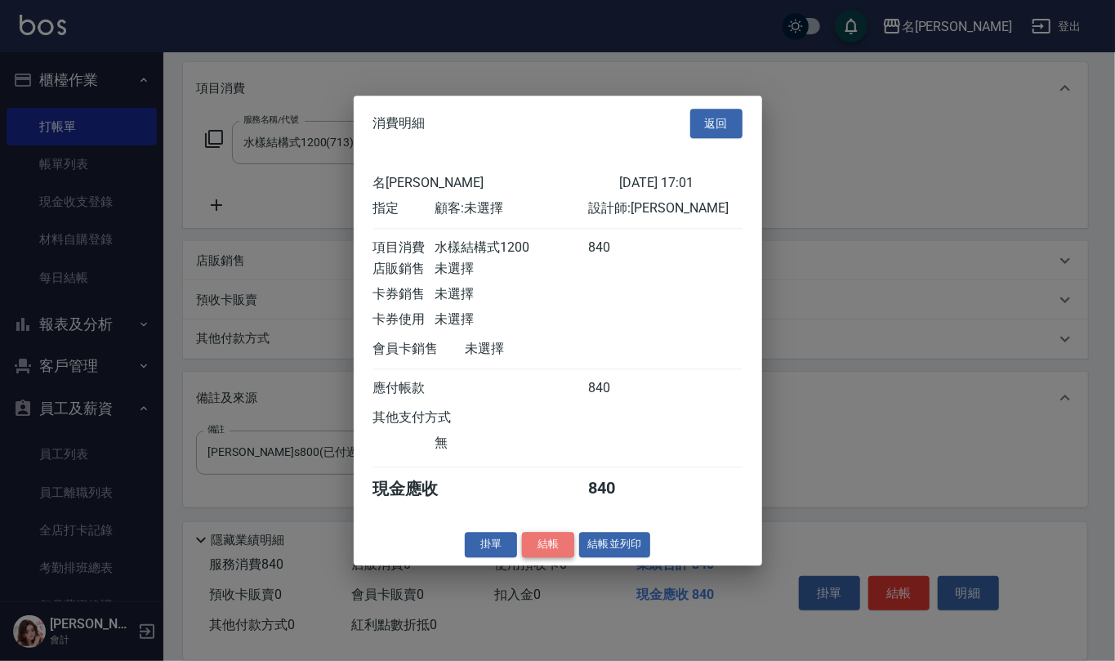
click at [553, 552] on button "結帳" at bounding box center [548, 544] width 52 height 25
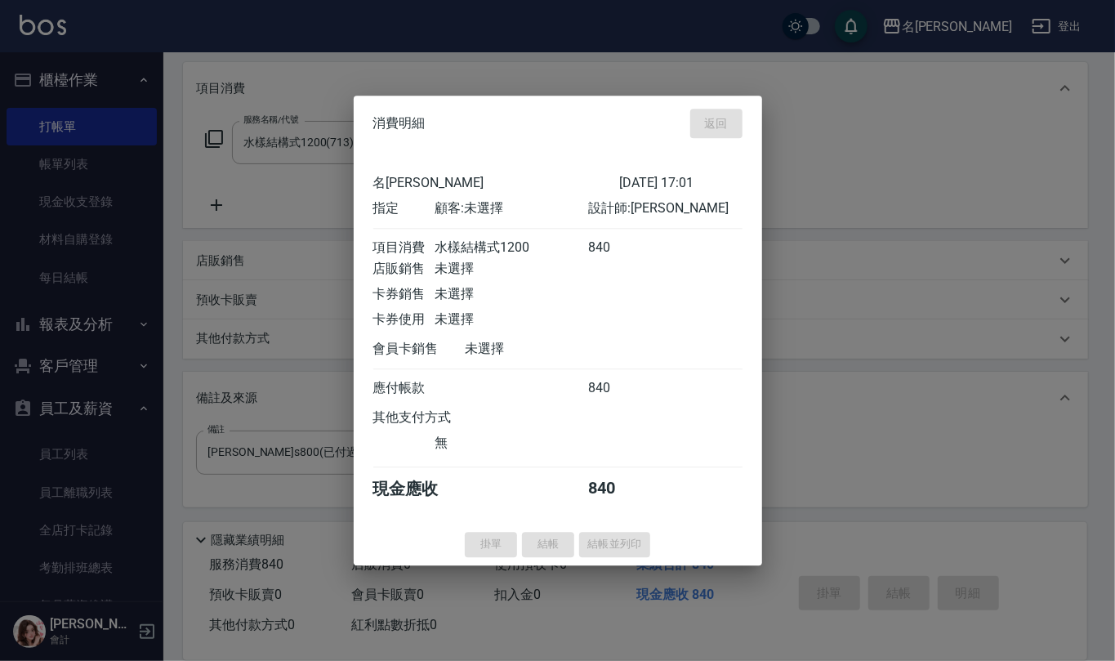
type input "[DATE] 17:02"
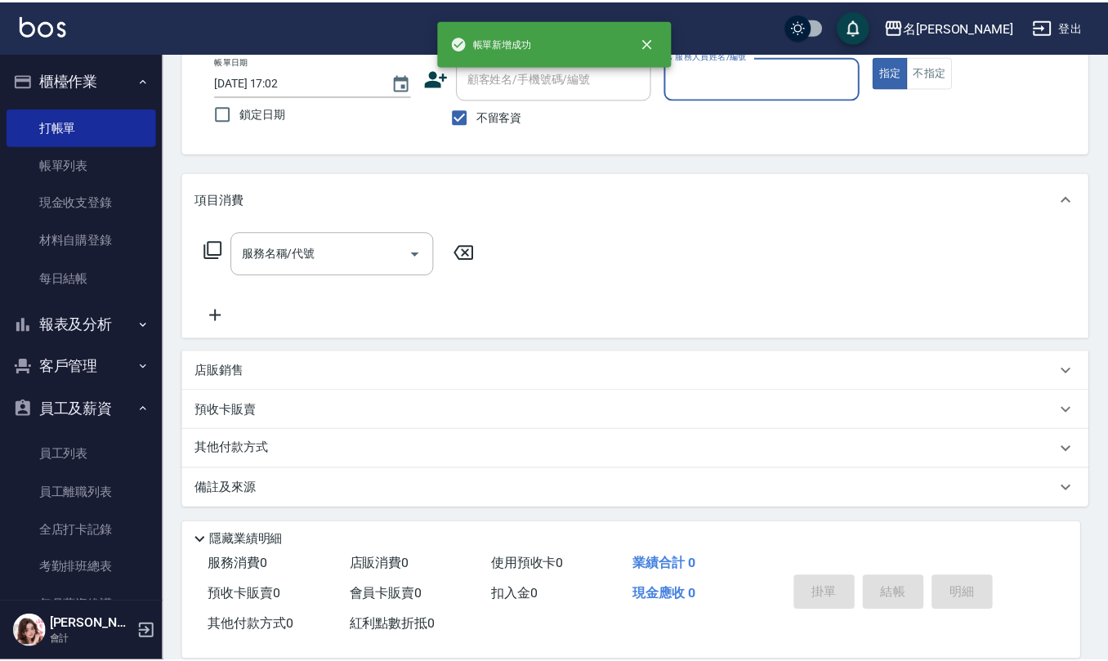
scroll to position [0, 0]
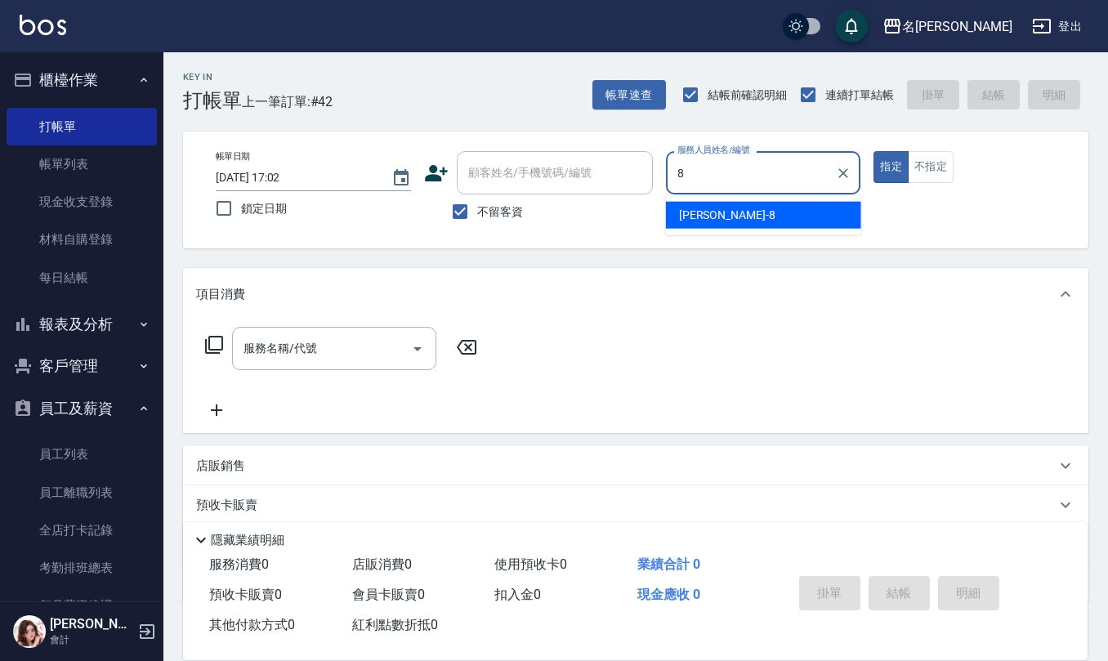
type input "[PERSON_NAME]-8"
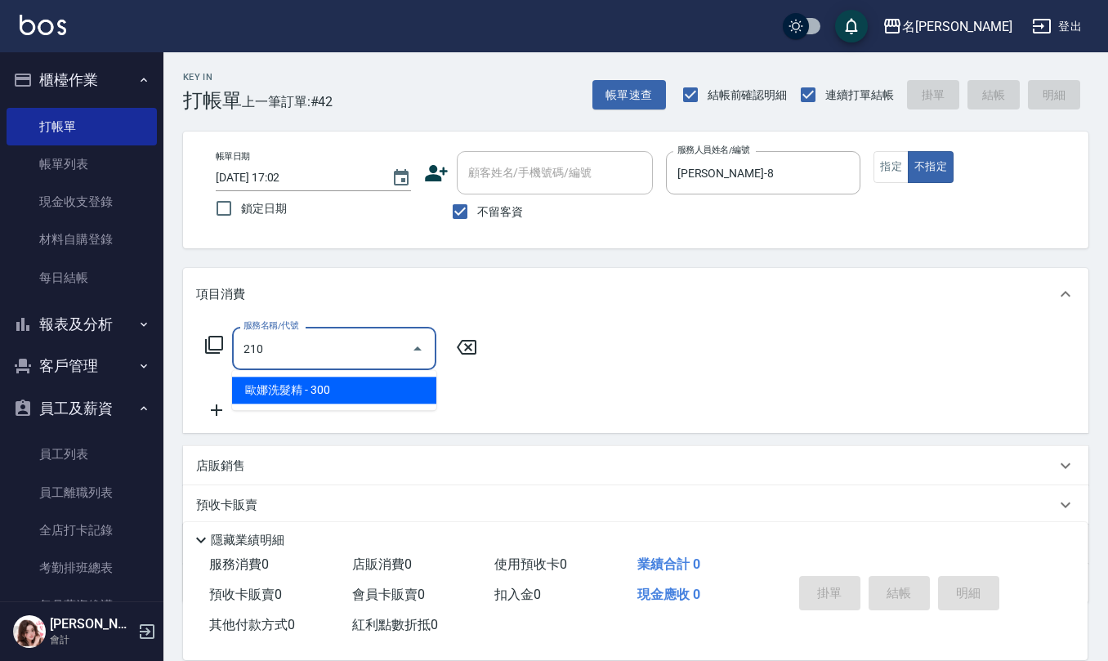
type input "歐娜洗髮精(210)"
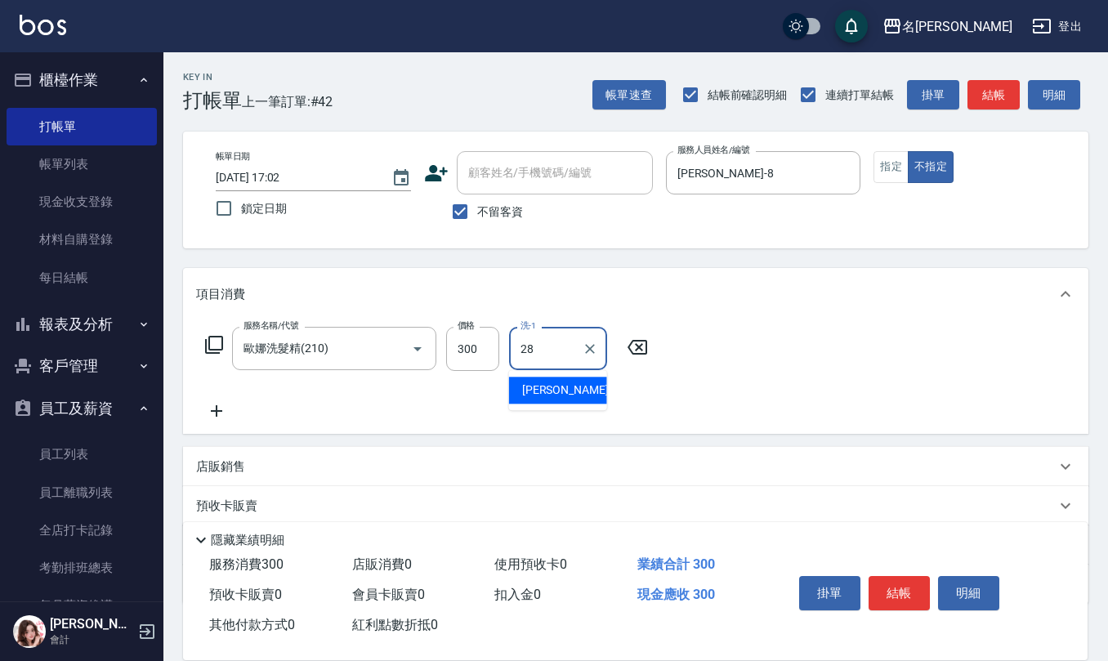
type input "[PERSON_NAME]-28"
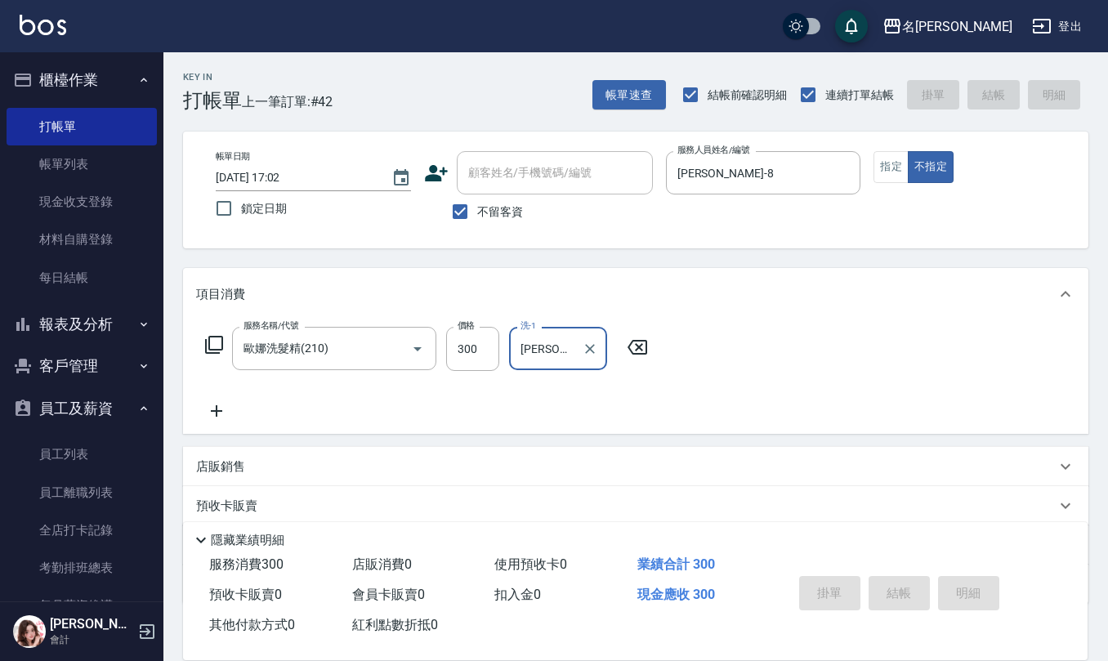
type input "[DATE] 17:03"
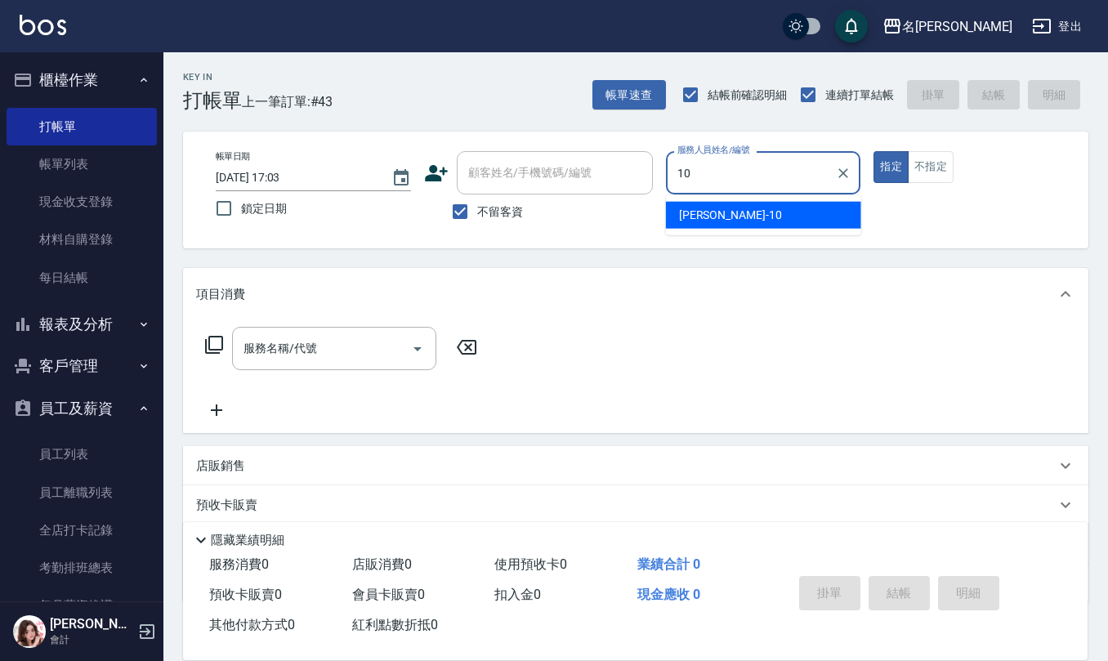
type input "[PERSON_NAME]-10"
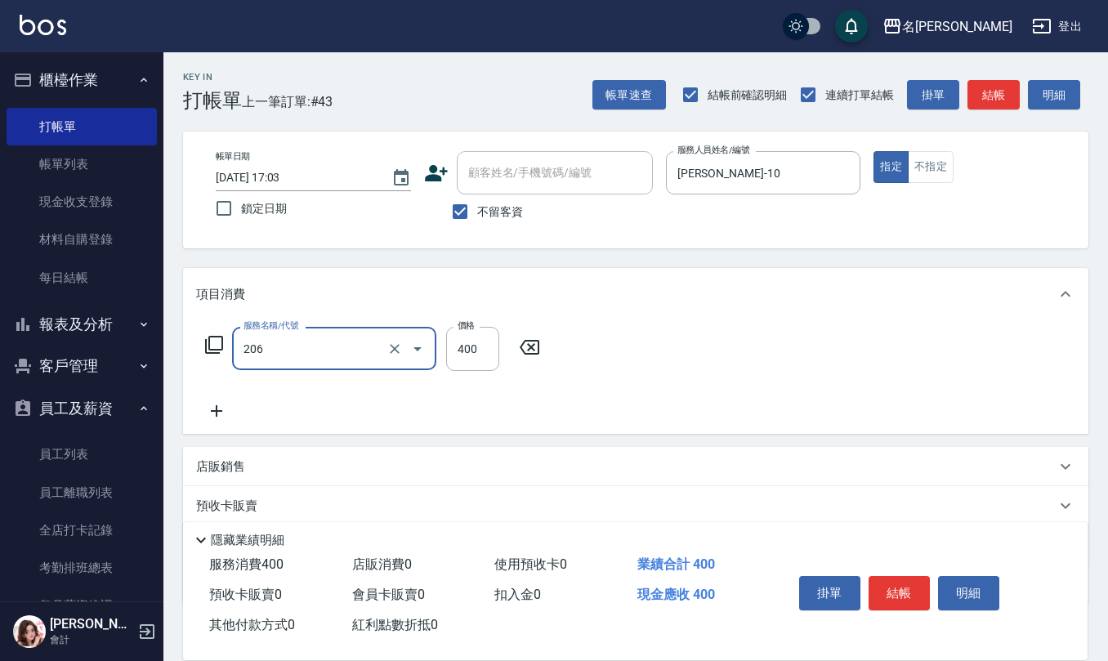
type input "健康洗(206)"
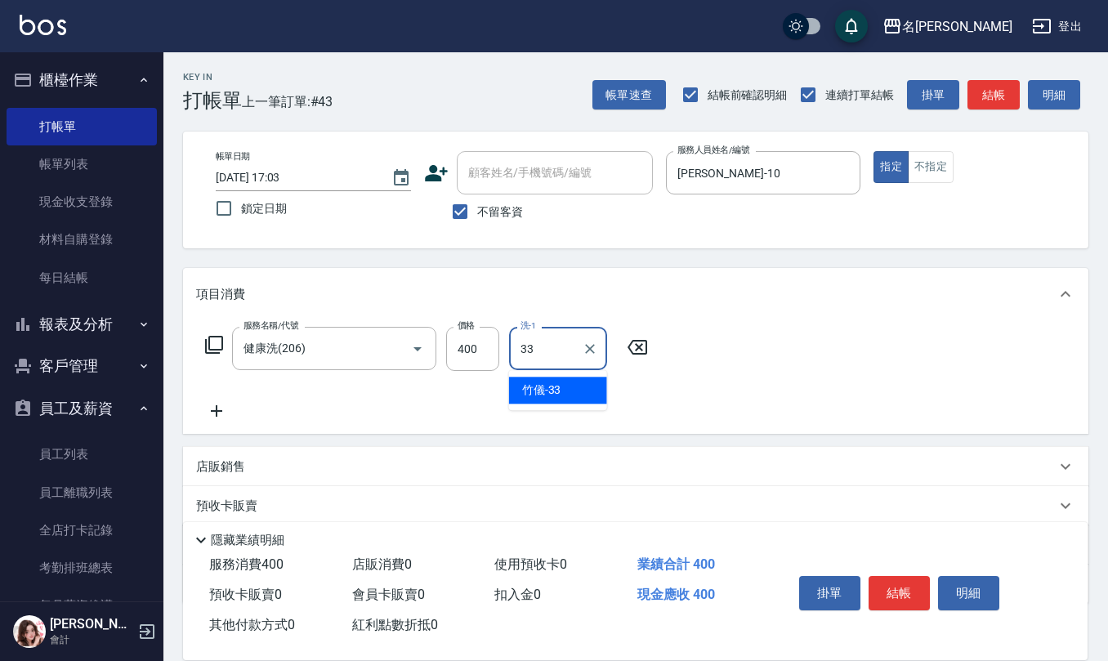
type input "竹儀-33"
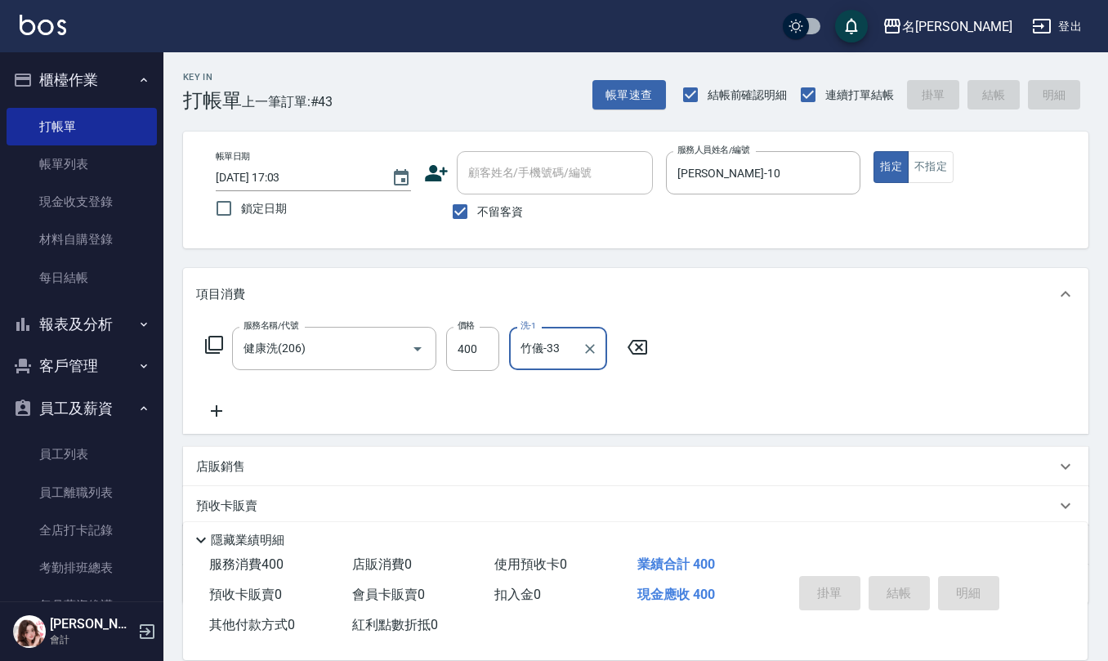
type input "[DATE] 17:06"
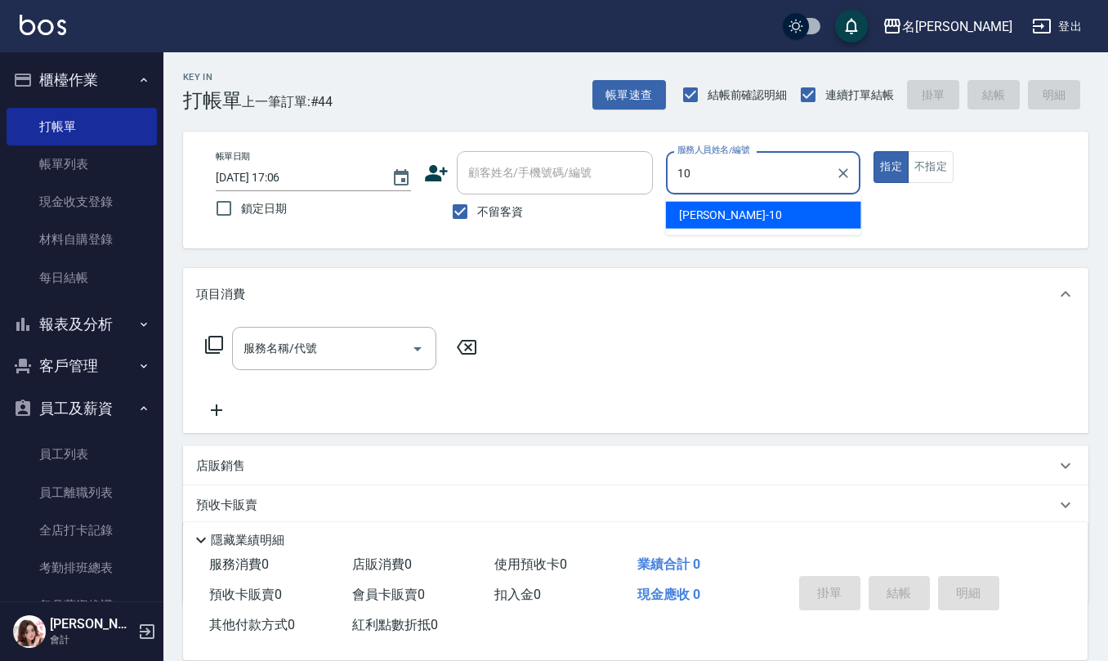
type input "[PERSON_NAME]-10"
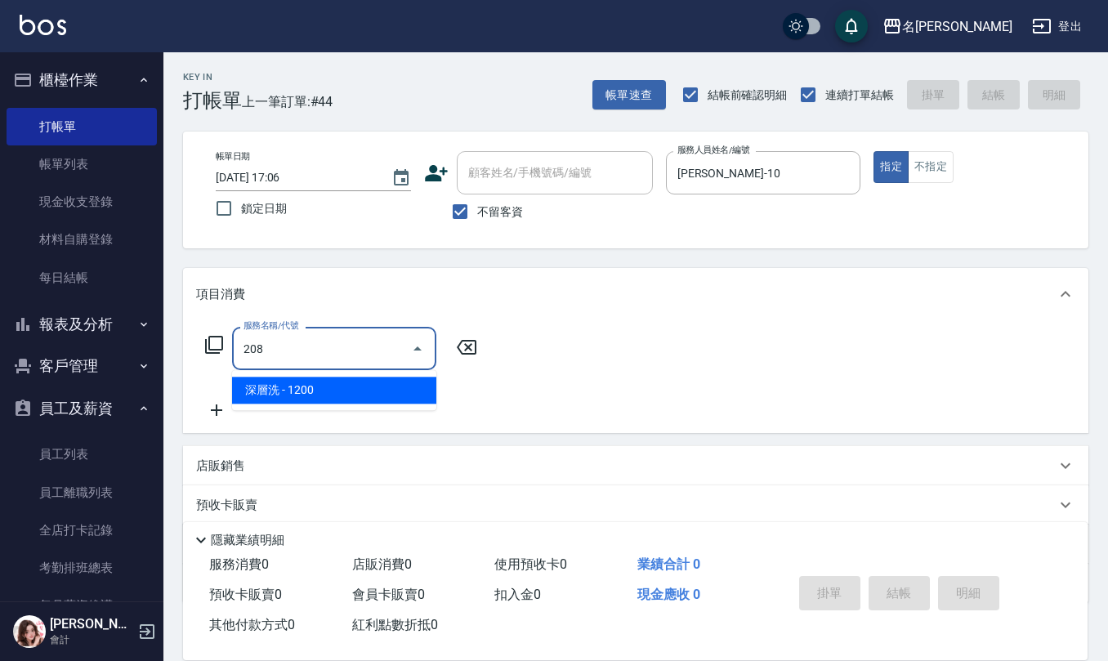
type input "深層洗(208)"
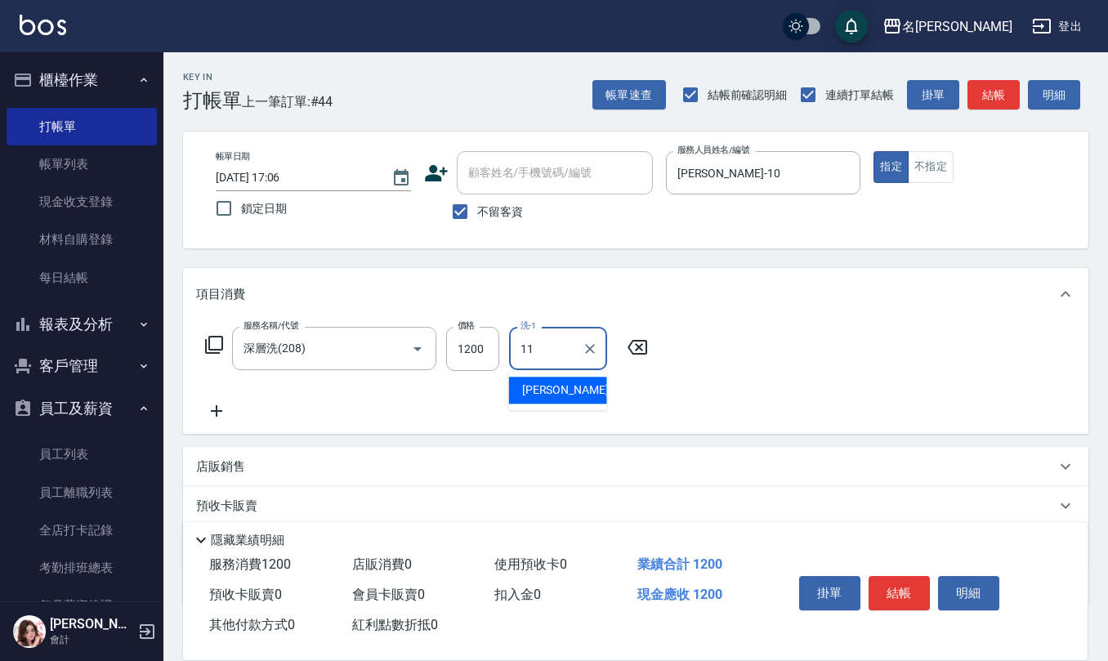
type input "[PERSON_NAME]橙-11"
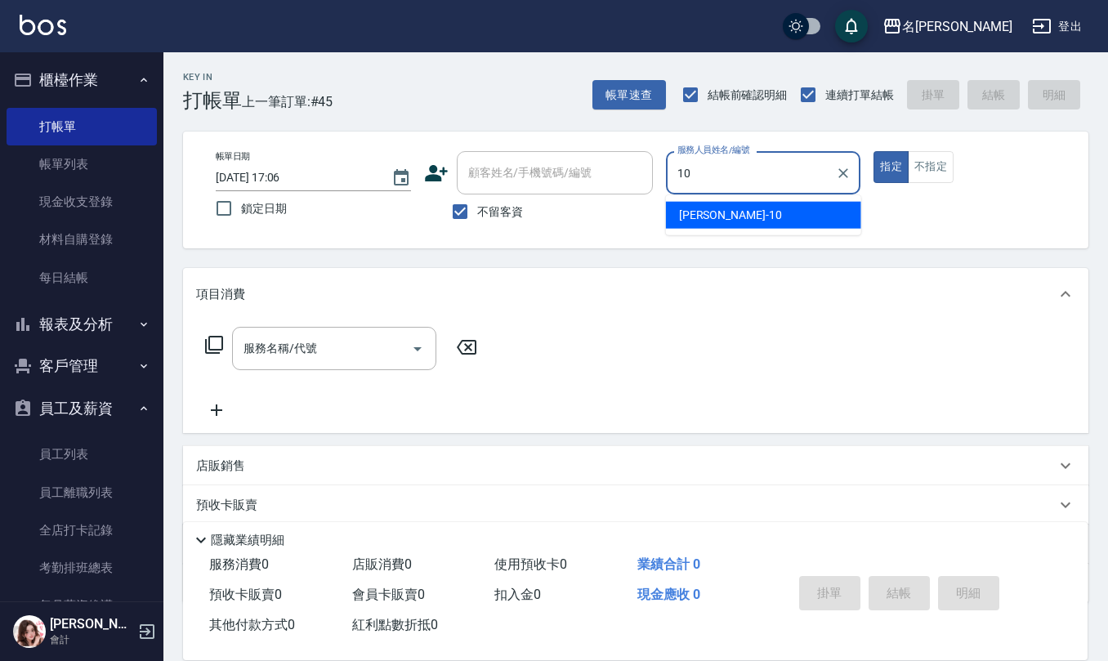
type input "[PERSON_NAME]-10"
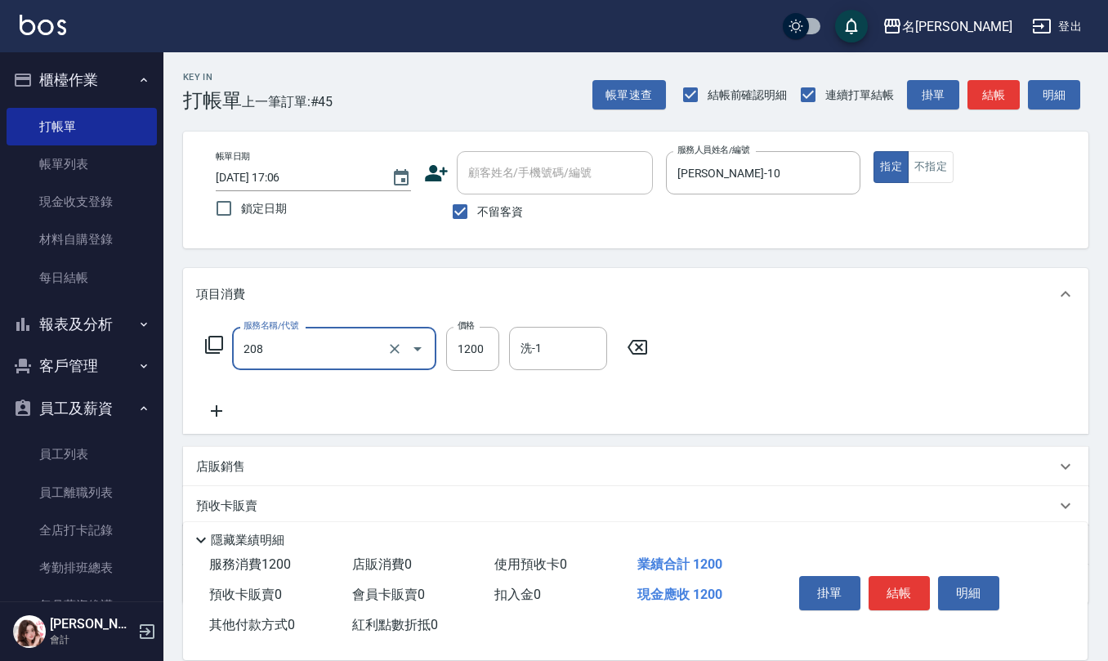
type input "深層洗(208)"
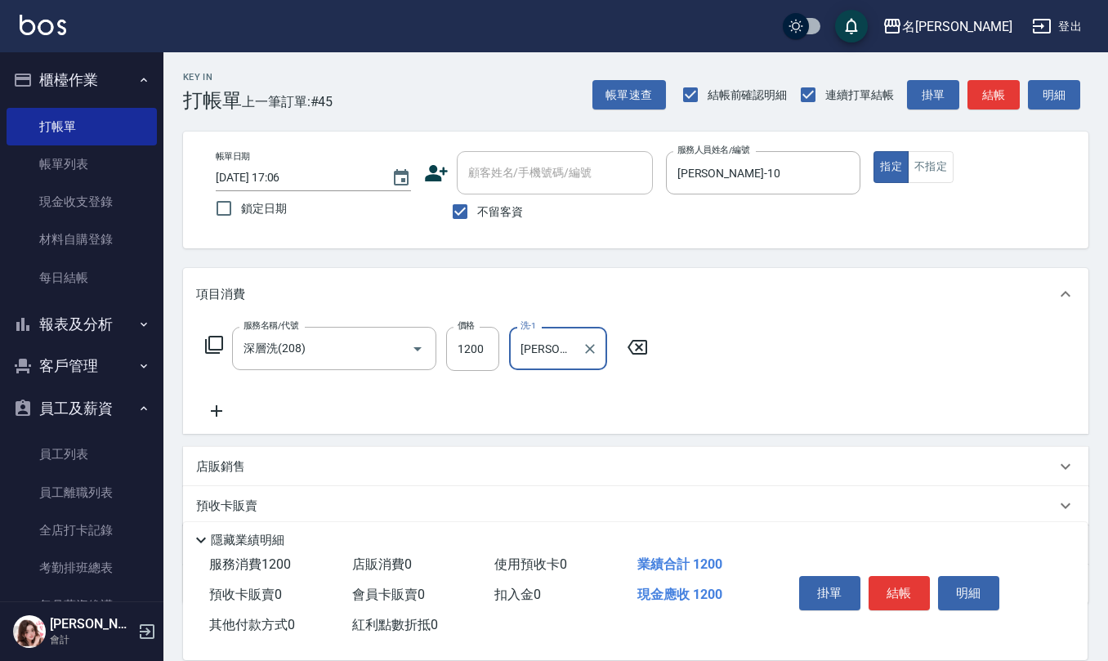
type input "[PERSON_NAME]-32"
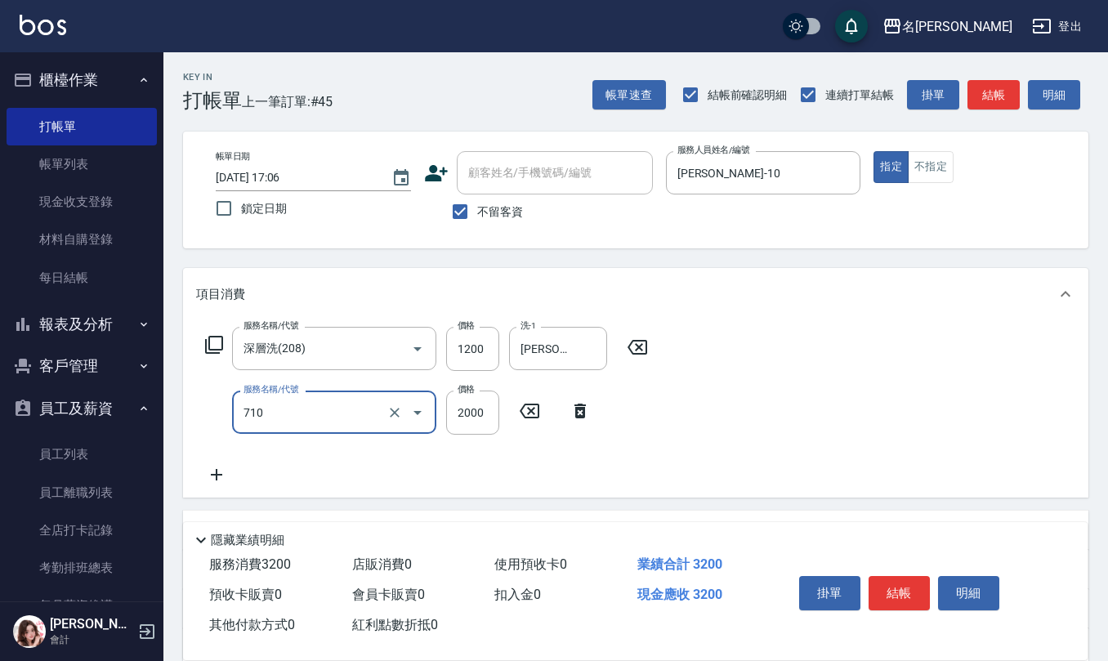
type input "髮善4段護髮2000(710)"
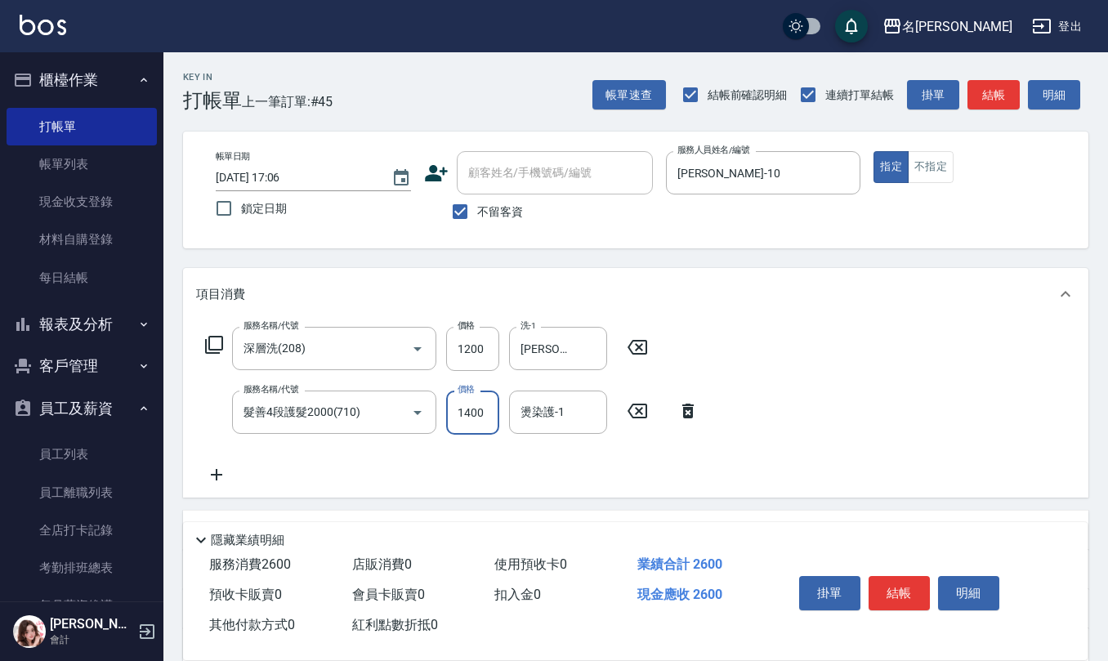
type input "1400"
type input "[PERSON_NAME]-32"
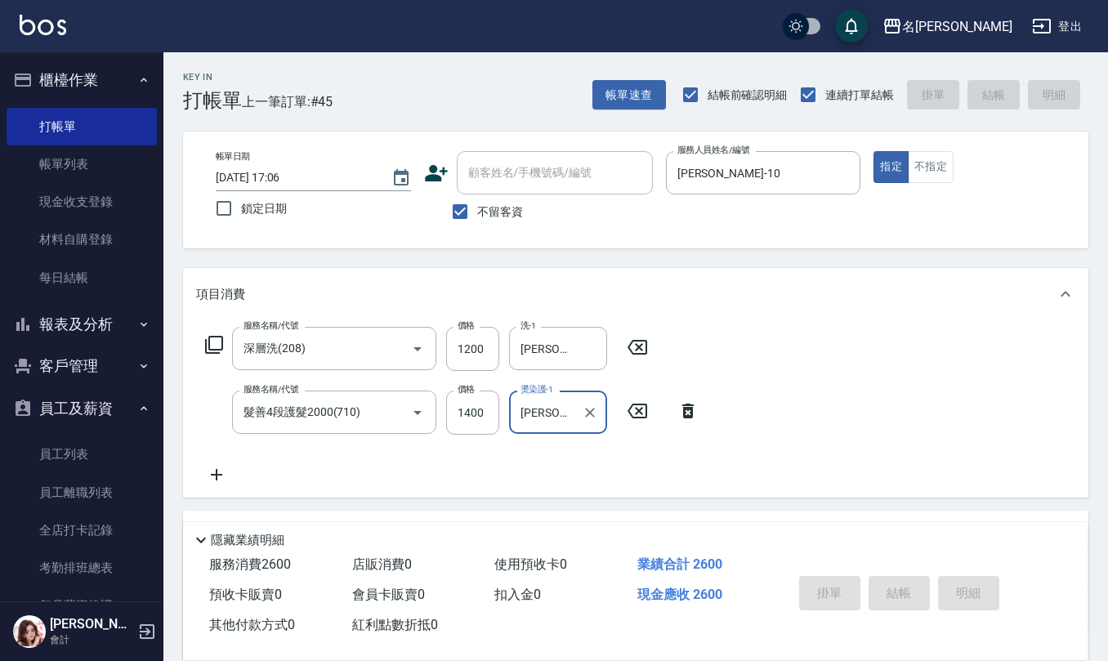
type input "[DATE] 17:07"
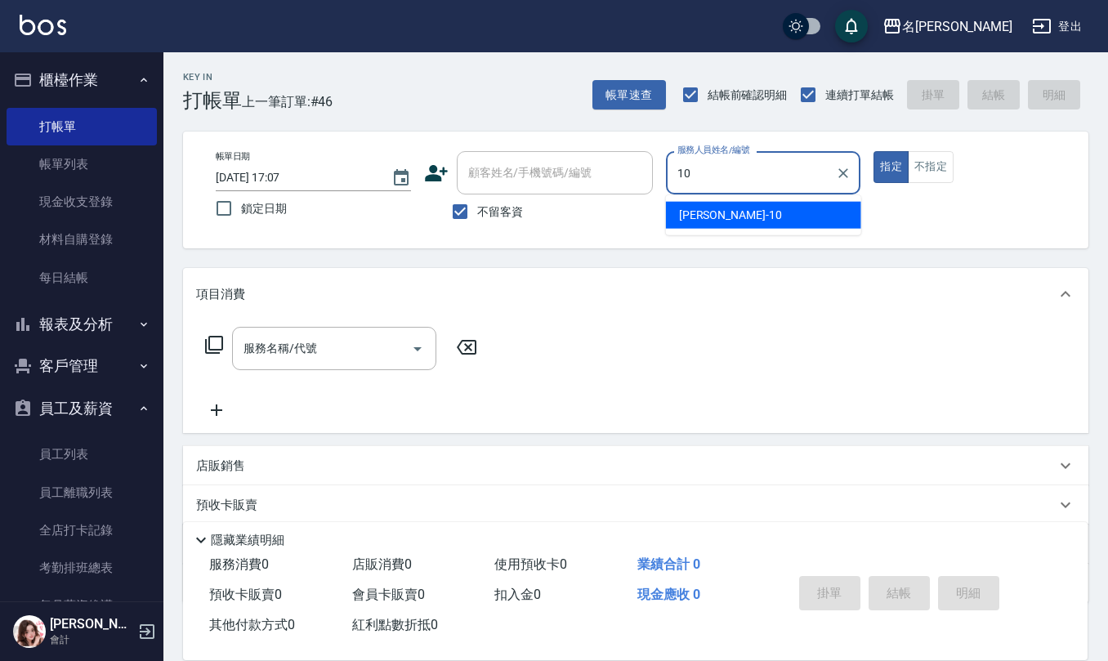
type input "[PERSON_NAME]-10"
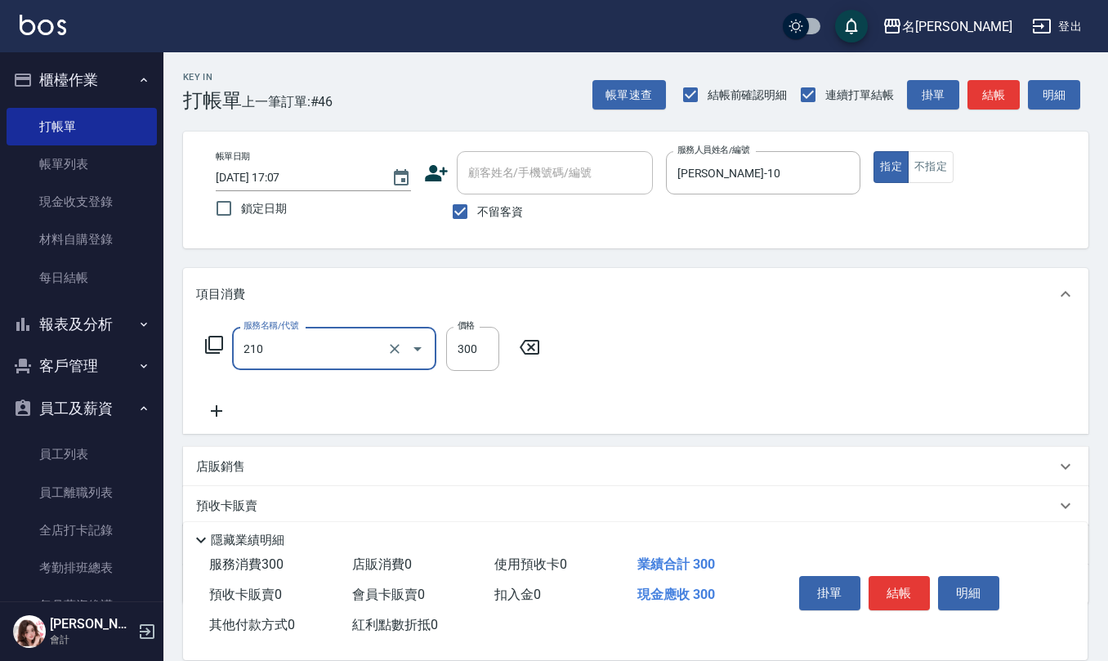
type input "歐娜洗髮精(210)"
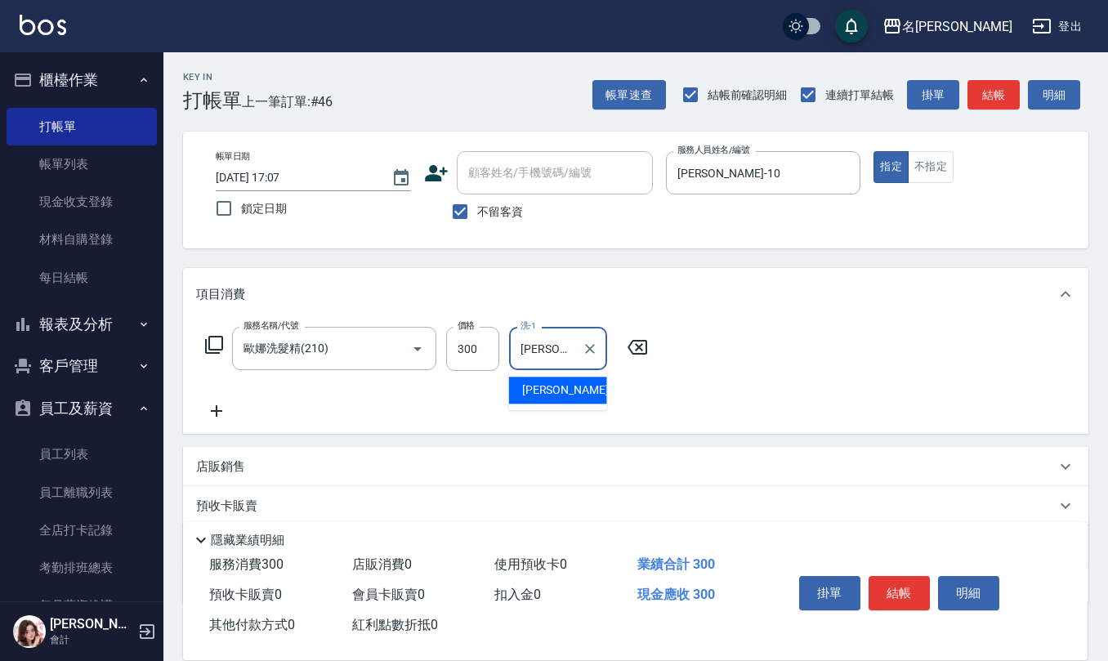
type input "[PERSON_NAME]5"
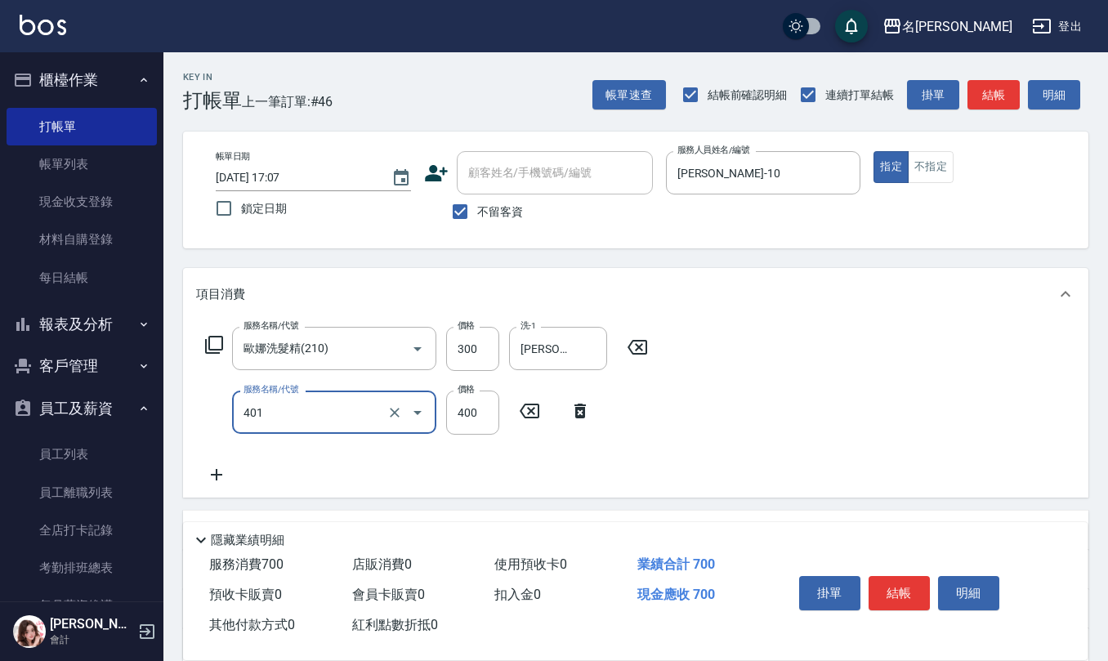
type input "剪髮(401)"
type input "405"
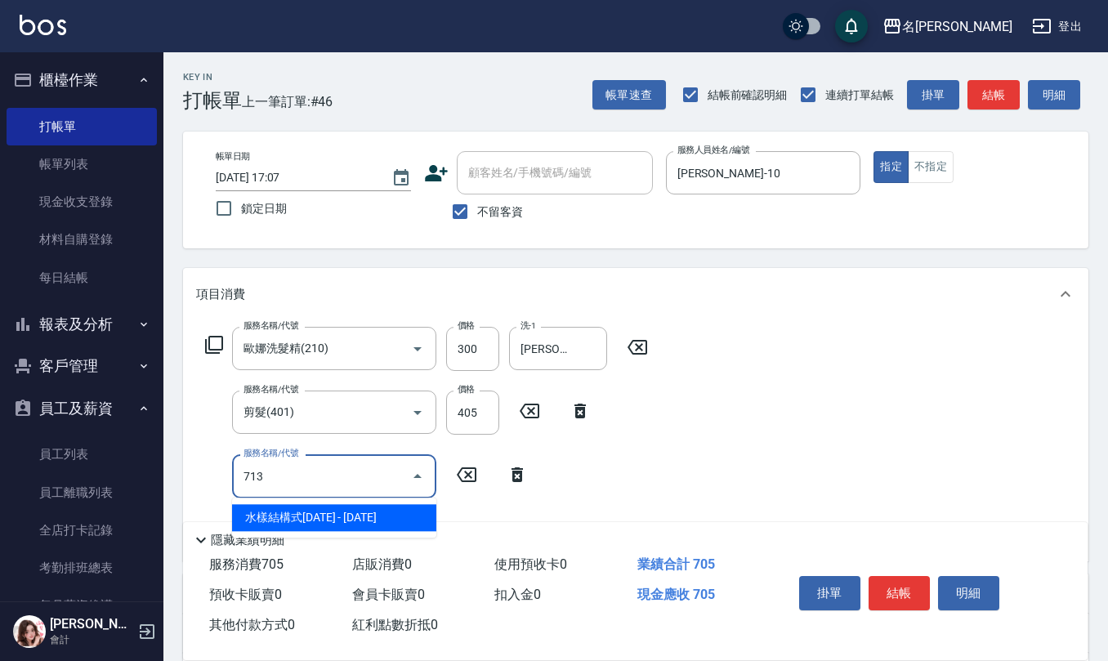
type input "水樣結構式1200(713)"
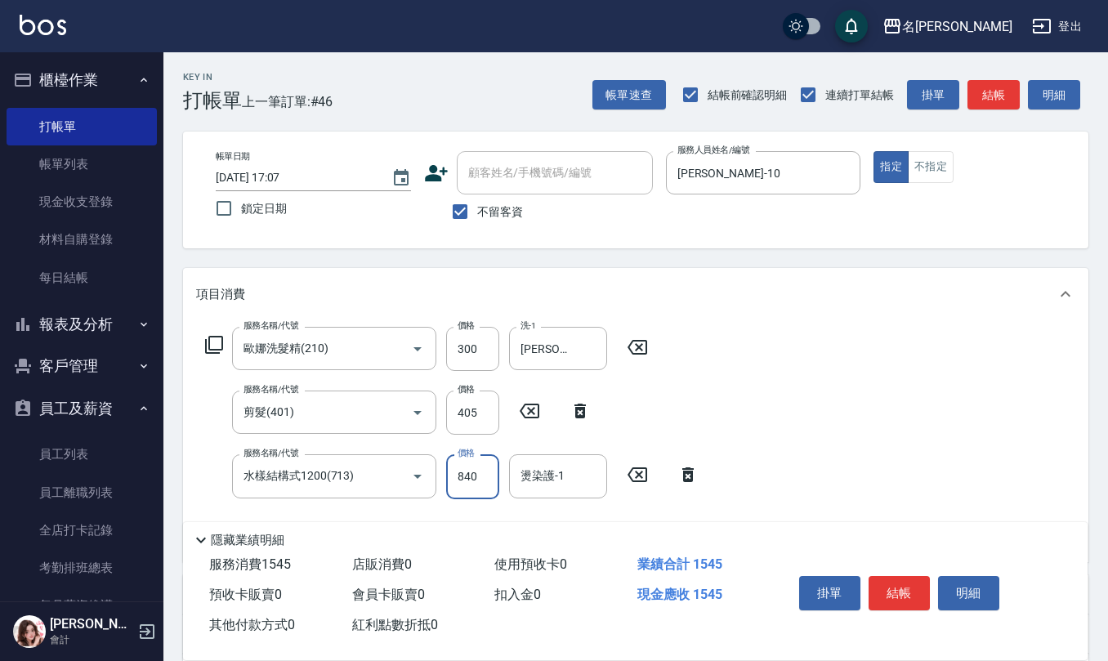
type input "840"
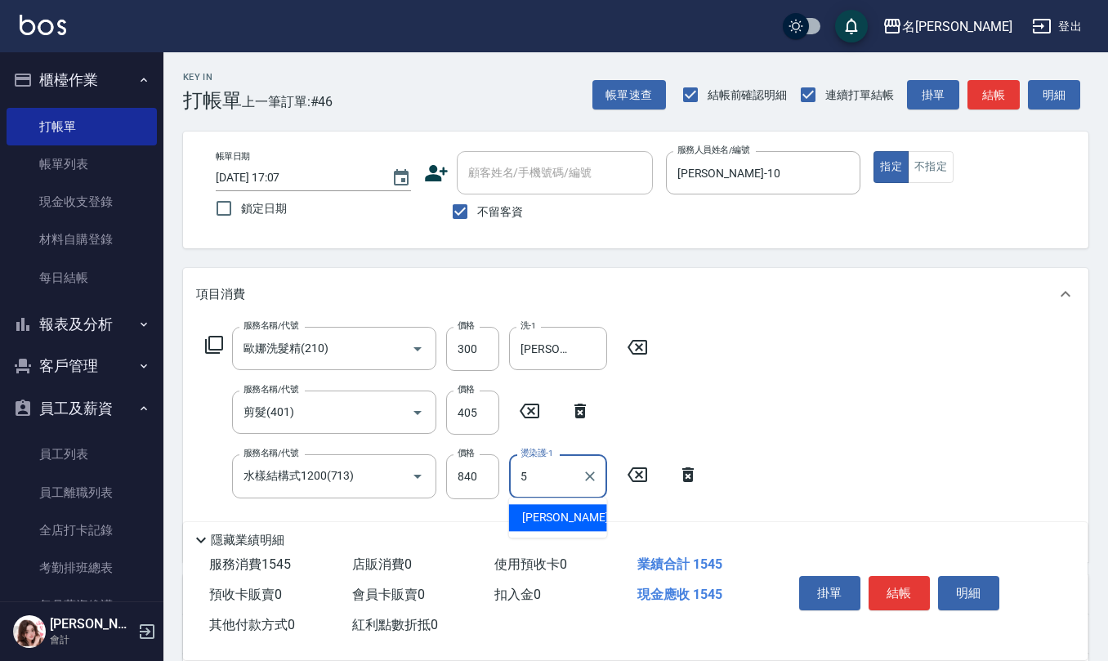
type input "[PERSON_NAME]5"
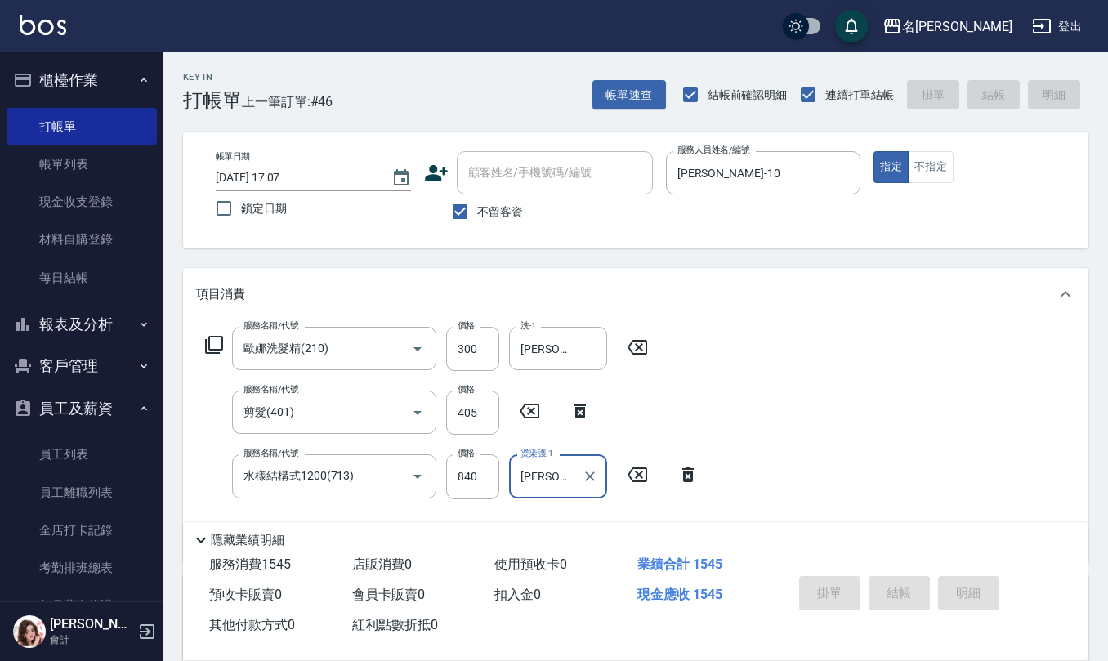
type input "[DATE] 17:08"
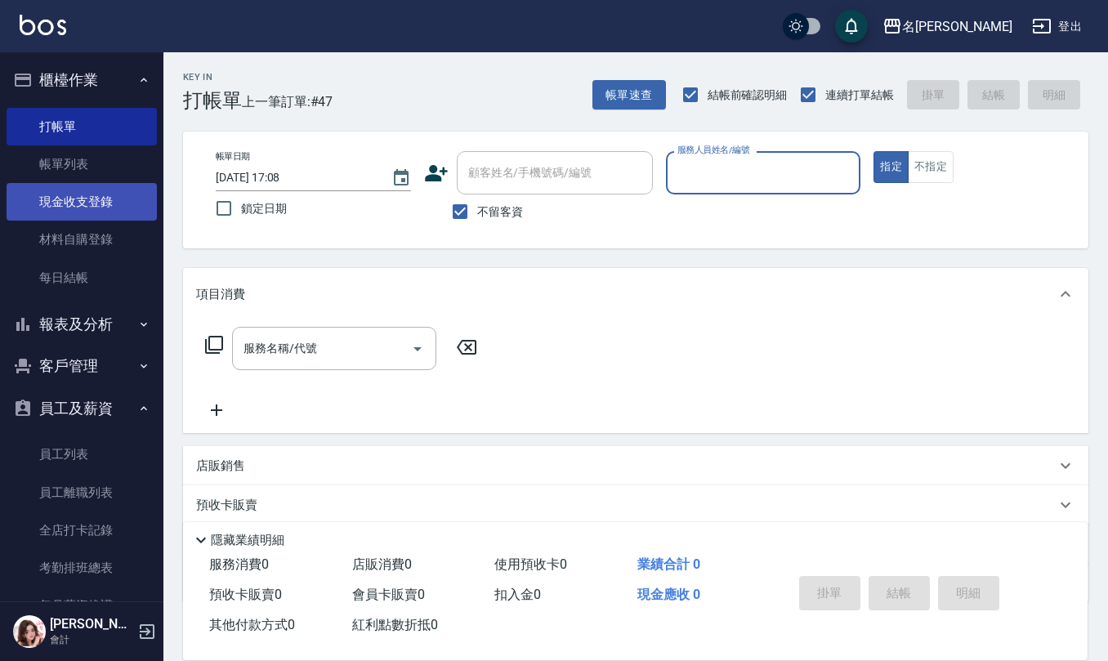
click at [92, 210] on link "現金收支登錄" at bounding box center [82, 202] width 150 height 38
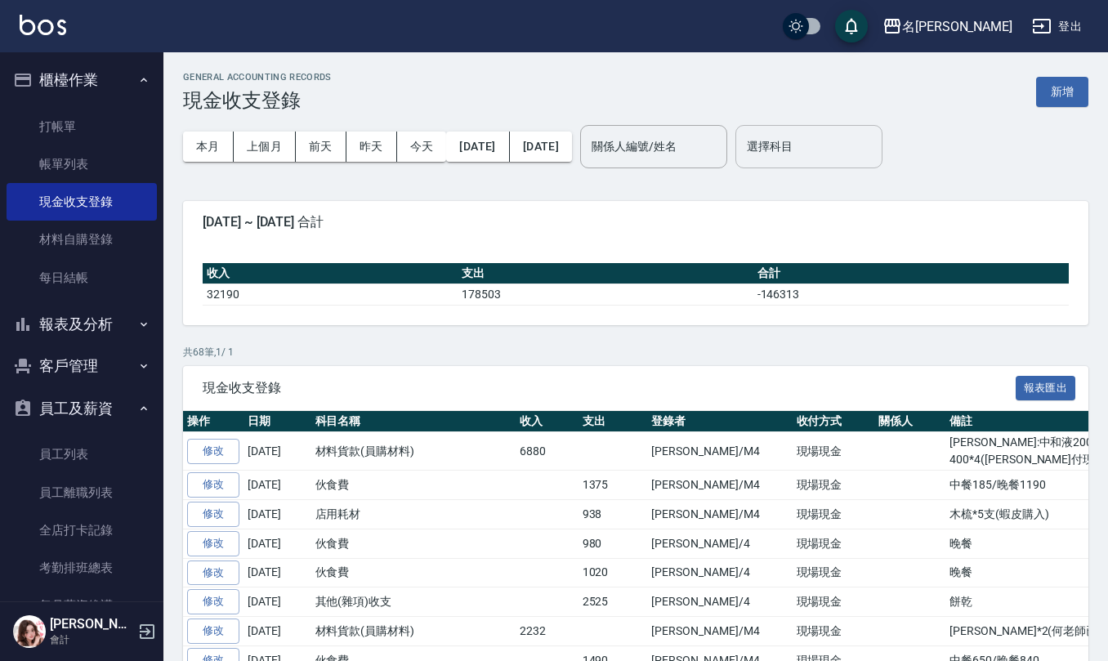
click at [828, 150] on input "選擇科目" at bounding box center [809, 146] width 132 height 29
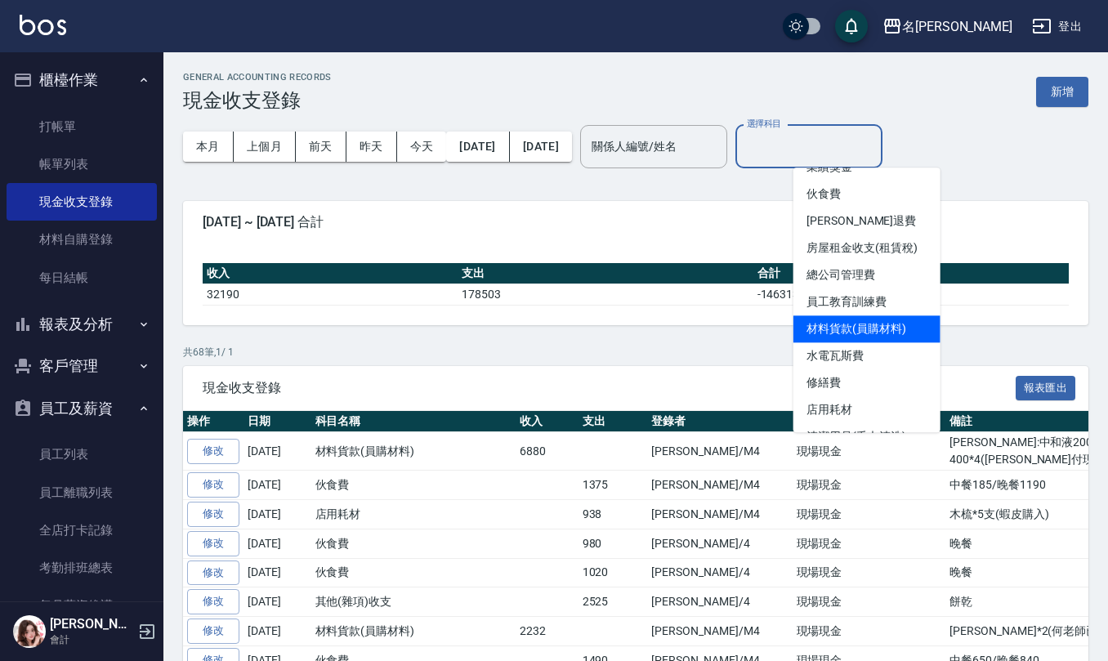
scroll to position [217, 0]
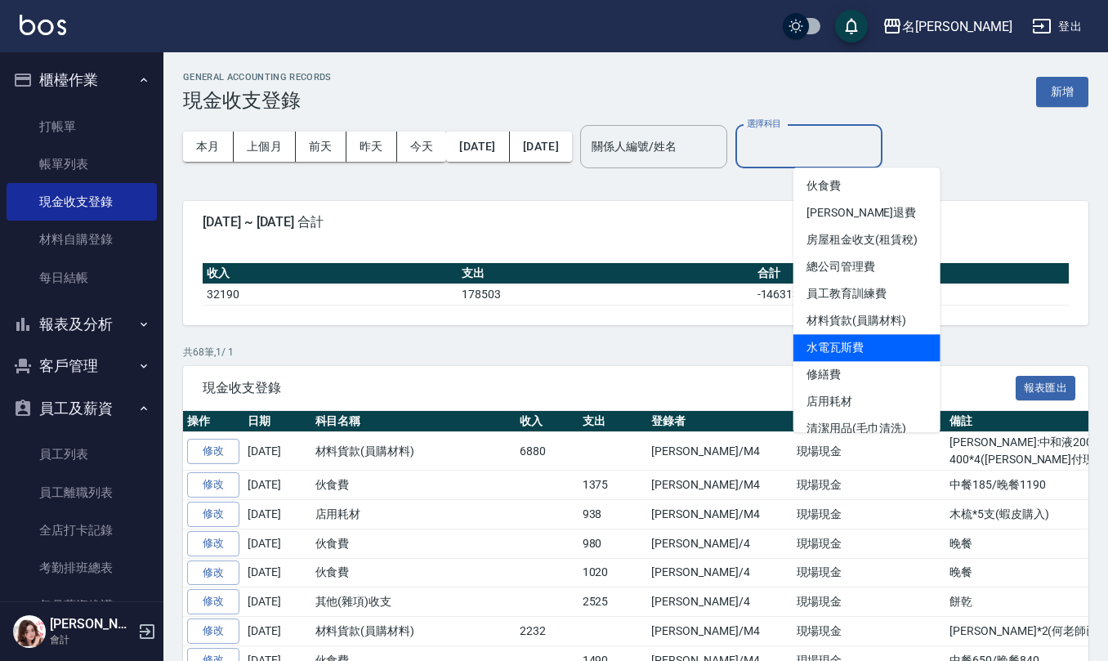
click at [857, 335] on li "水電瓦斯費" at bounding box center [867, 347] width 147 height 27
type input "水電瓦斯費"
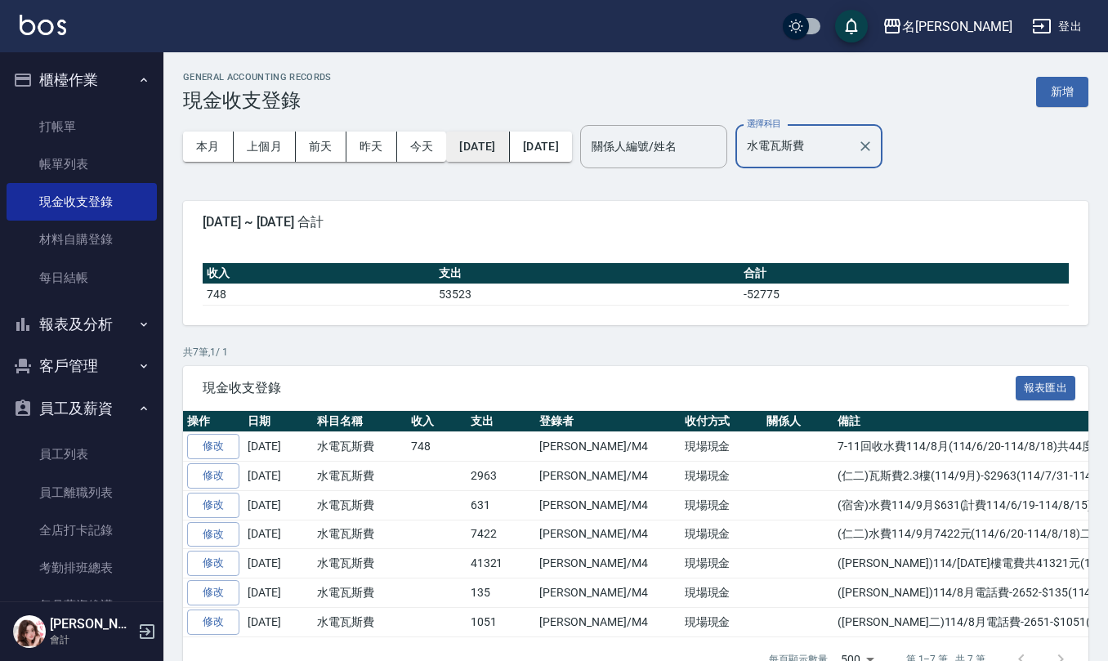
click at [491, 155] on button "[DATE]" at bounding box center [477, 147] width 63 height 30
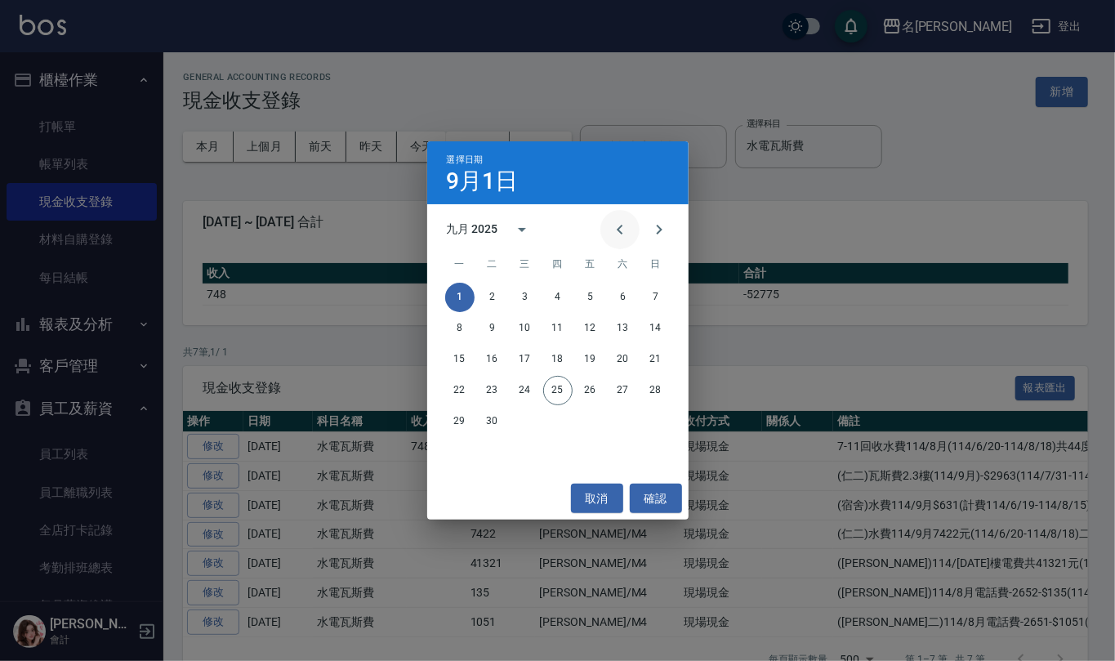
click at [622, 240] on button "Previous month" at bounding box center [620, 229] width 39 height 39
click at [494, 301] on button "1" at bounding box center [492, 297] width 29 height 29
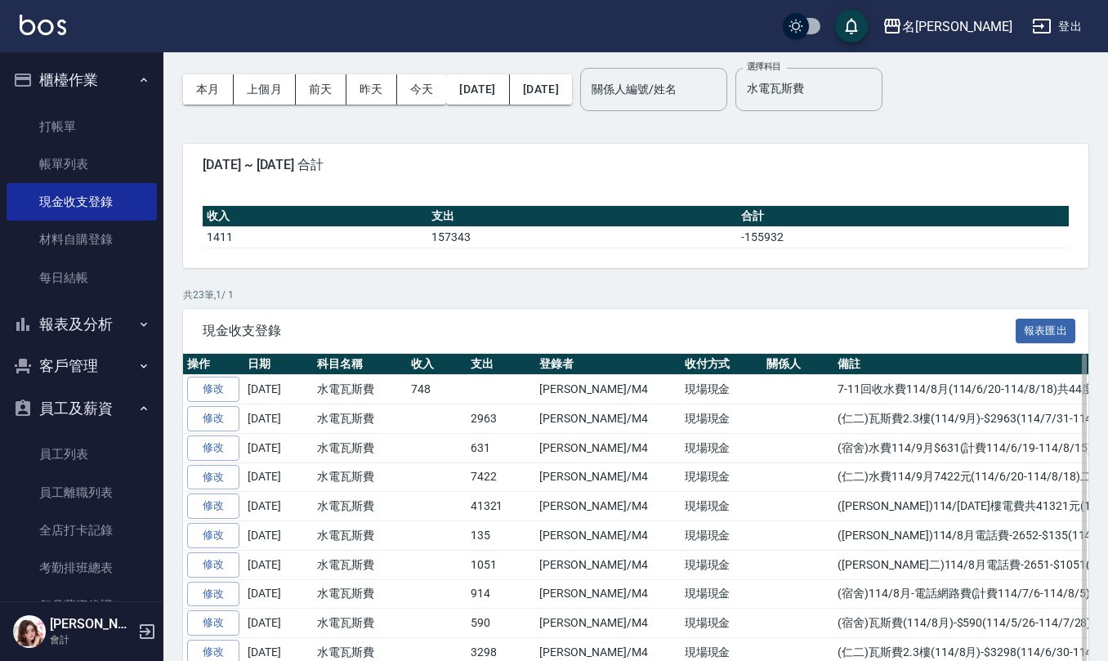
scroll to position [109, 0]
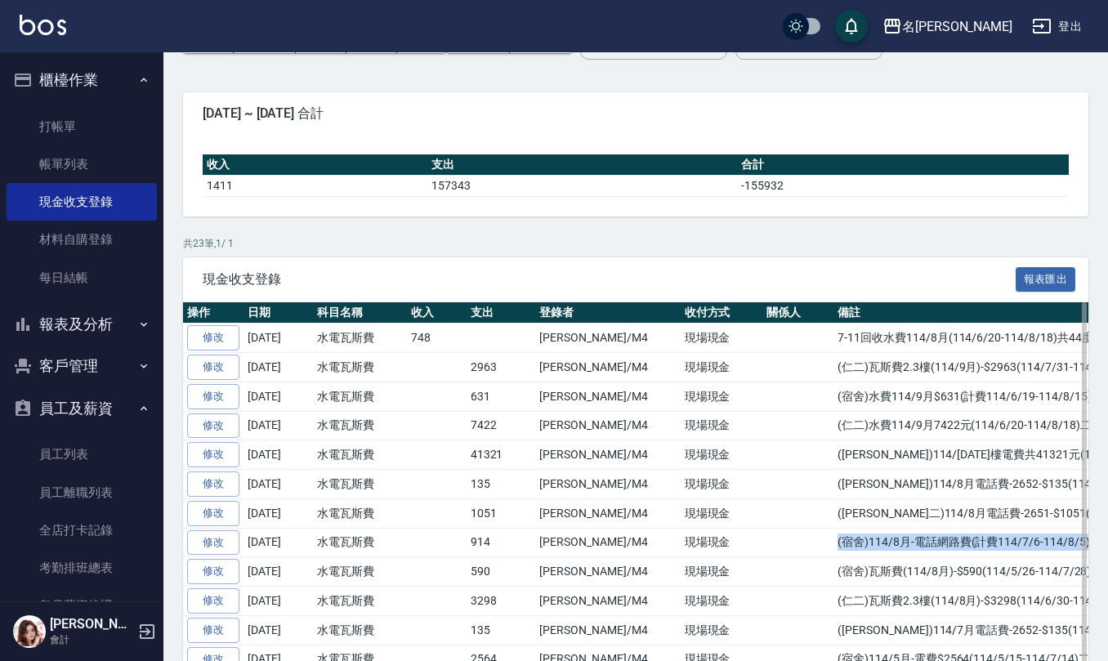
drag, startPoint x: 783, startPoint y: 550, endPoint x: 1008, endPoint y: 559, distance: 224.9
click at [1044, 552] on td "(宿舍)114/8月-電話網路費(計費114/7/6-114/8/5)" at bounding box center [1040, 542] width 412 height 29
copy td "(宿舍)114/8月-電話網路費(計費114/7/6-114/8/5)"
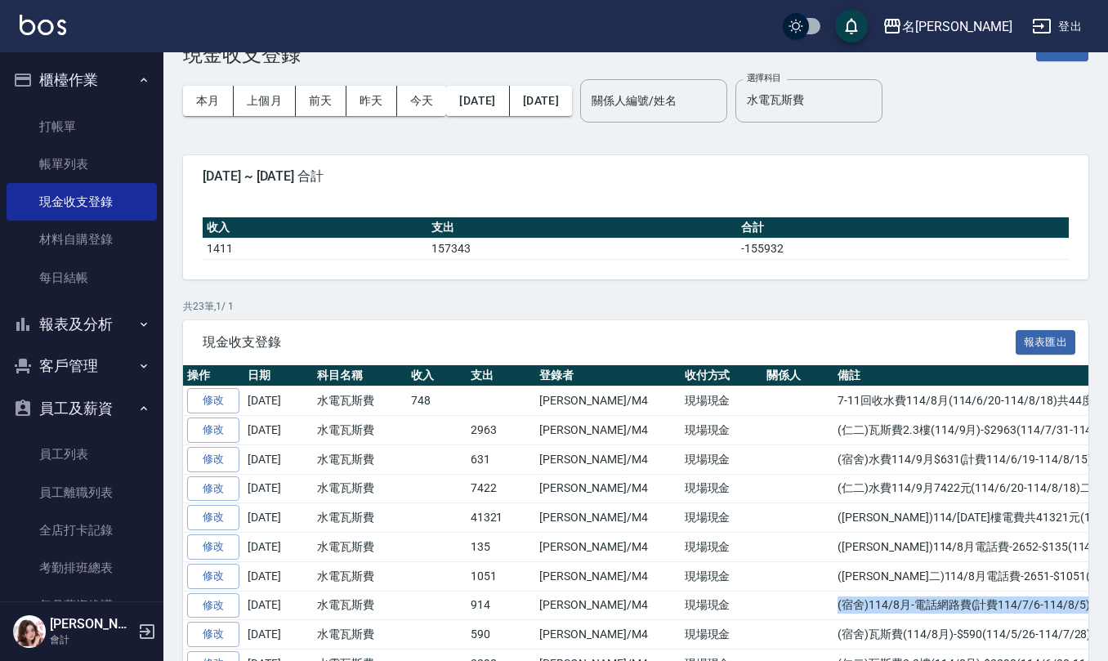
scroll to position [0, 0]
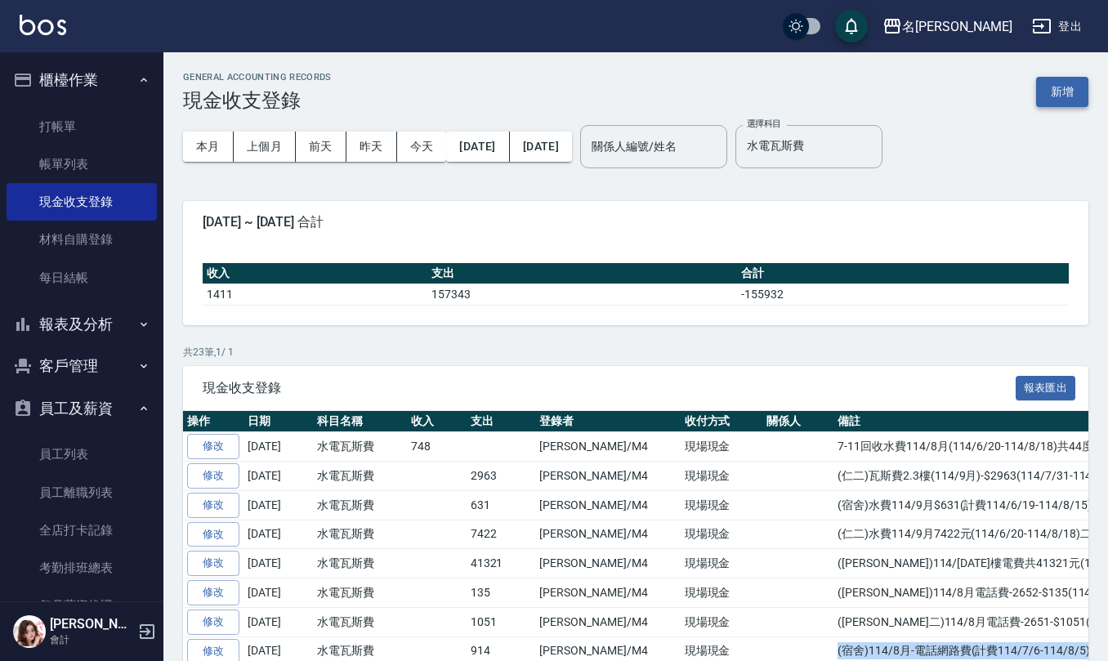
click at [1059, 93] on button "新增" at bounding box center [1062, 92] width 52 height 30
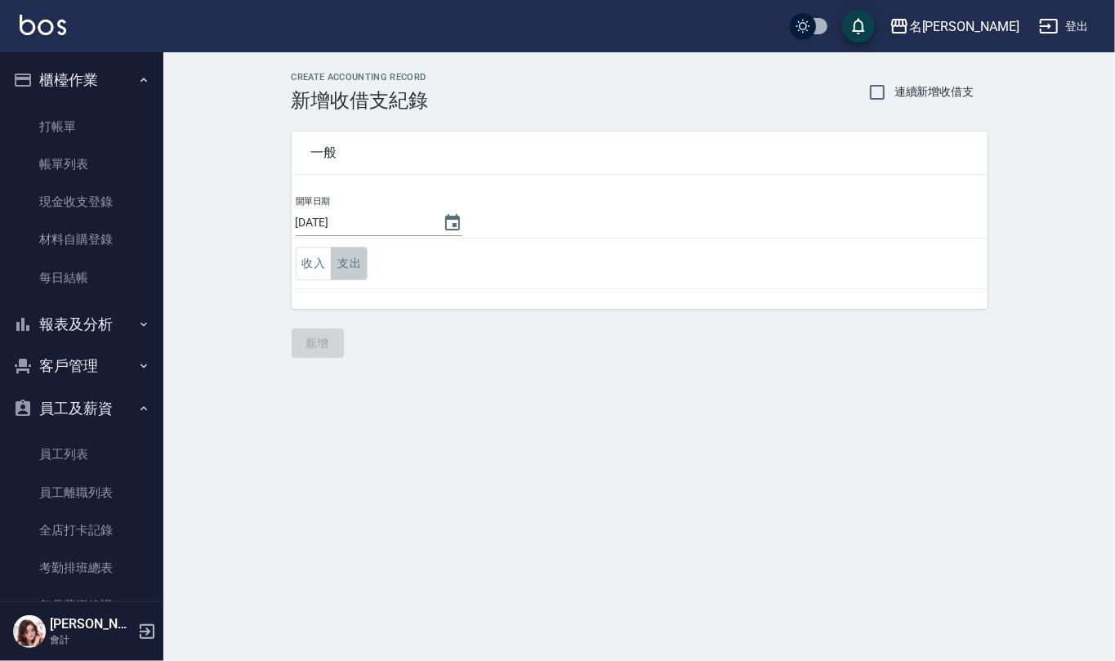
click at [351, 257] on button "支出" at bounding box center [349, 264] width 37 height 34
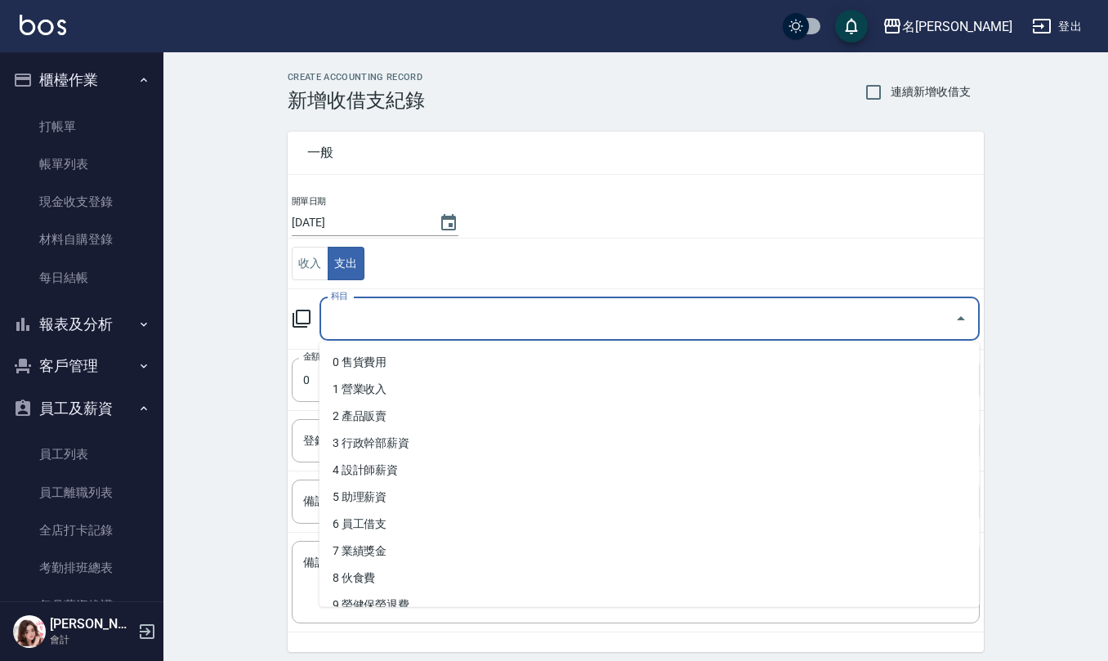
click at [383, 311] on input "科目" at bounding box center [637, 319] width 621 height 29
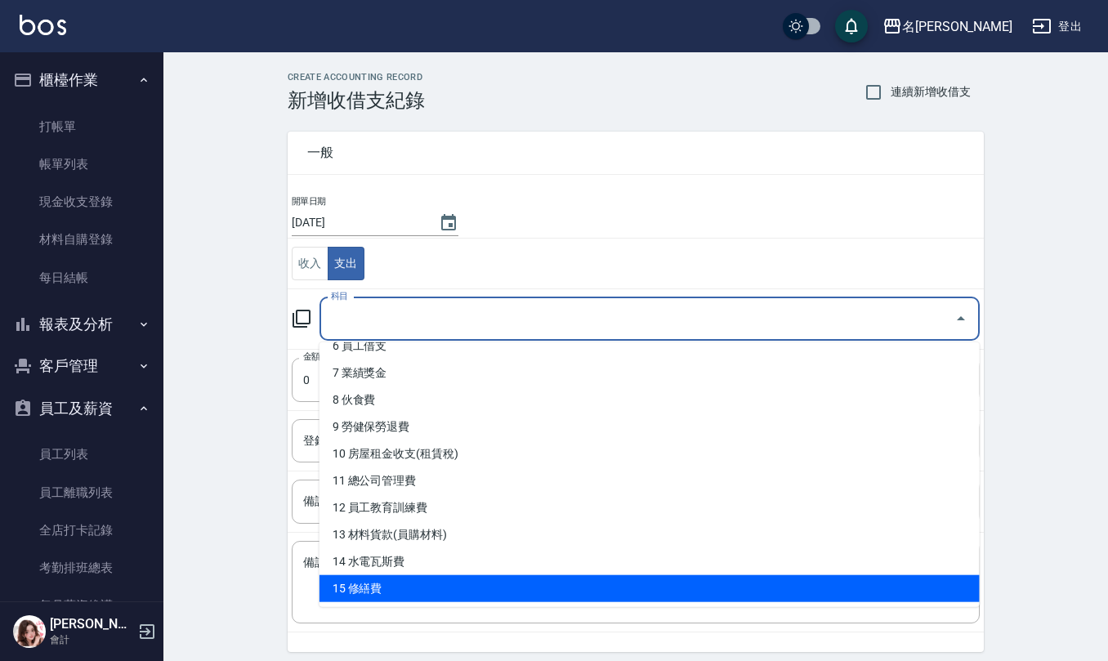
scroll to position [217, 0]
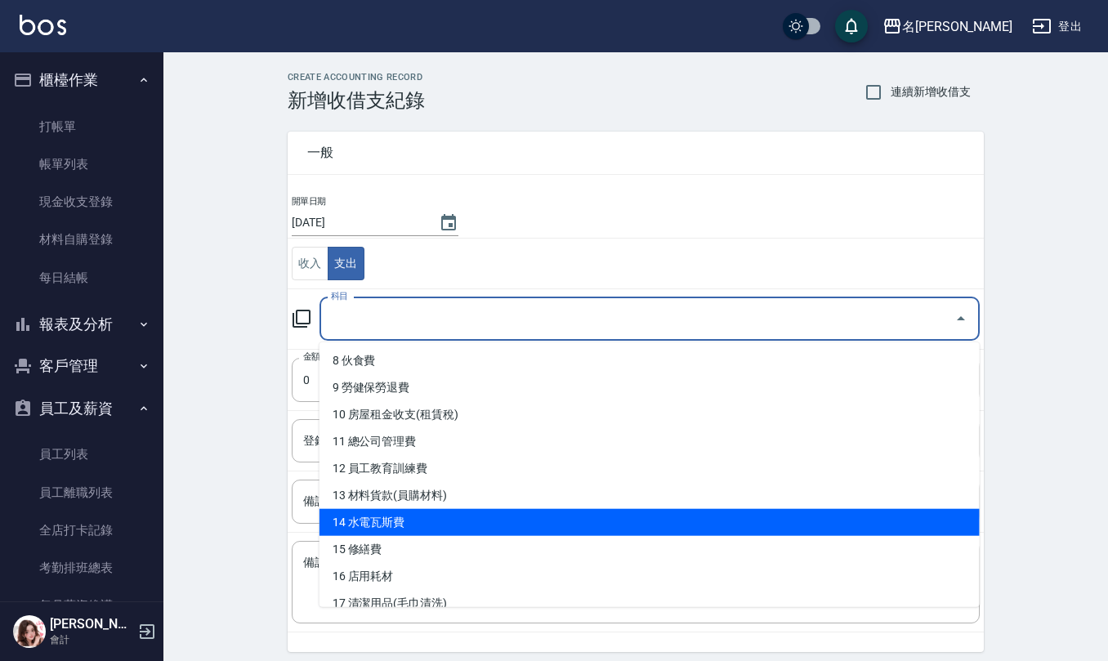
click at [415, 523] on li "14 水電瓦斯費" at bounding box center [650, 522] width 660 height 27
type input "14 水電瓦斯費"
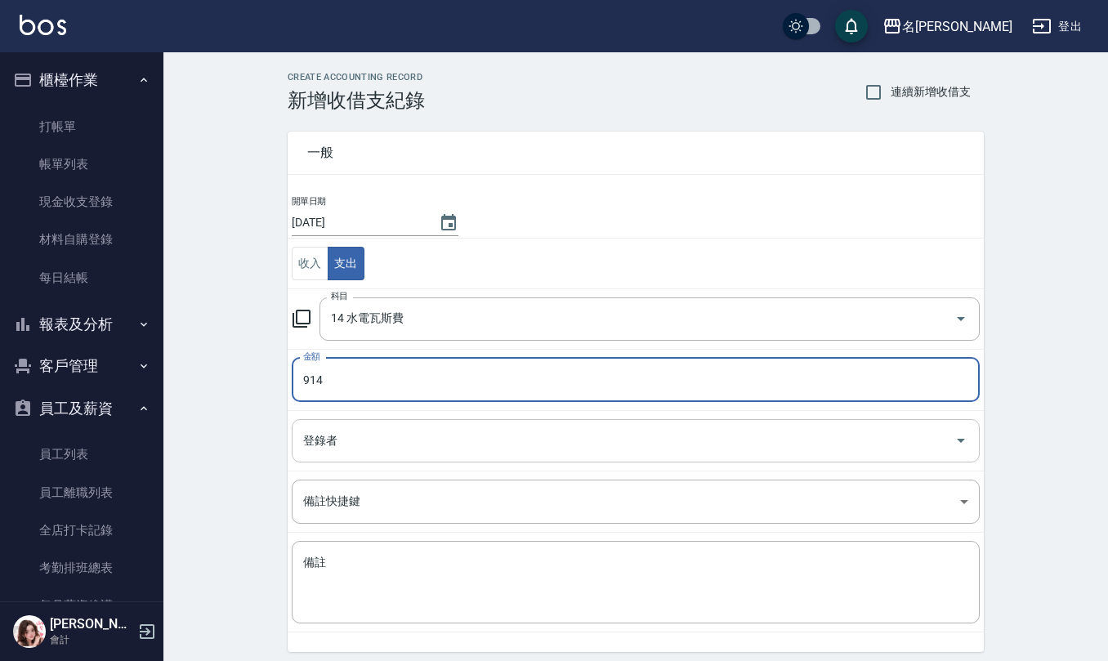
type input "914"
click at [344, 441] on input "登錄者" at bounding box center [623, 441] width 649 height 29
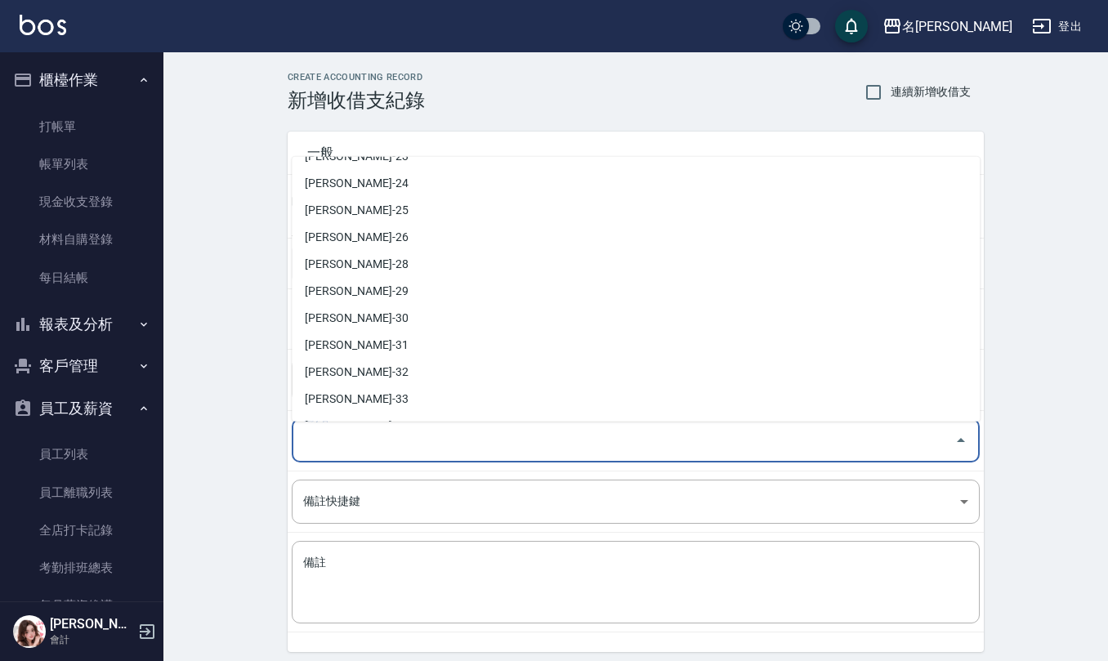
scroll to position [773, 0]
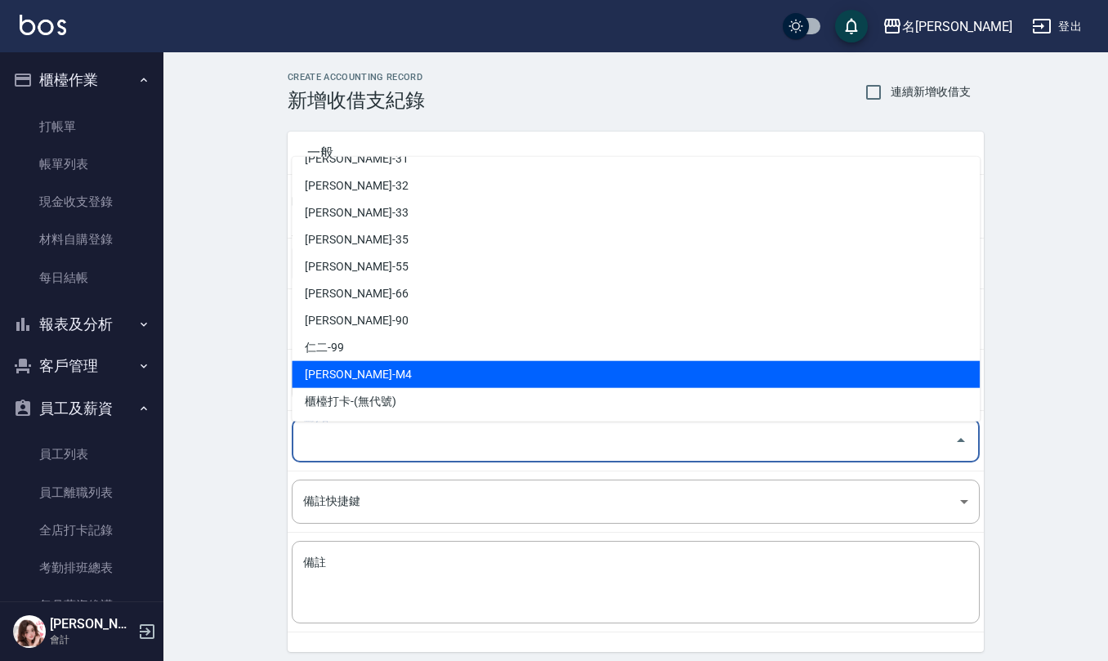
click at [402, 376] on li "[PERSON_NAME]-M4" at bounding box center [636, 374] width 688 height 27
type input "[PERSON_NAME]-M4"
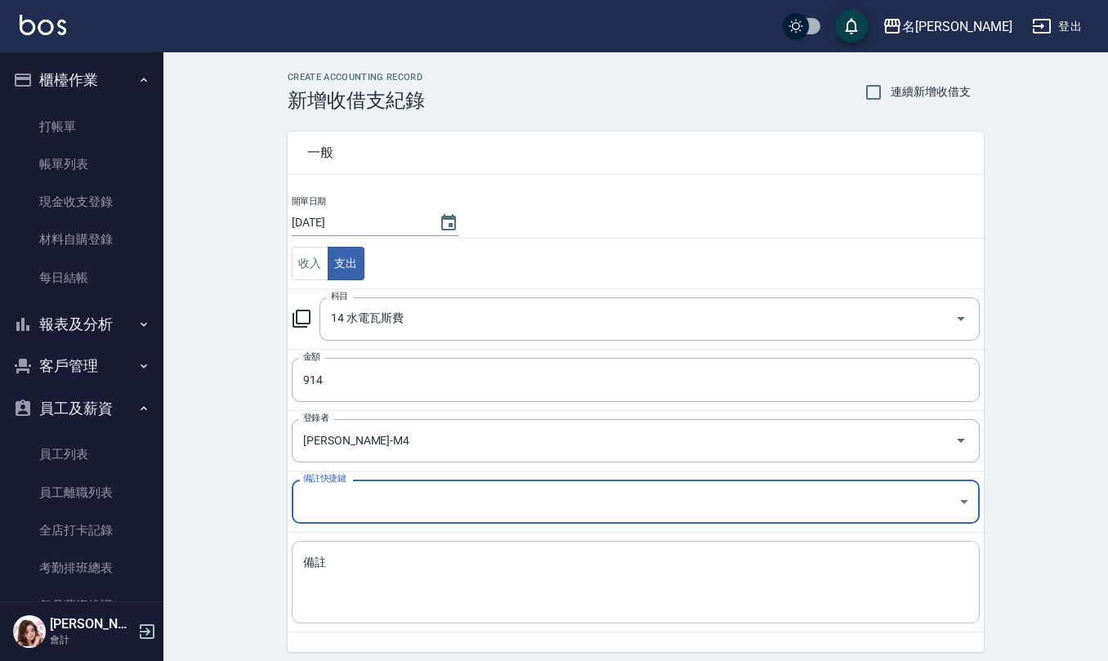
click at [371, 589] on textarea "備註" at bounding box center [635, 583] width 665 height 56
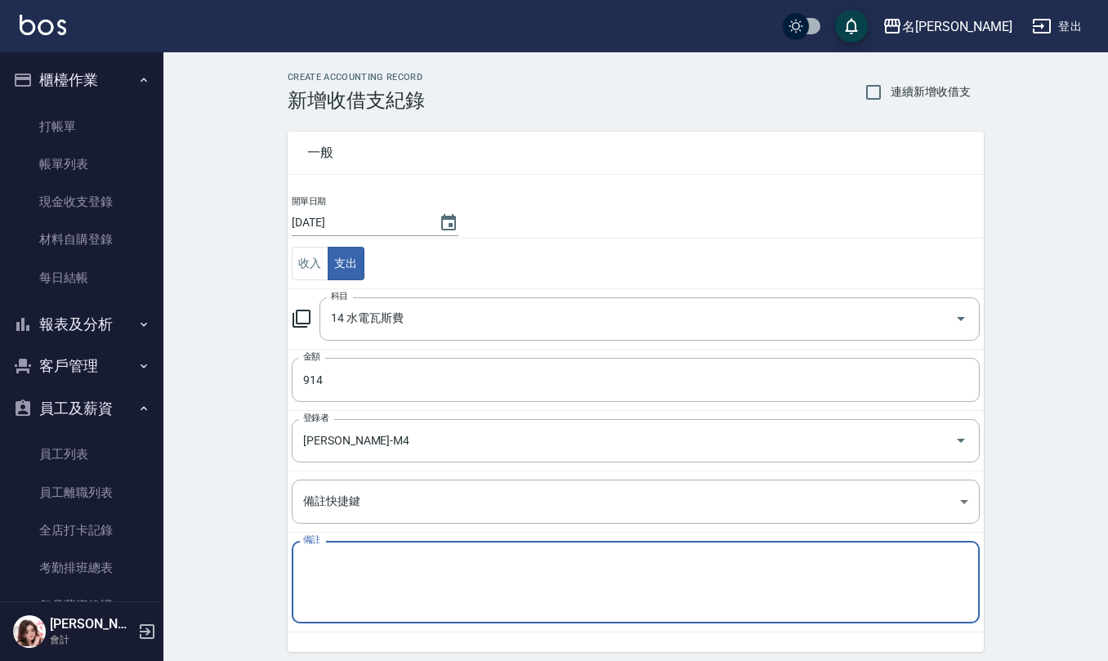
paste textarea "(宿舍)114/8月-電話網路費(計費114/7/6-114/8/5)"
click at [363, 564] on textarea "(宿舍)114/8月-電話網路費(計費114/7/6-114/8/5)" at bounding box center [635, 583] width 665 height 56
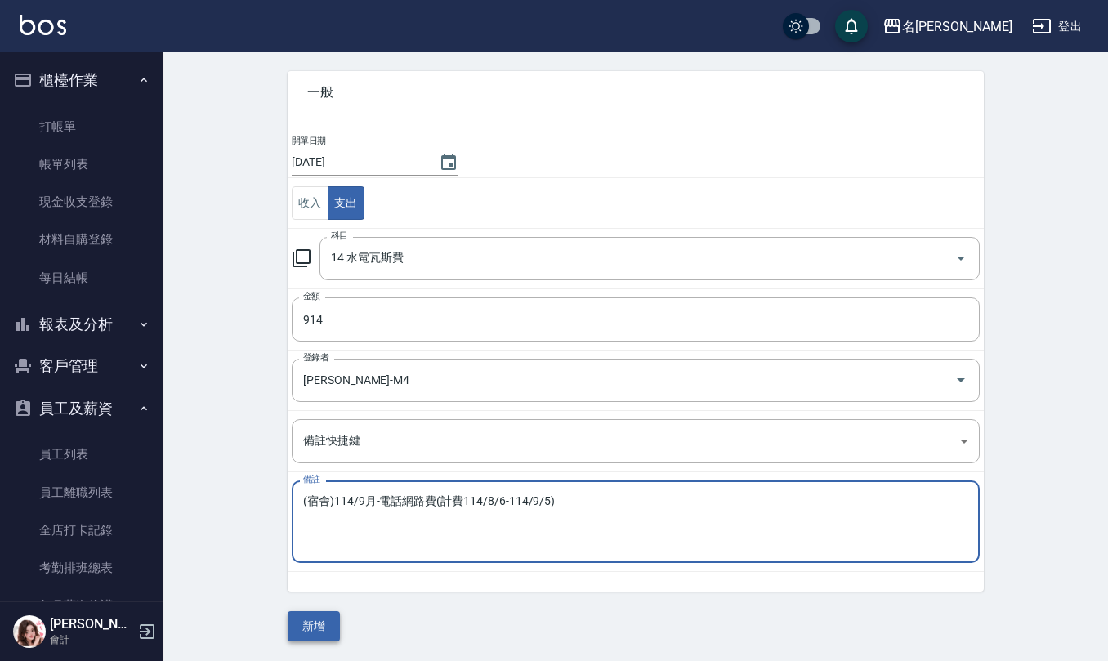
type textarea "(宿舍)114/9月-電話網路費(計費114/8/6-114/9/5)"
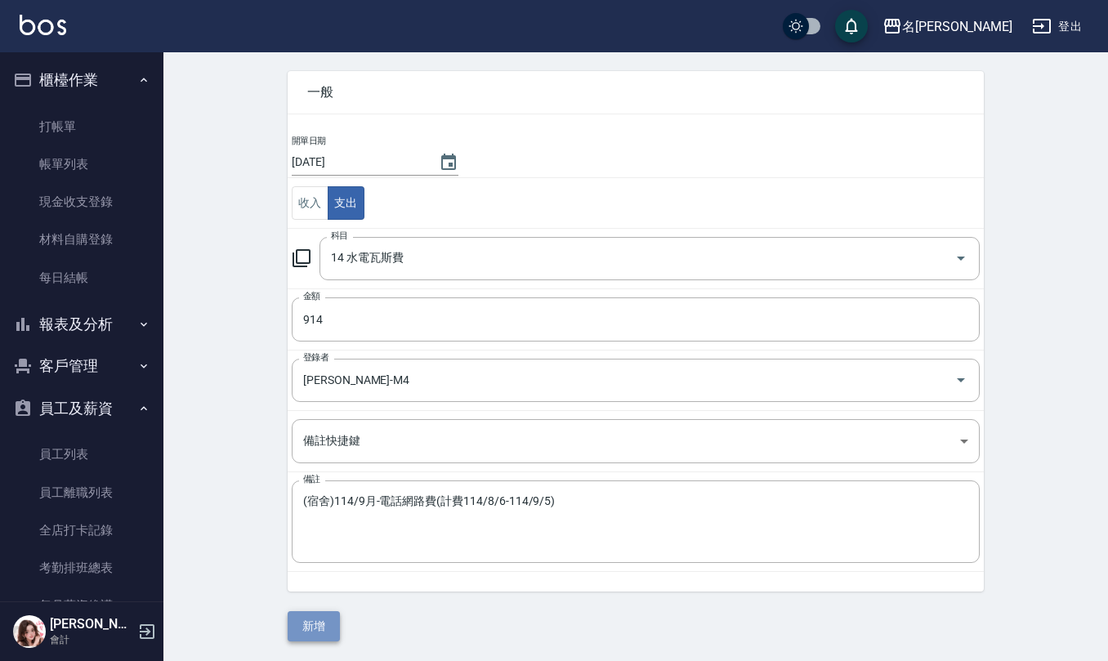
click at [325, 633] on button "新增" at bounding box center [314, 626] width 52 height 30
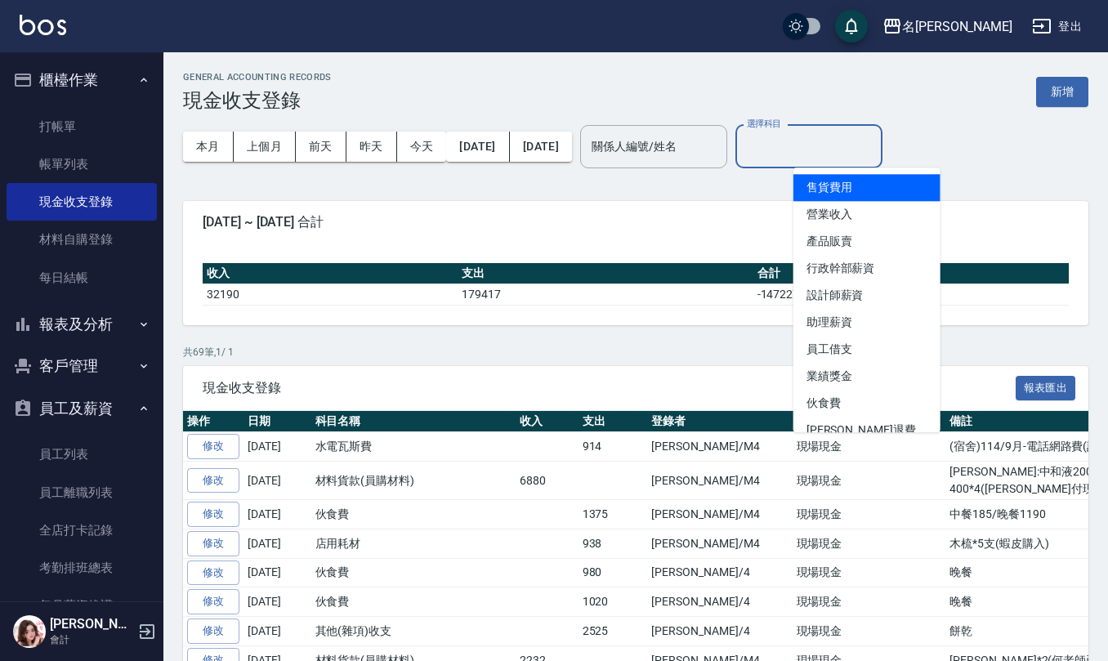
click at [830, 155] on input "選擇科目" at bounding box center [809, 146] width 132 height 29
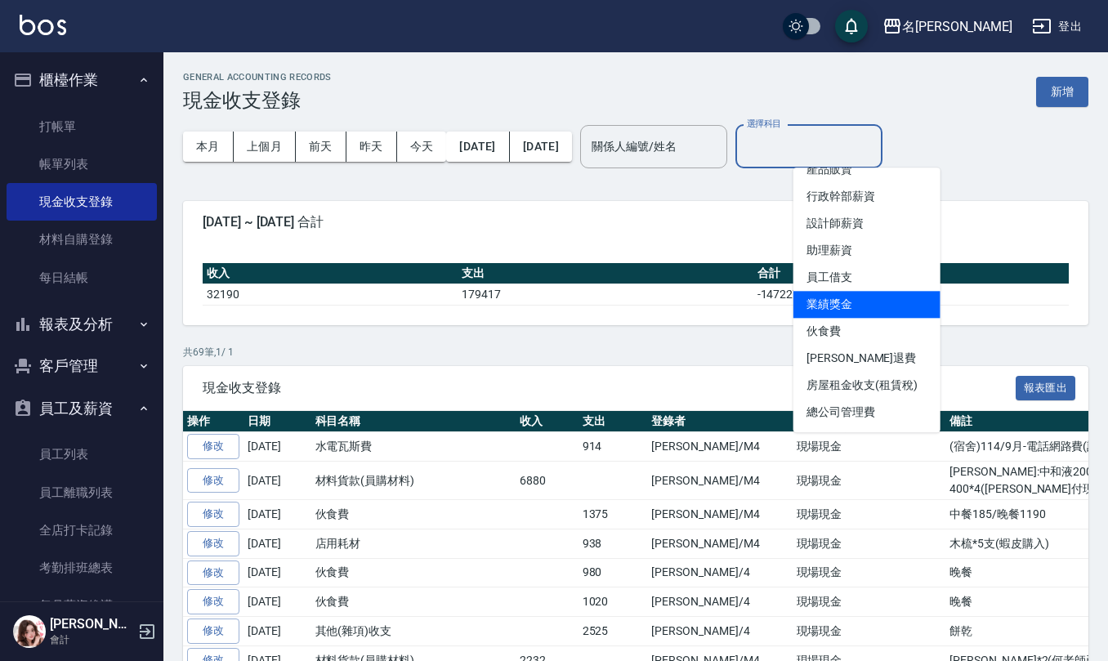
scroll to position [217, 0]
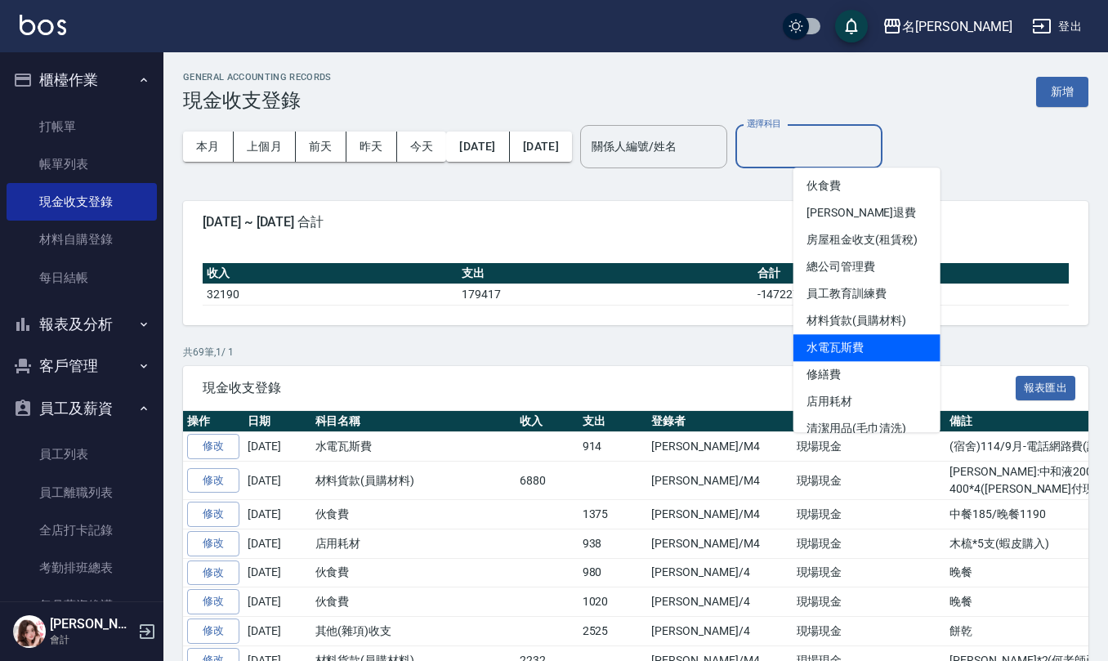
click at [858, 342] on li "水電瓦斯費" at bounding box center [867, 347] width 147 height 27
type input "水電瓦斯費"
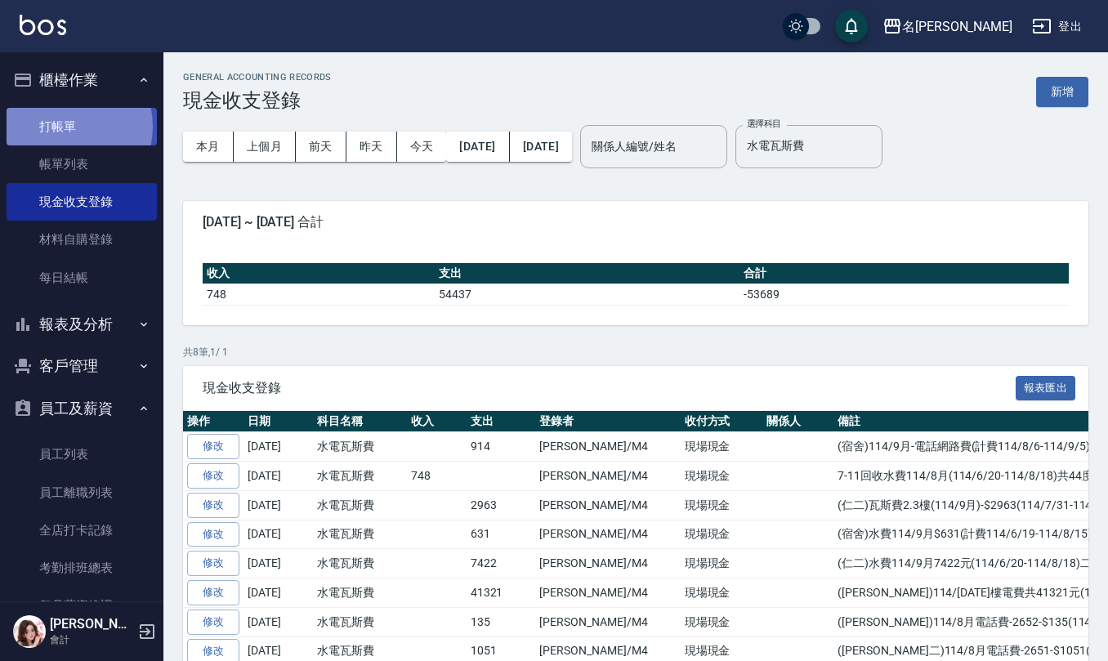
click at [59, 126] on link "打帳單" at bounding box center [82, 127] width 150 height 38
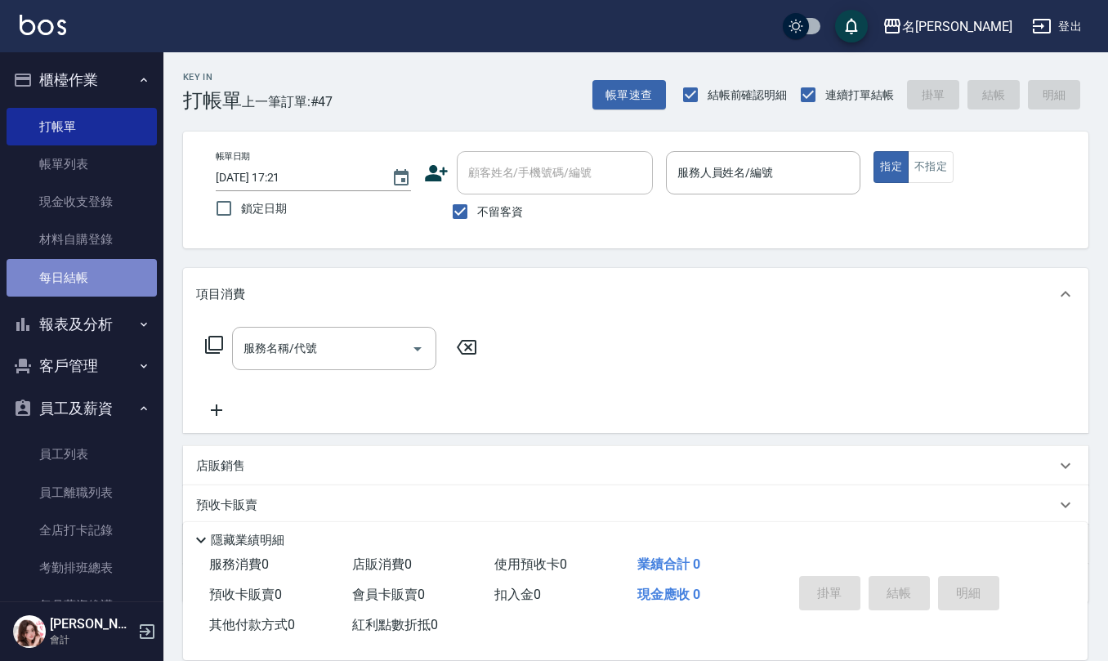
click at [108, 262] on link "每日結帳" at bounding box center [82, 278] width 150 height 38
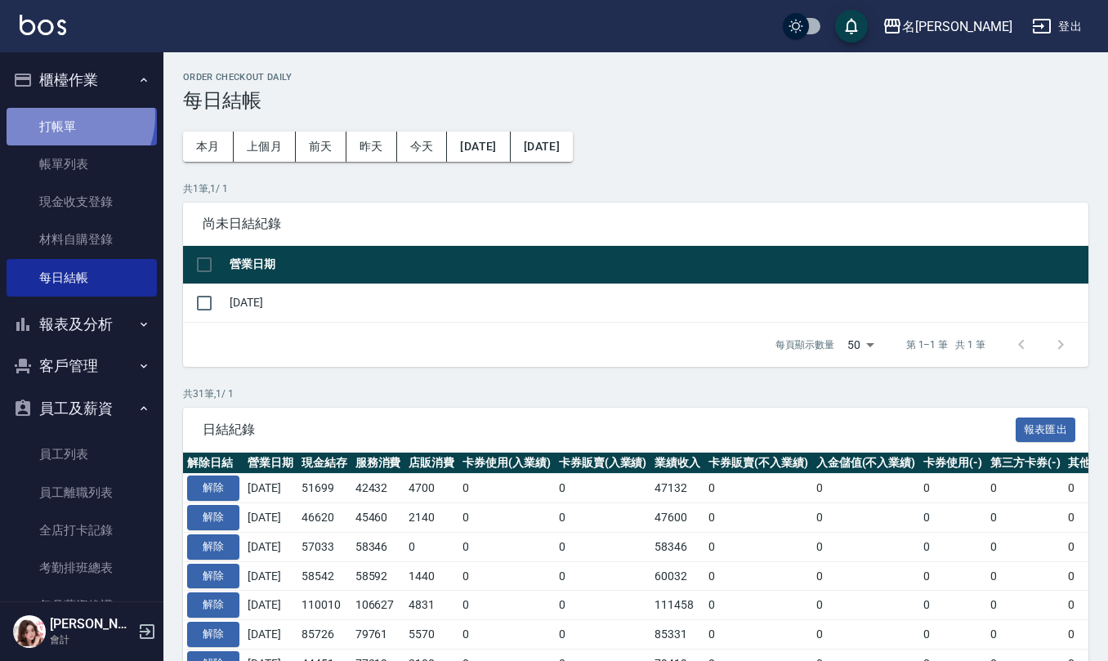
click at [63, 115] on link "打帳單" at bounding box center [82, 127] width 150 height 38
